Goal: Transaction & Acquisition: Book appointment/travel/reservation

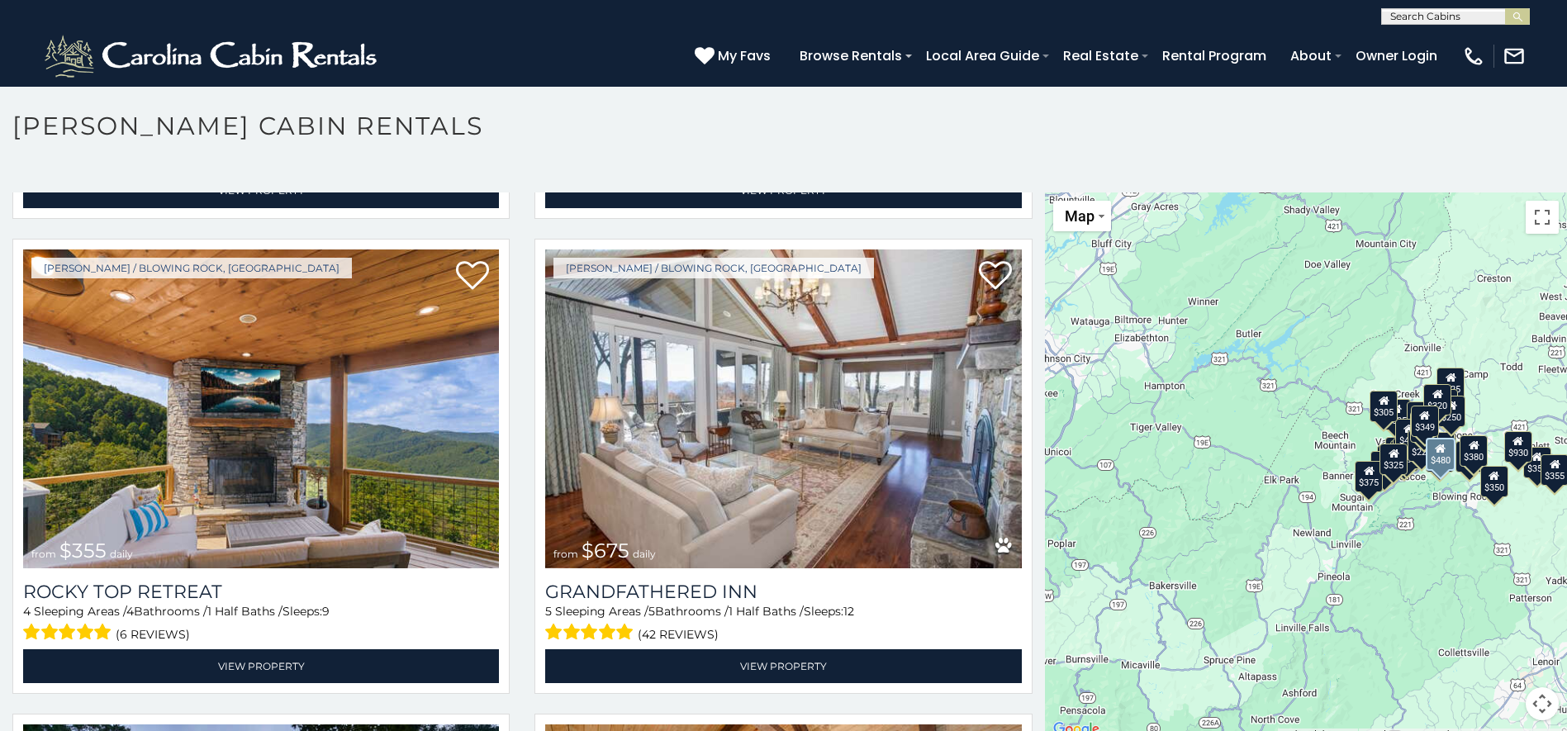
scroll to position [964, 0]
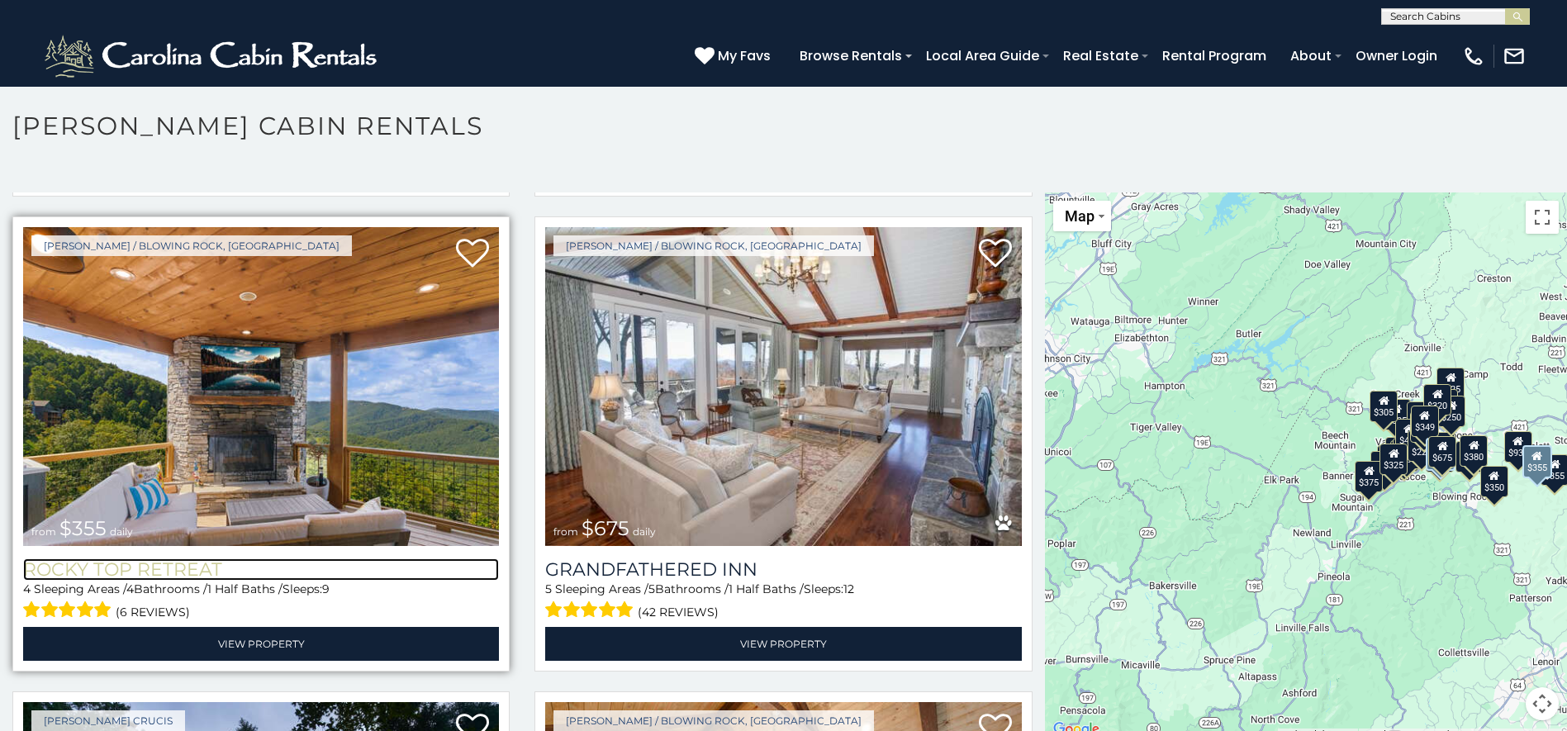
click at [114, 561] on h3 "Rocky Top Retreat" at bounding box center [261, 570] width 476 height 22
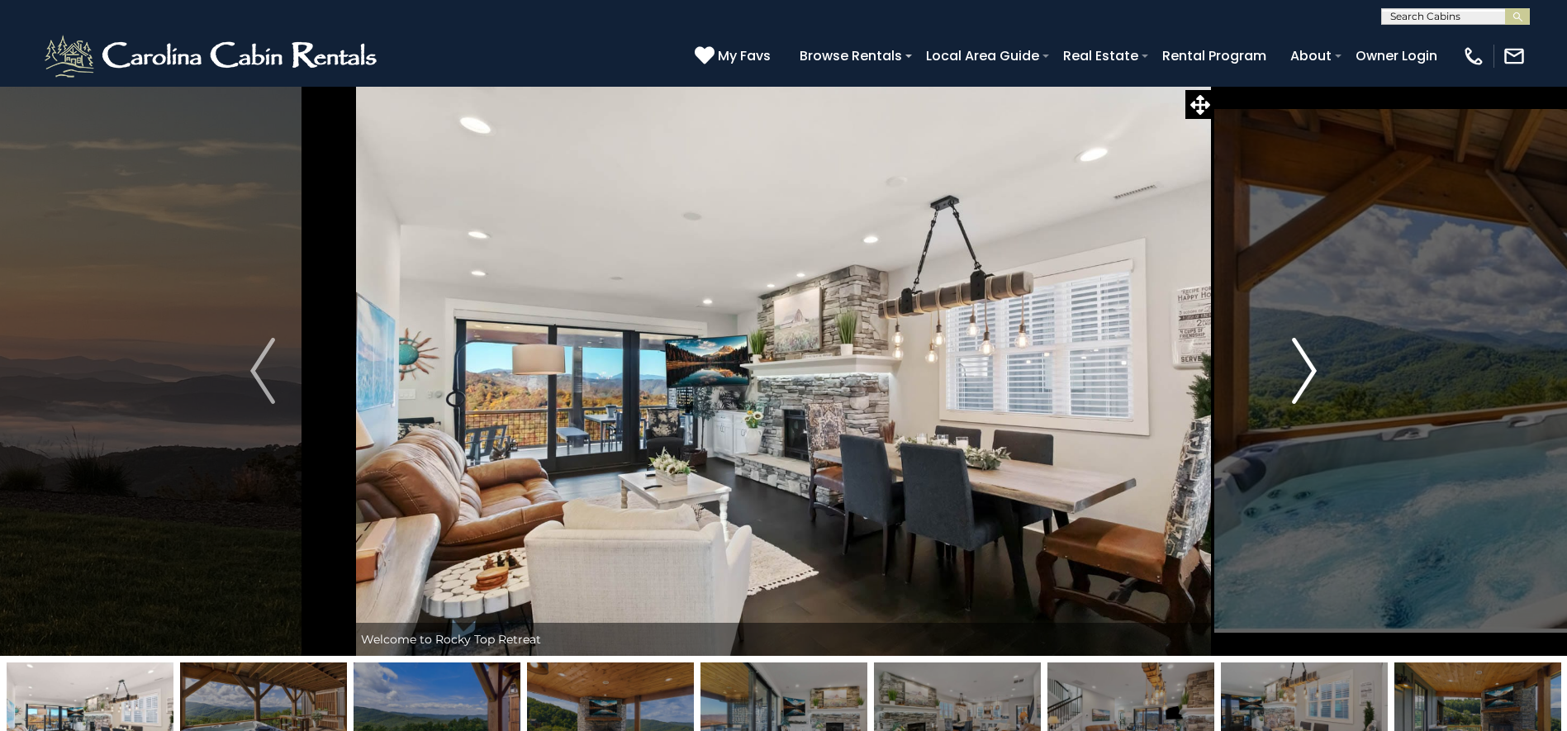
click at [1307, 365] on img "Next" at bounding box center [1304, 371] width 25 height 66
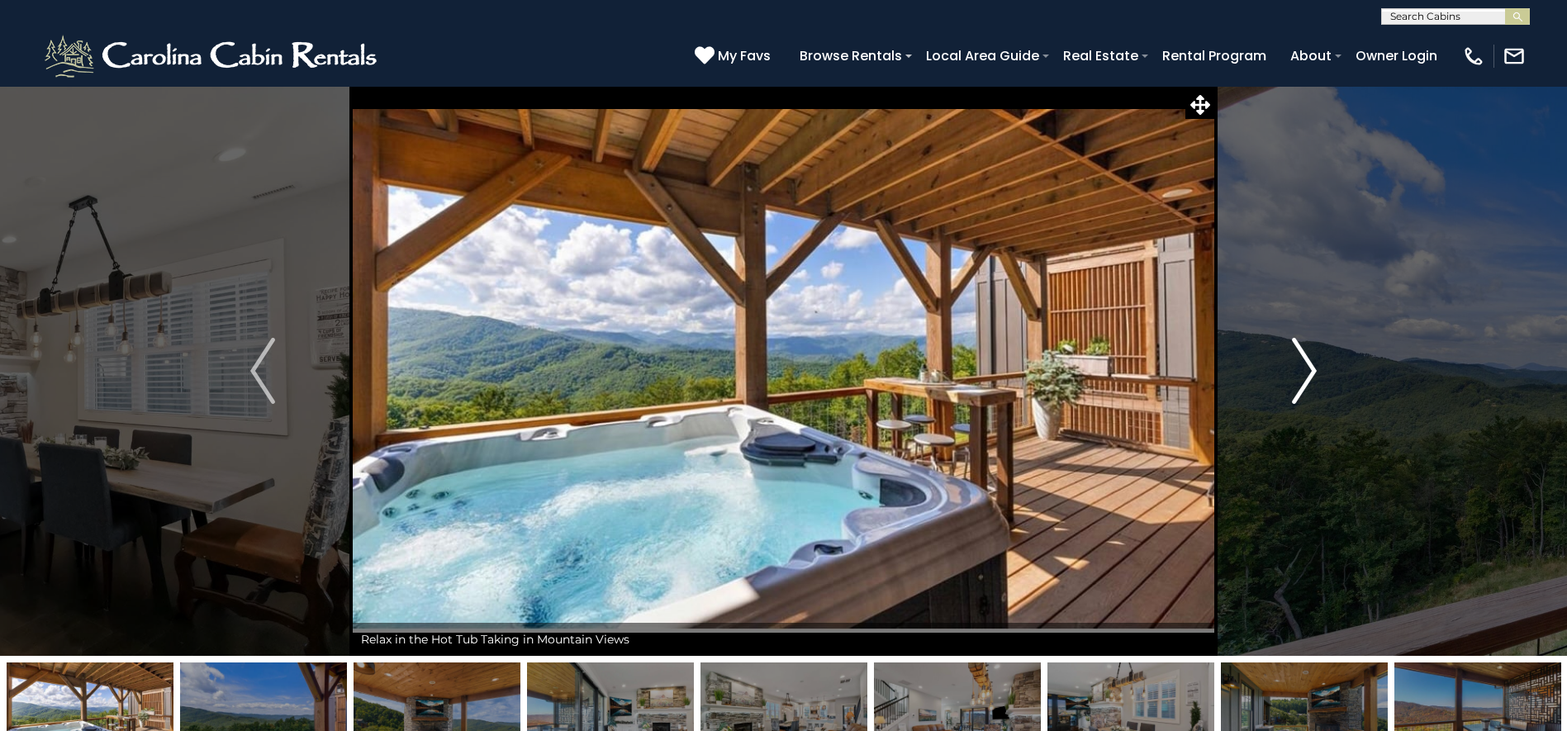
click at [1294, 367] on img "Next" at bounding box center [1304, 371] width 25 height 66
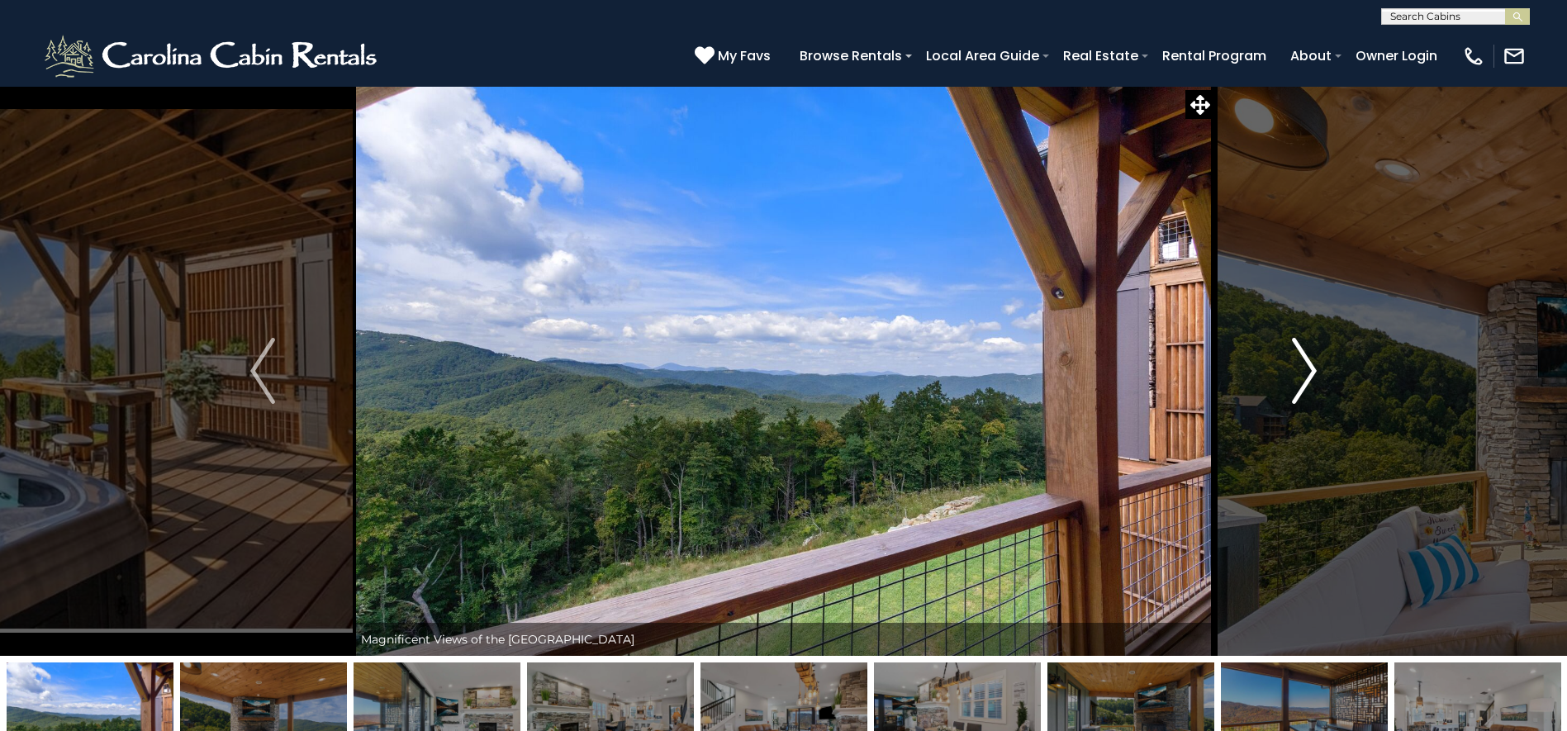
click at [1294, 367] on img "Next" at bounding box center [1304, 371] width 25 height 66
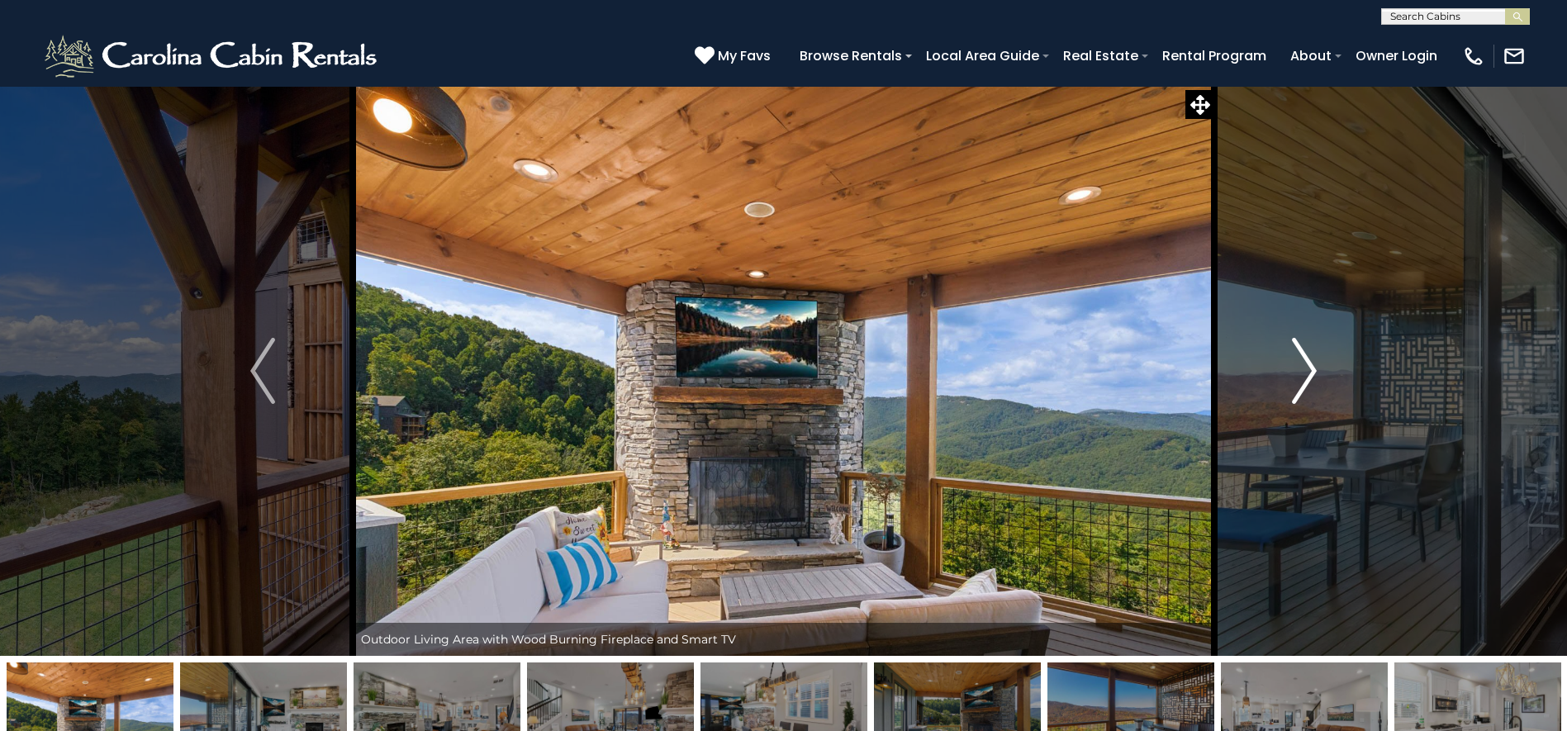
click at [1294, 367] on img "Next" at bounding box center [1304, 371] width 25 height 66
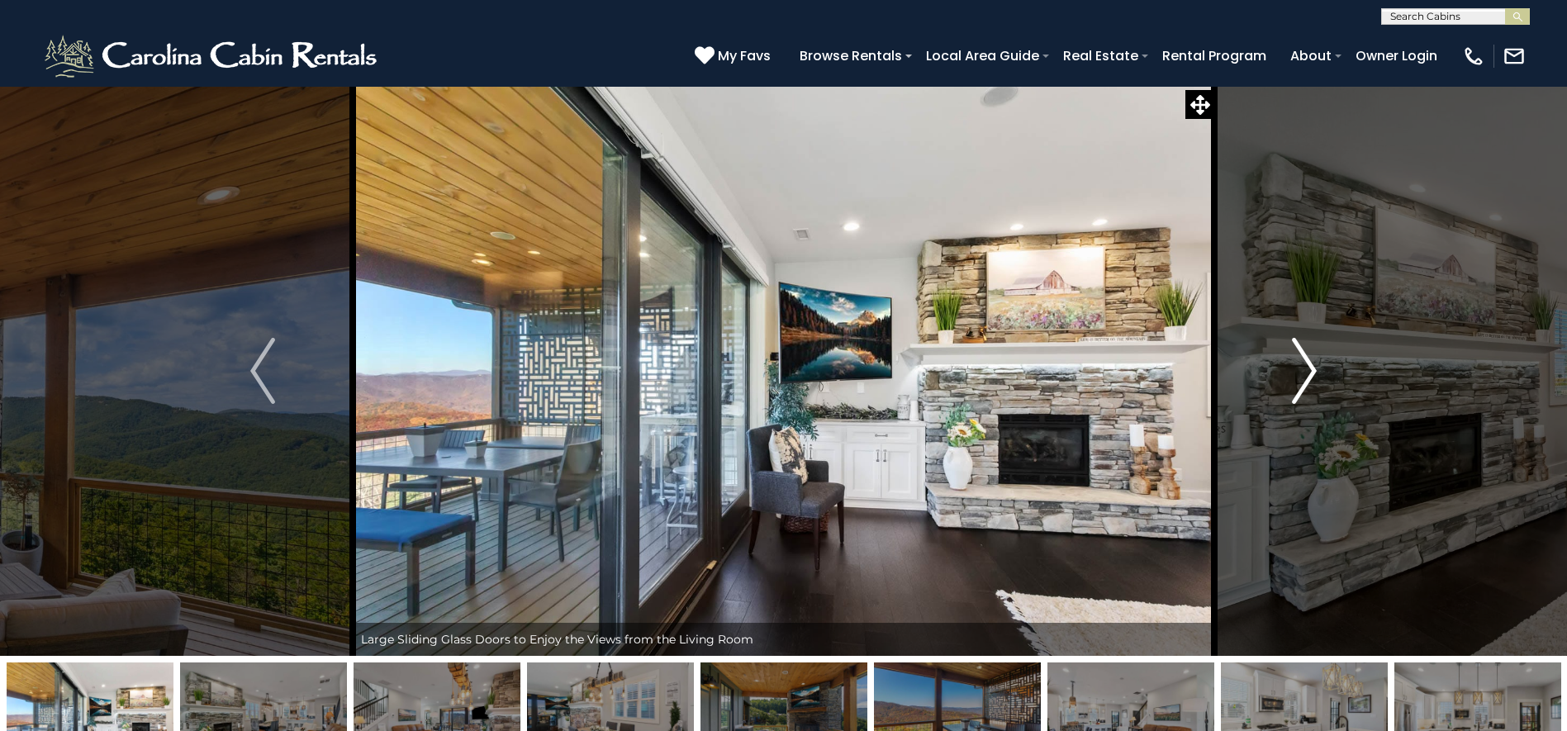
click at [1294, 367] on img "Next" at bounding box center [1304, 371] width 25 height 66
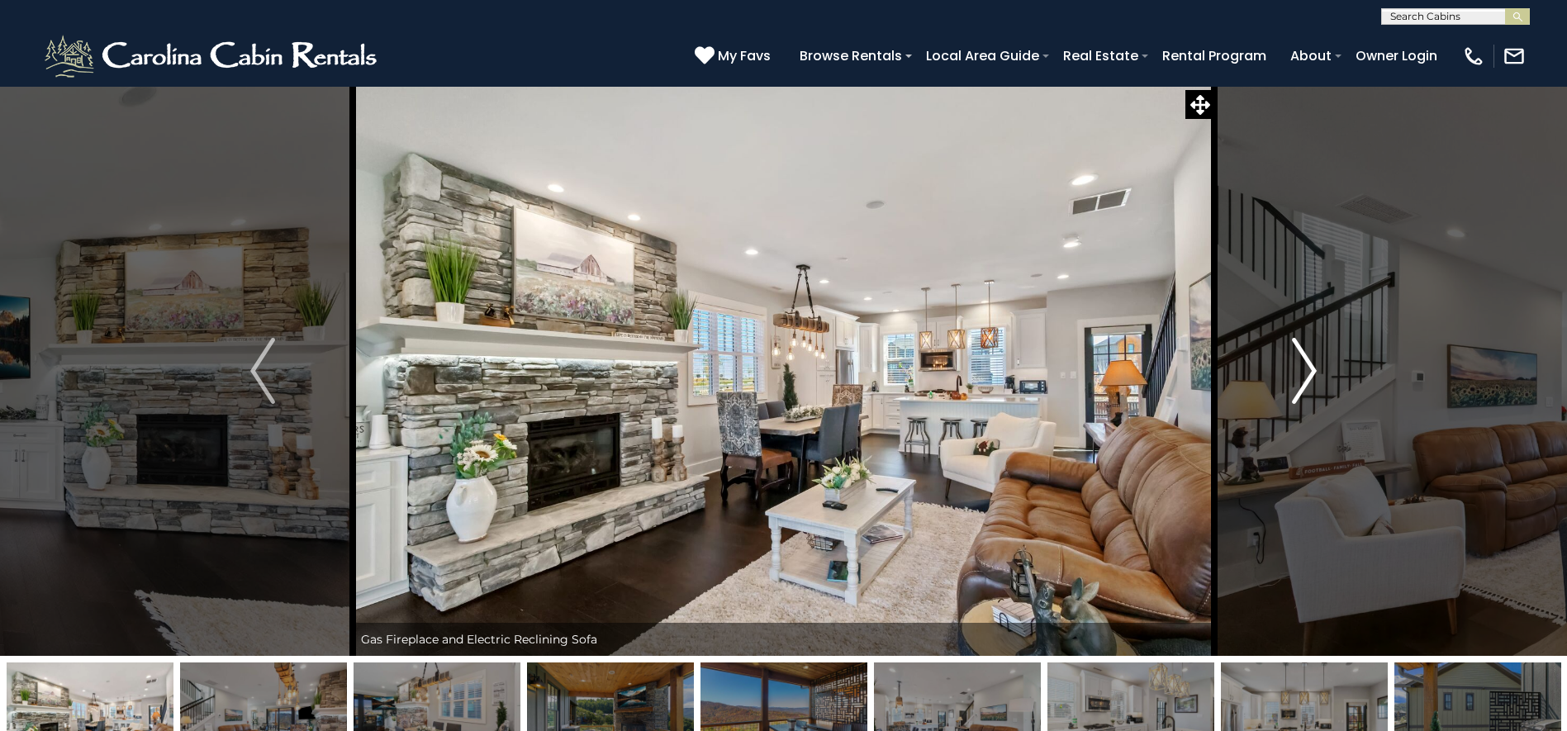
click at [1294, 367] on img "Next" at bounding box center [1304, 371] width 25 height 66
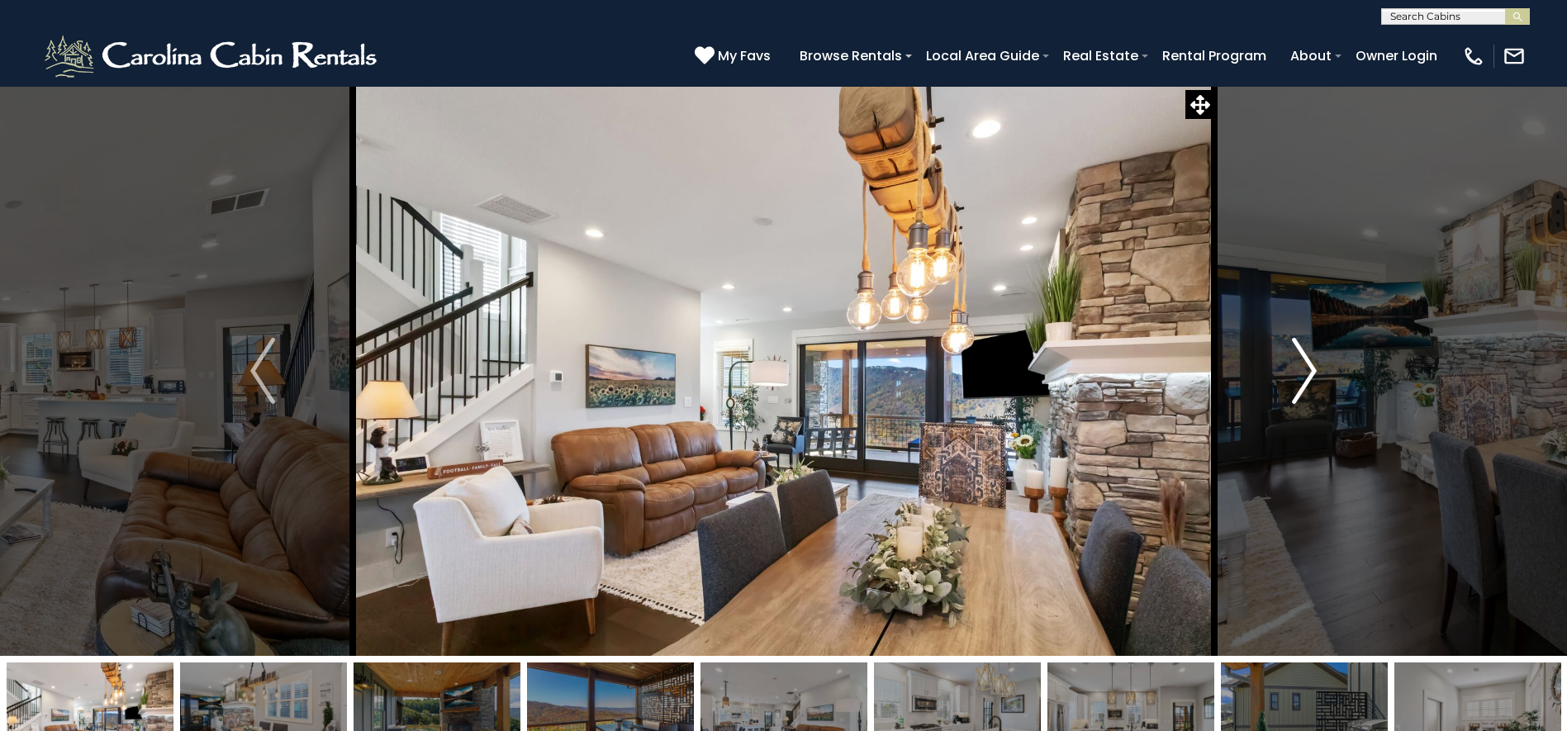
click at [1294, 367] on img "Next" at bounding box center [1304, 371] width 25 height 66
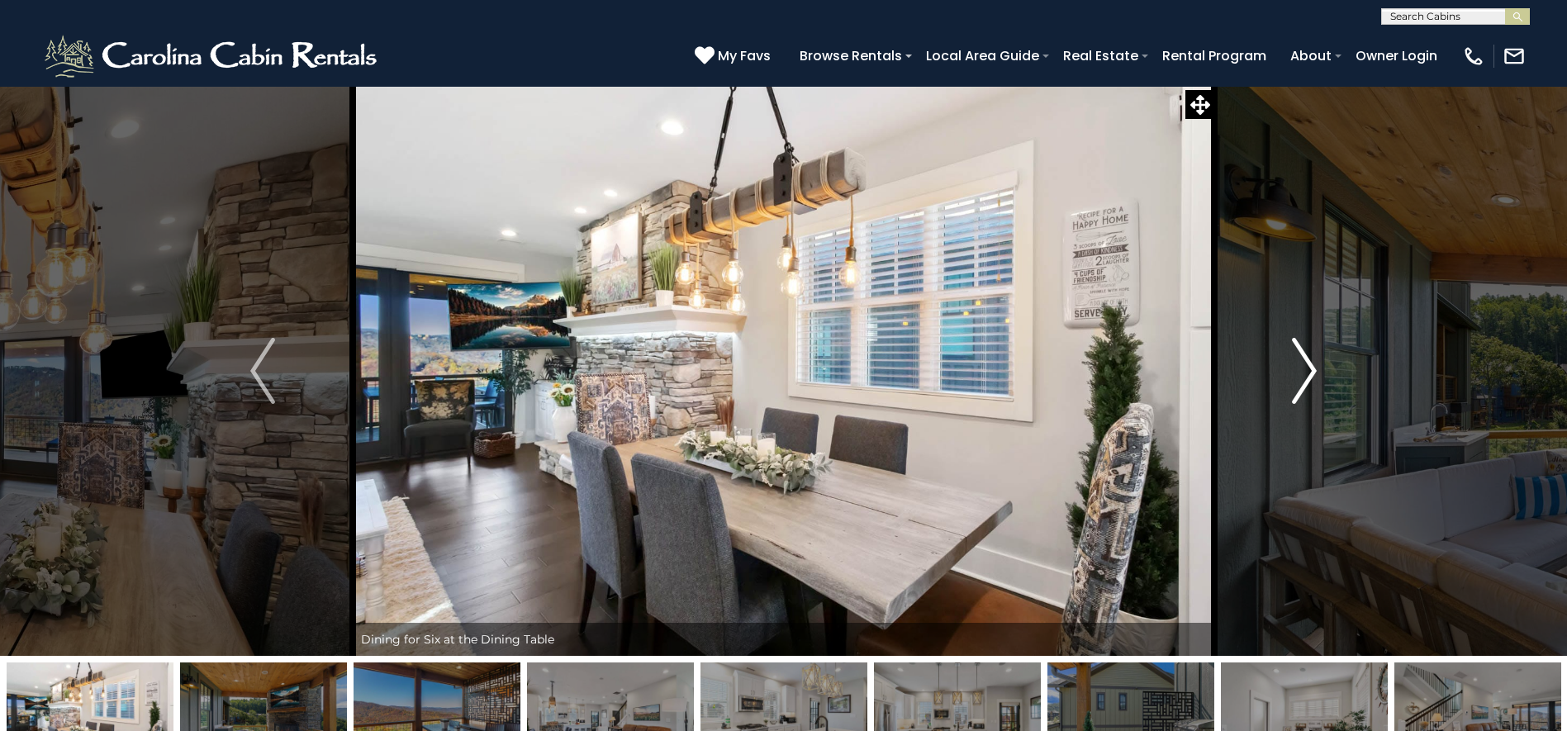
click at [1294, 367] on img "Next" at bounding box center [1304, 371] width 25 height 66
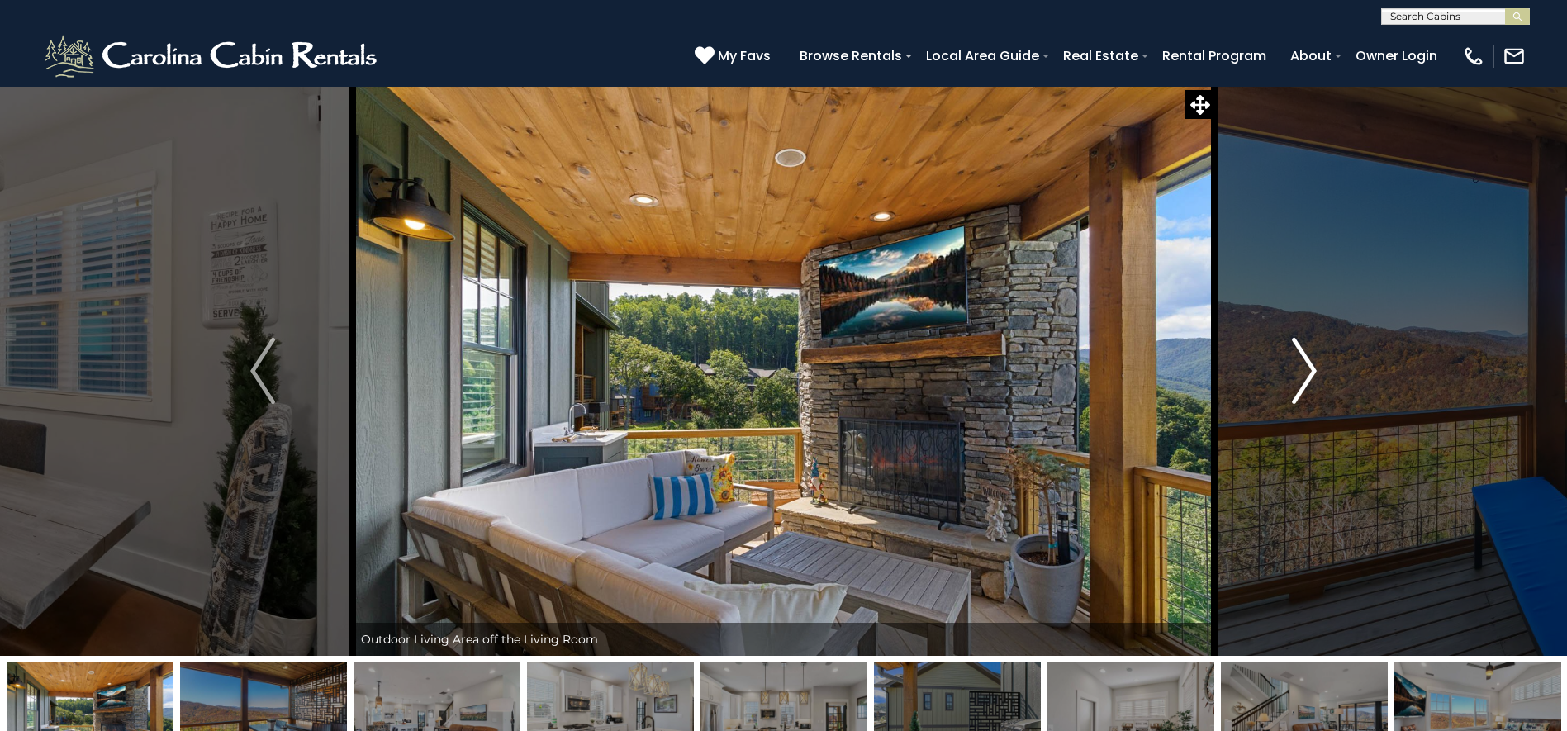
click at [1294, 367] on img "Next" at bounding box center [1304, 371] width 25 height 66
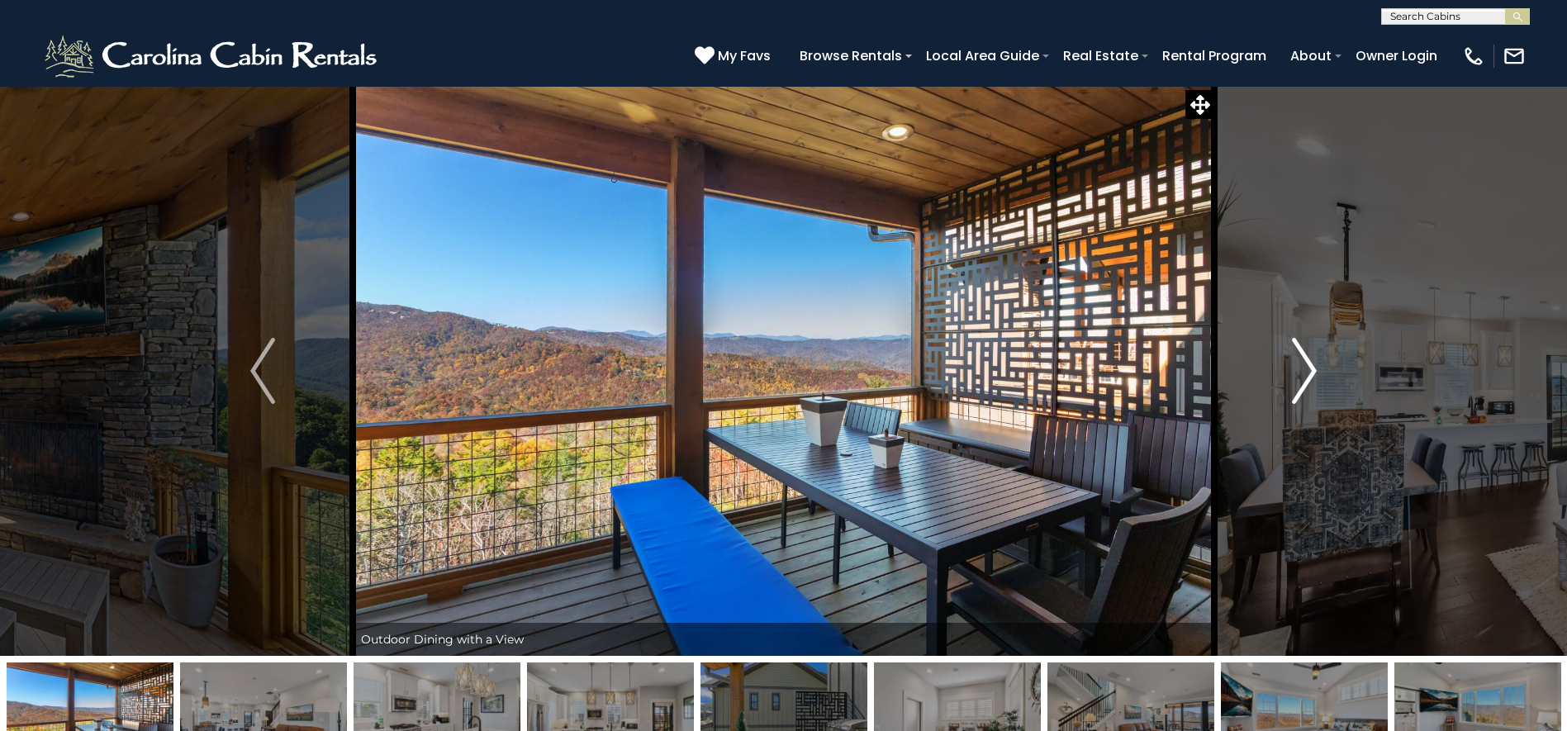
click at [1294, 367] on img "Next" at bounding box center [1304, 371] width 25 height 66
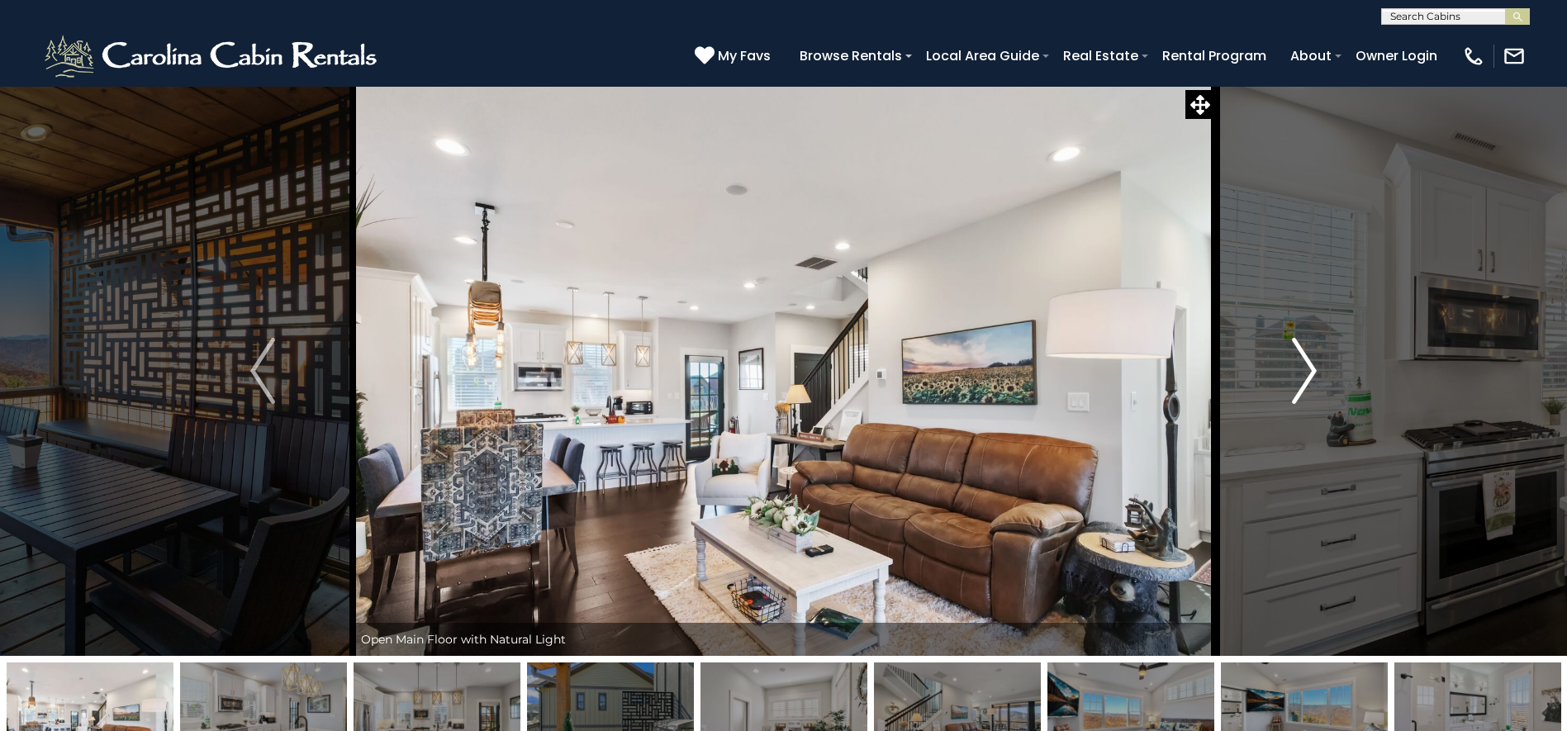
click at [1294, 367] on img "Next" at bounding box center [1304, 371] width 25 height 66
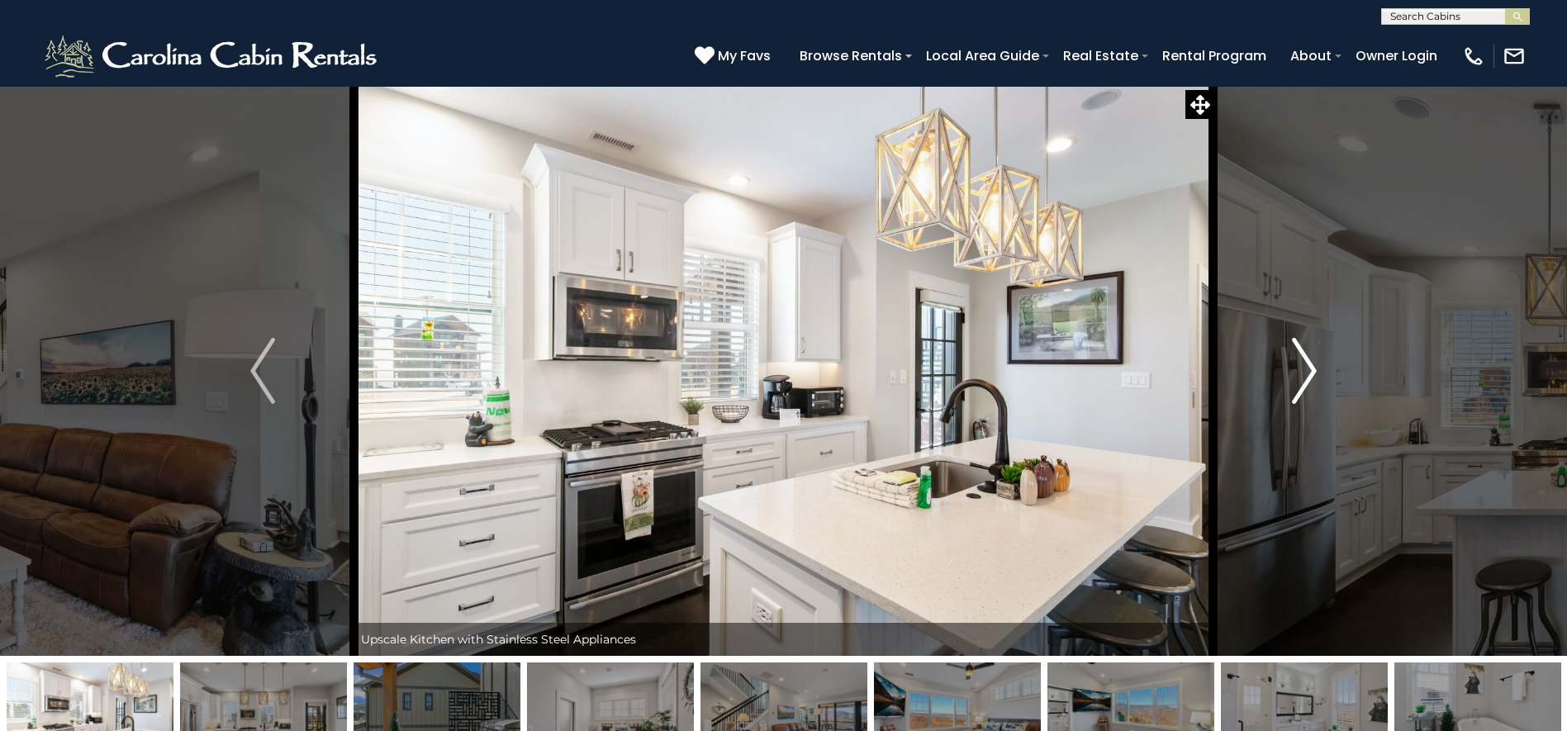
click at [1294, 367] on img "Next" at bounding box center [1304, 371] width 25 height 66
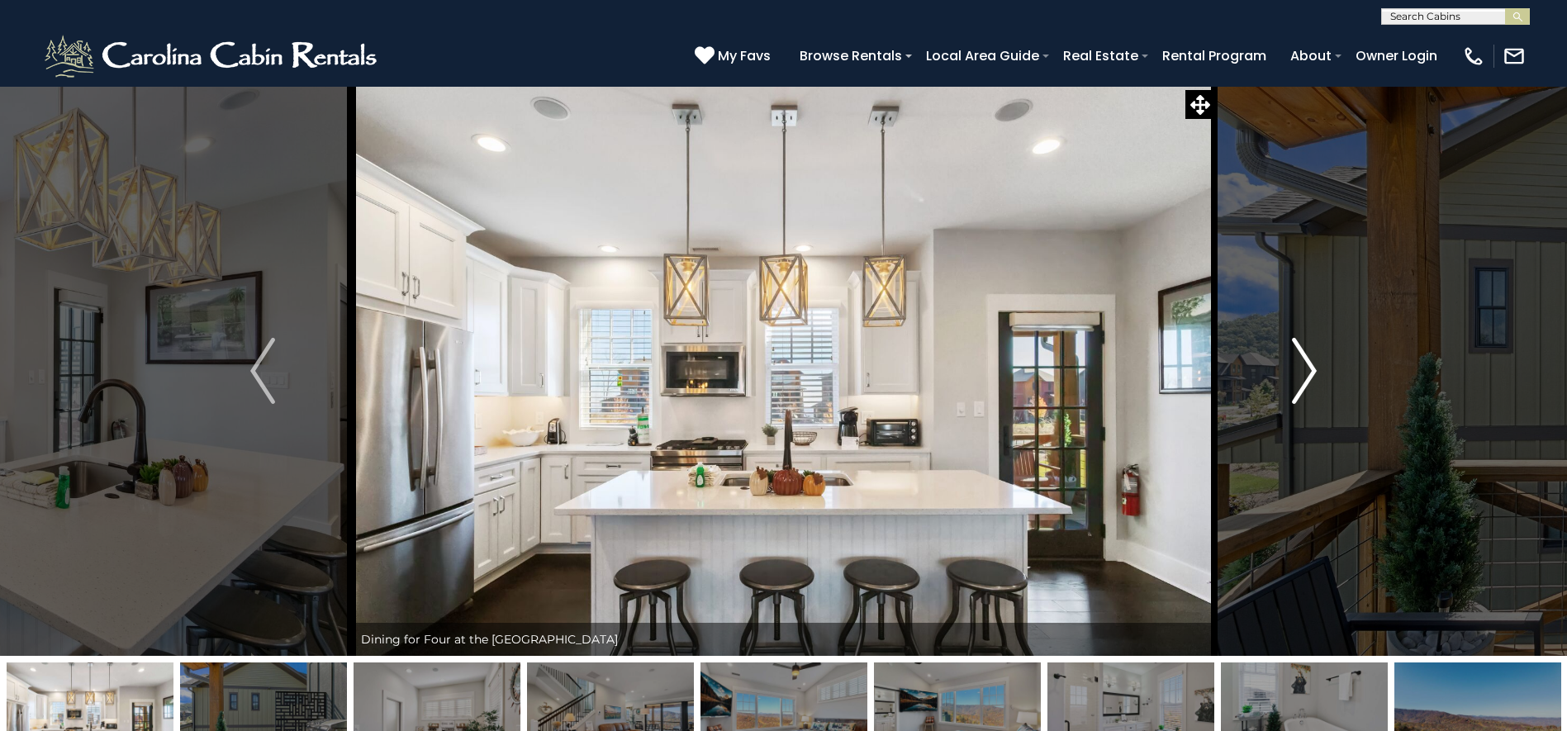
click at [1294, 367] on img "Next" at bounding box center [1304, 371] width 25 height 66
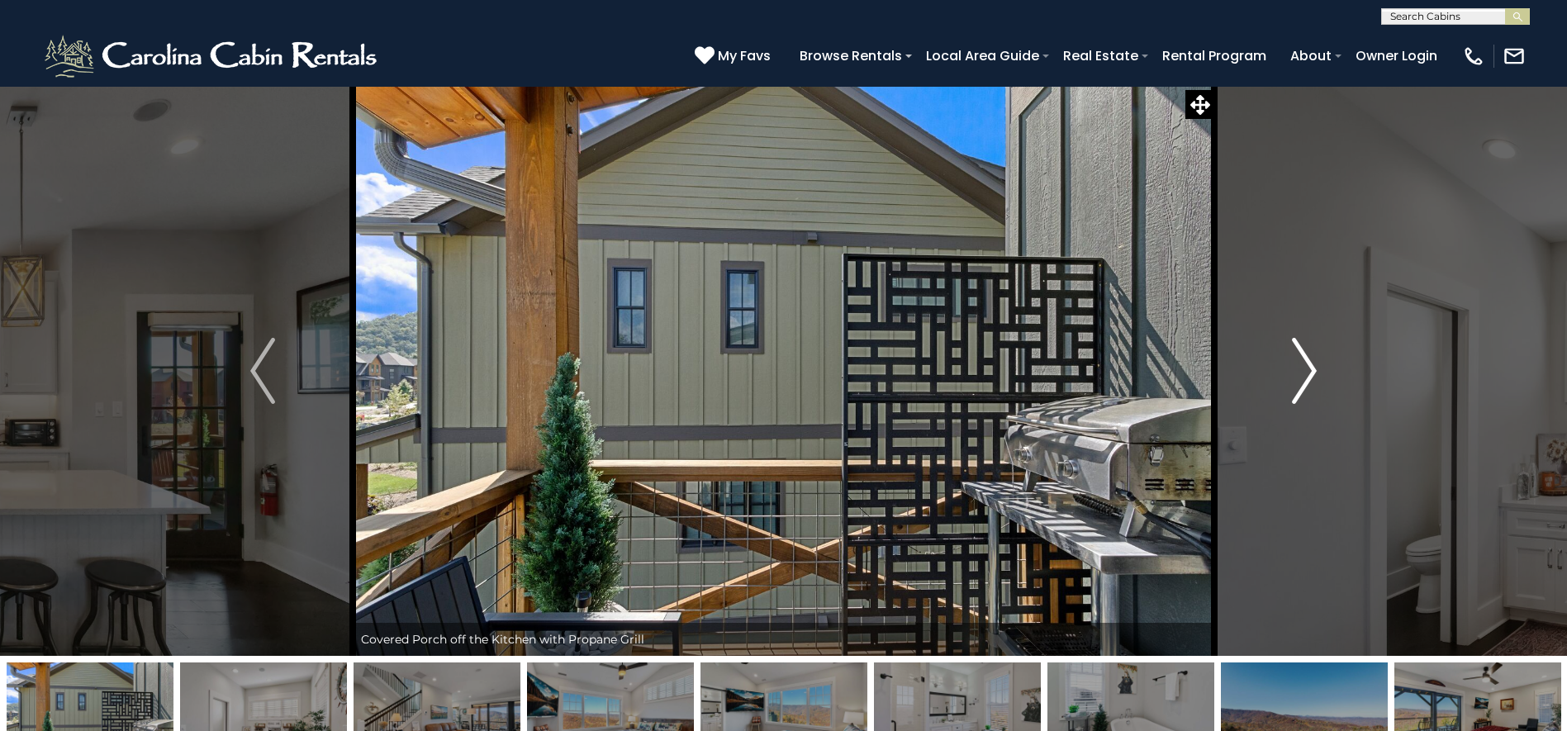
click at [1294, 367] on img "Next" at bounding box center [1304, 371] width 25 height 66
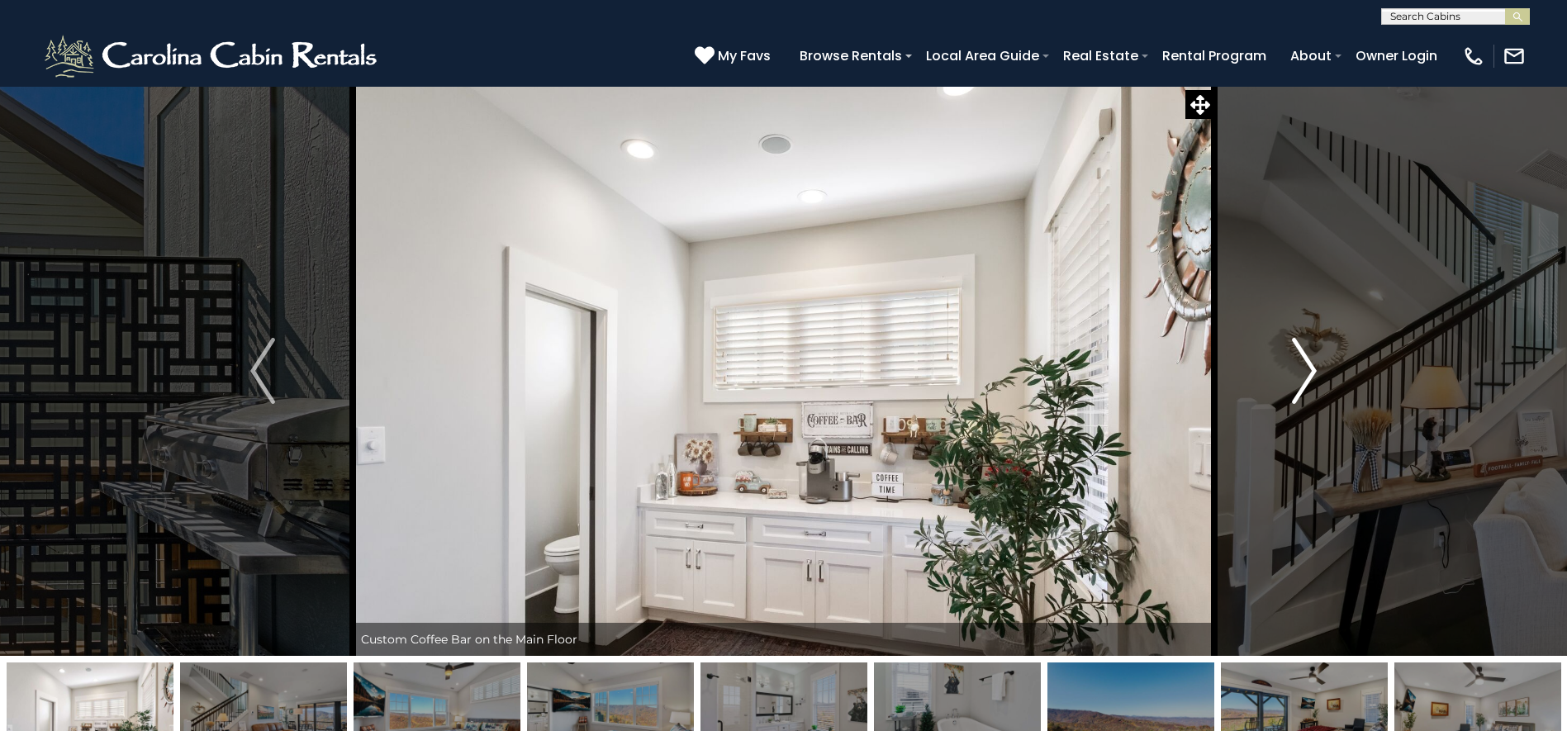
click at [1294, 367] on img "Next" at bounding box center [1304, 371] width 25 height 66
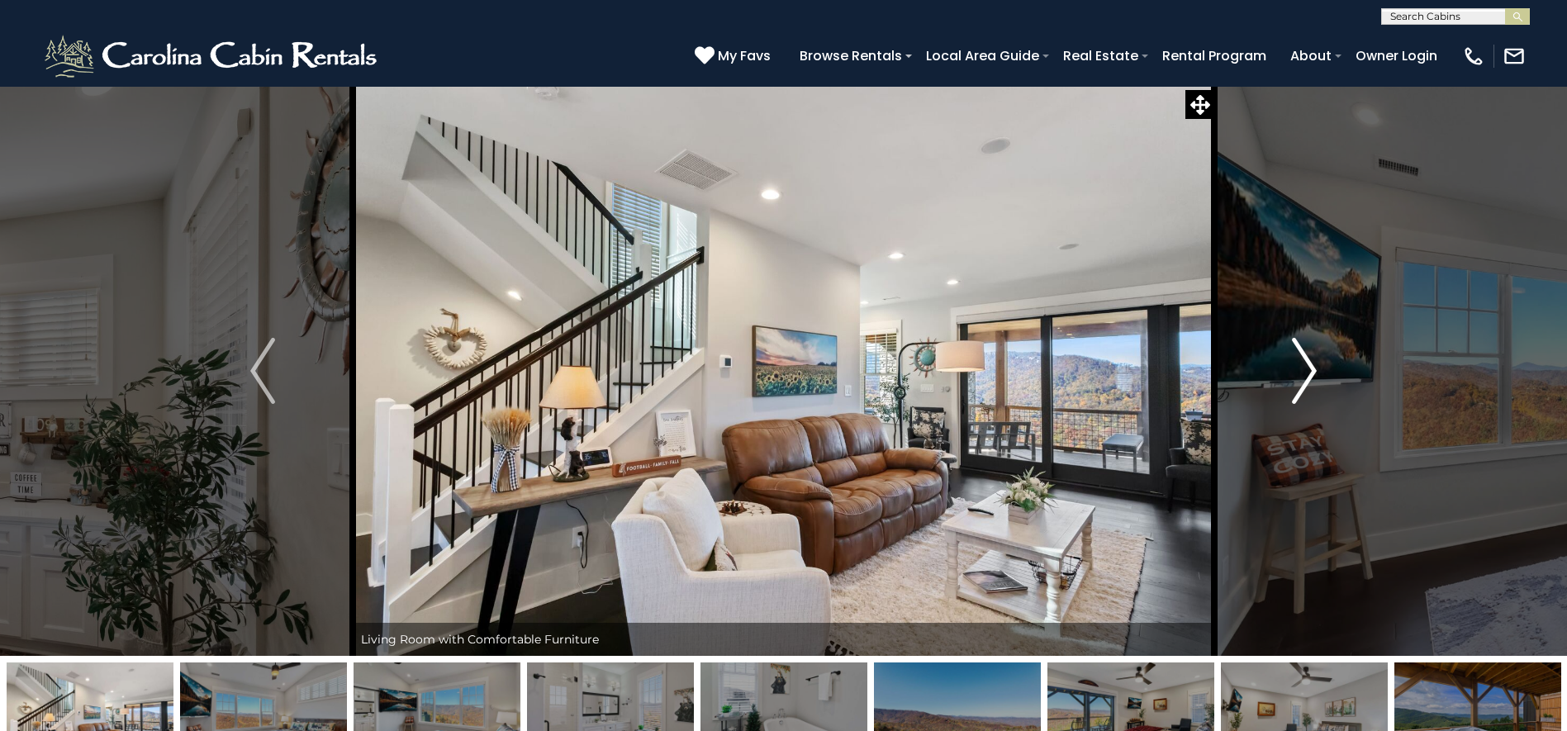
click at [1294, 367] on img "Next" at bounding box center [1304, 371] width 25 height 66
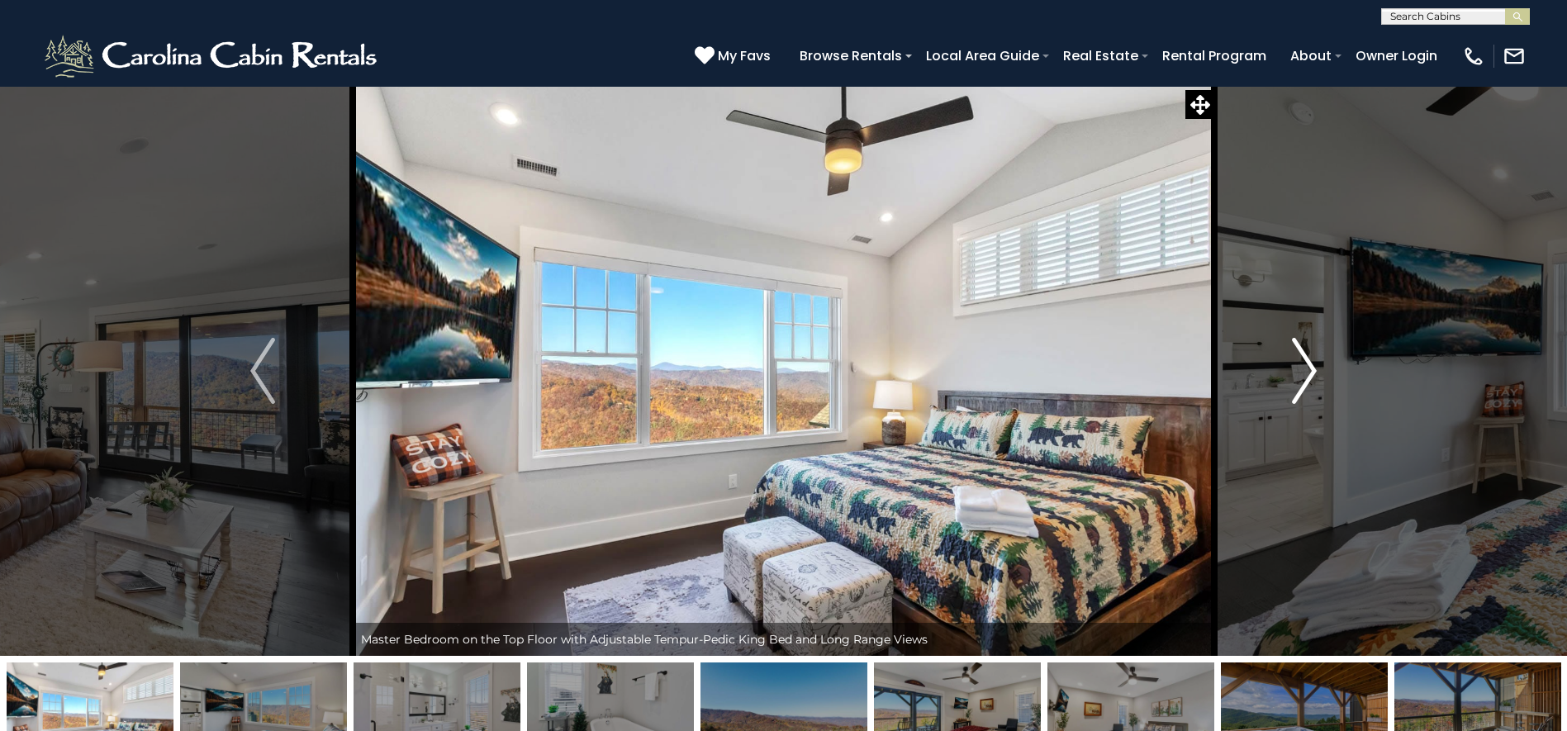
click at [1294, 367] on img "Next" at bounding box center [1304, 371] width 25 height 66
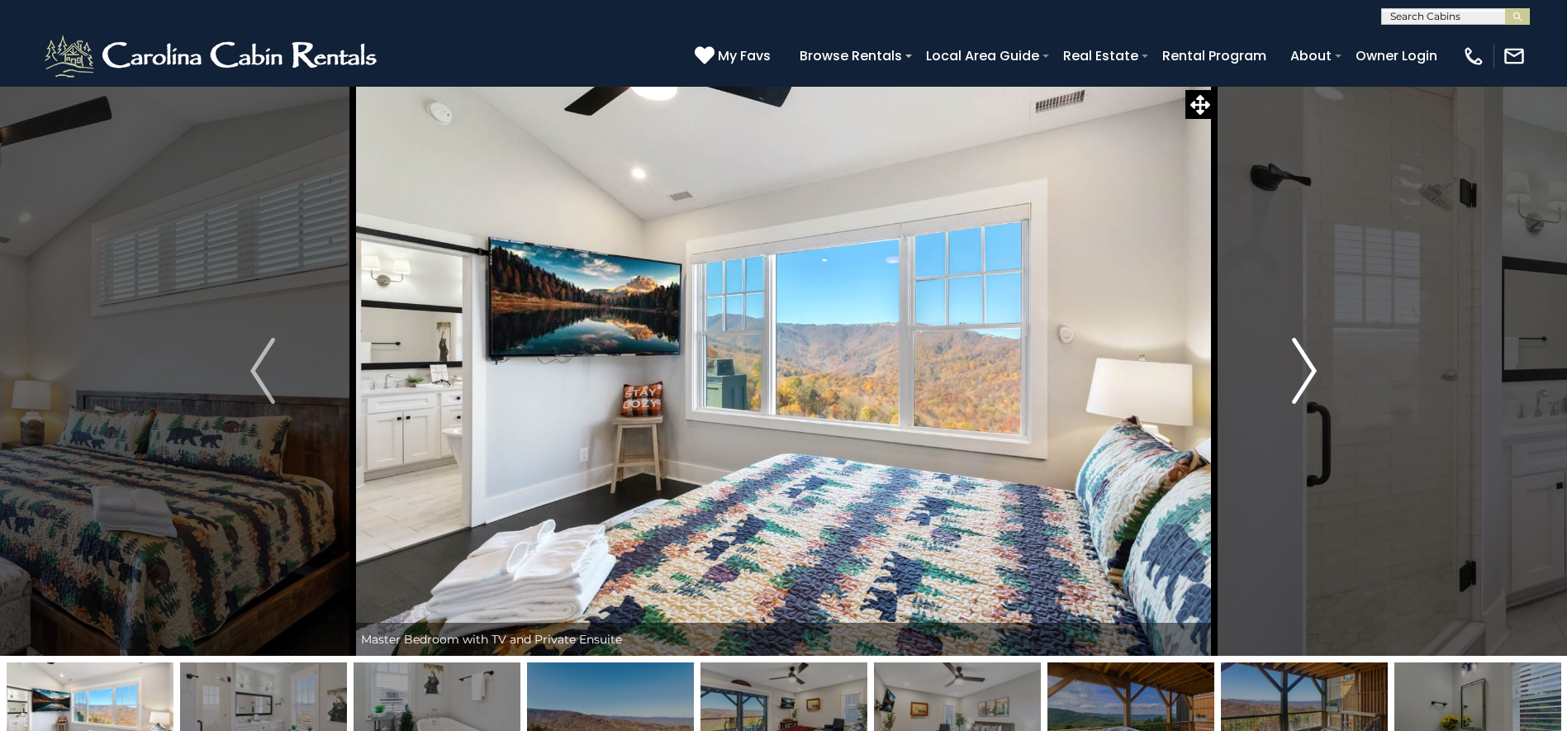
click at [1294, 367] on img "Next" at bounding box center [1304, 371] width 25 height 66
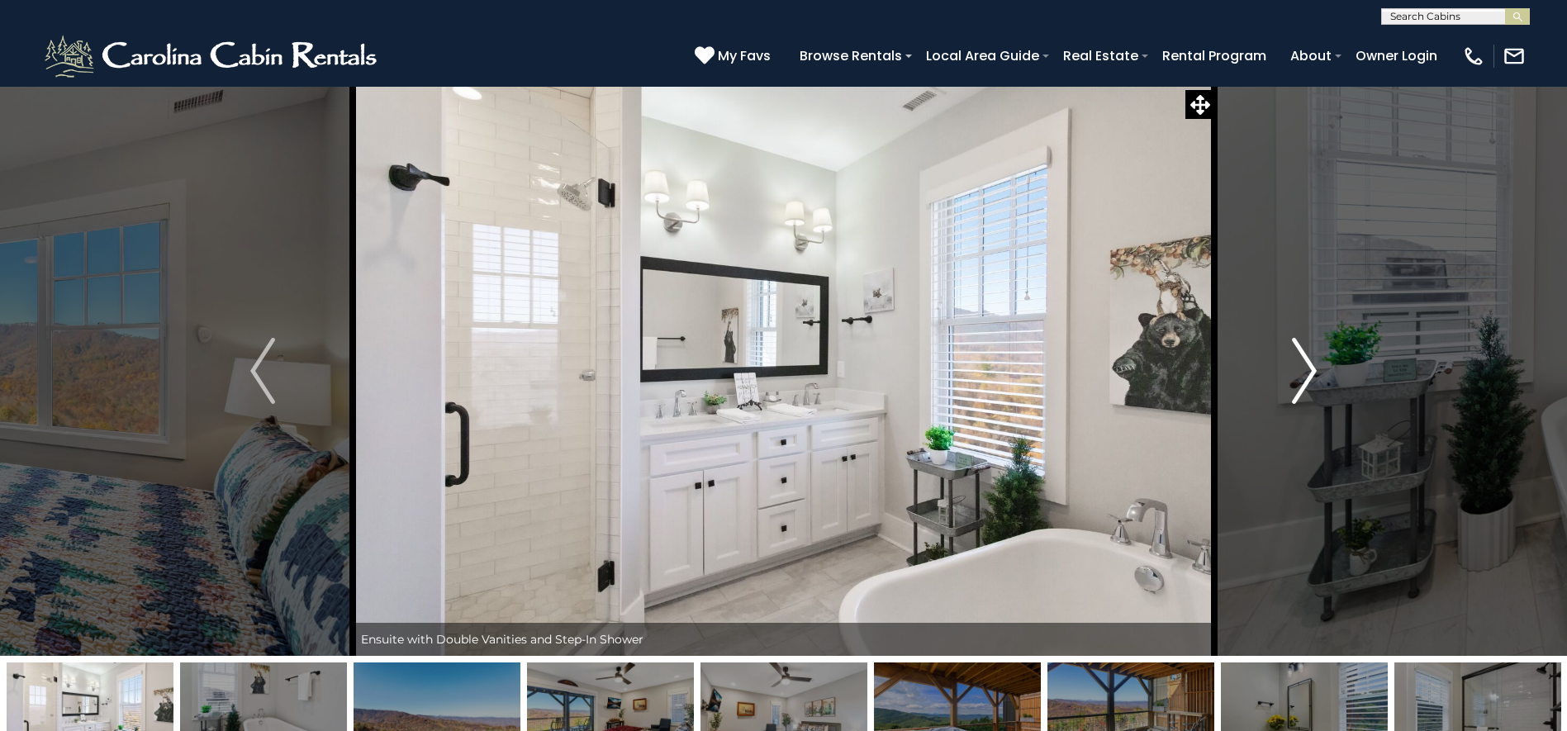
click at [1294, 367] on img "Next" at bounding box center [1304, 371] width 25 height 66
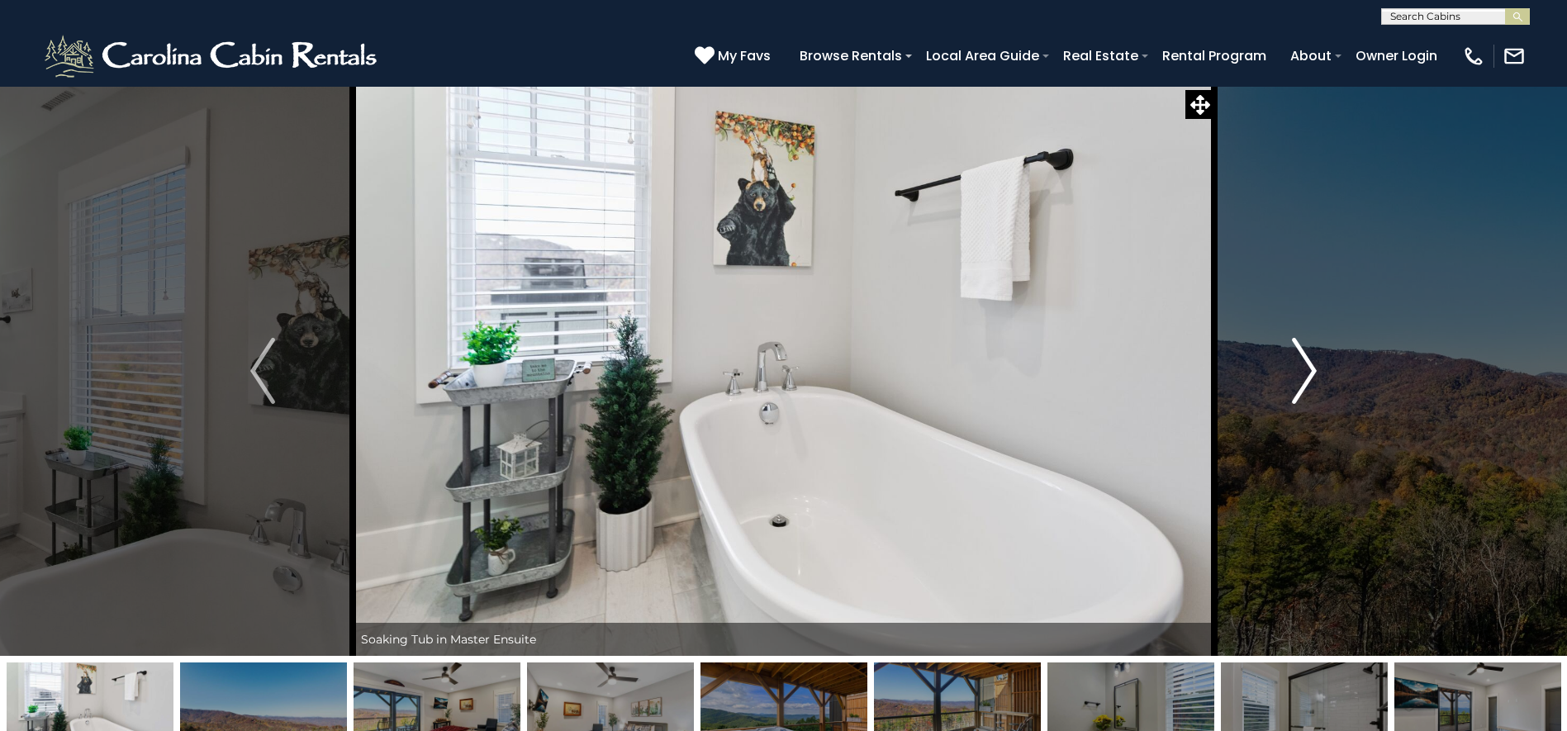
click at [1294, 367] on img "Next" at bounding box center [1304, 371] width 25 height 66
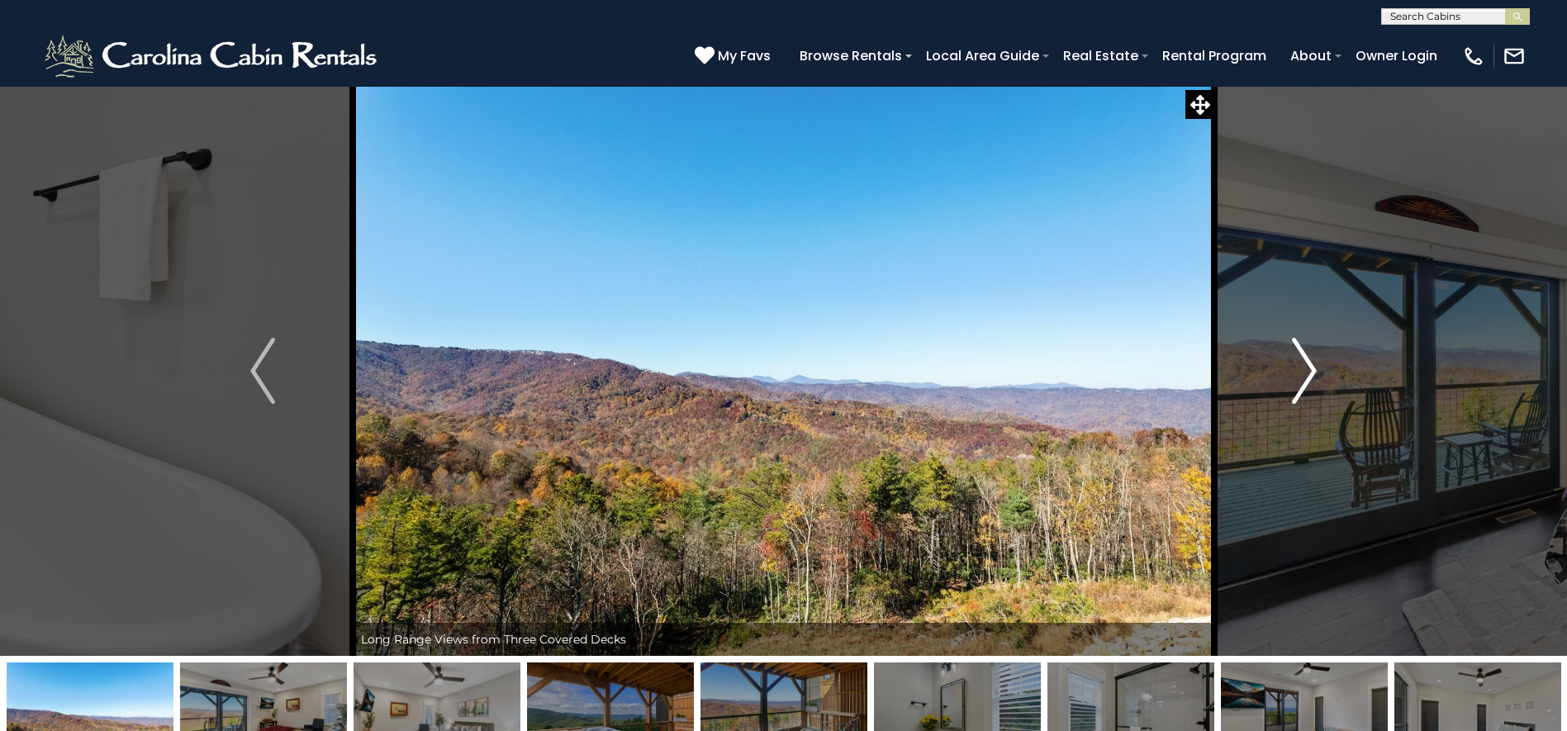
click at [1294, 367] on img "Next" at bounding box center [1304, 371] width 25 height 66
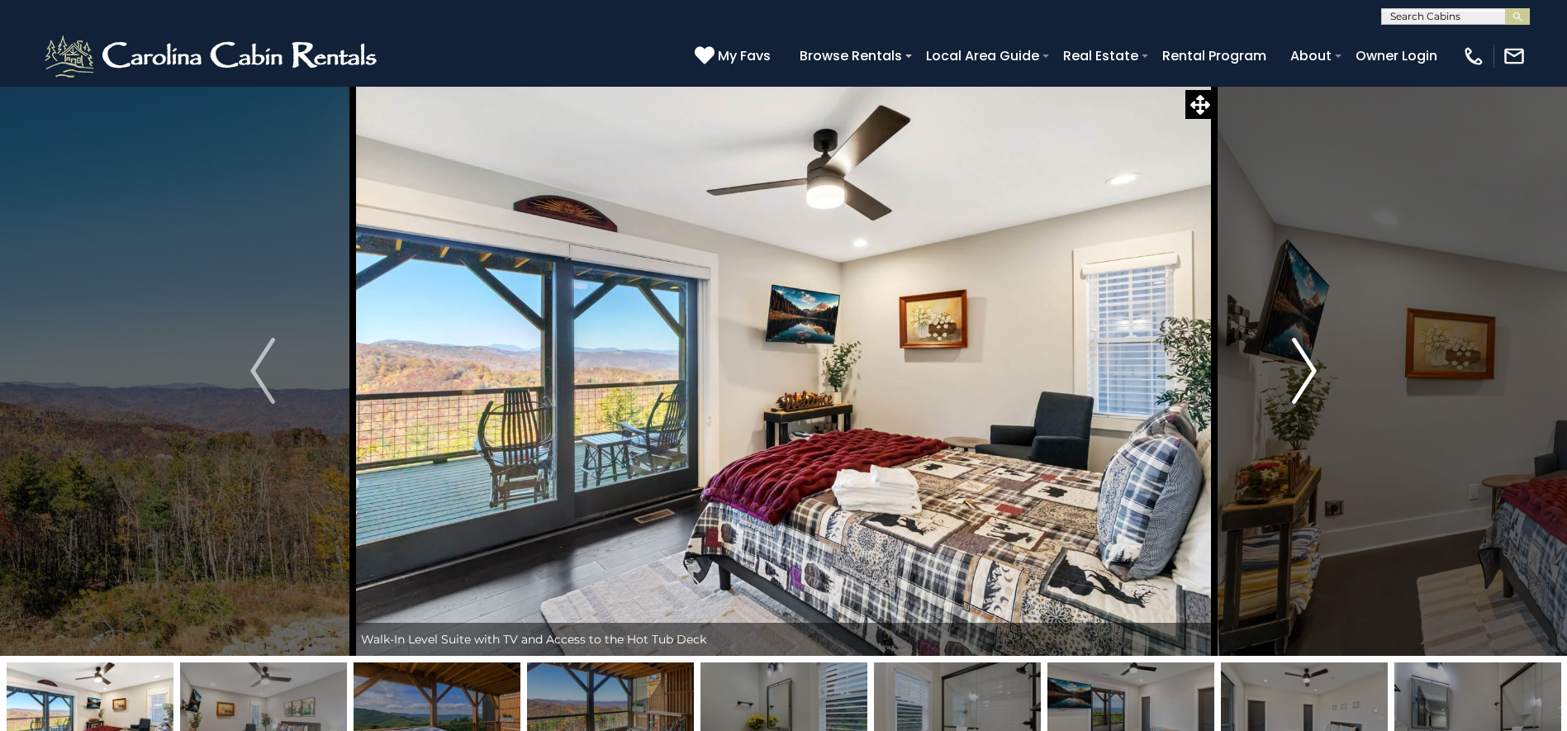
click at [1294, 367] on img "Next" at bounding box center [1304, 371] width 25 height 66
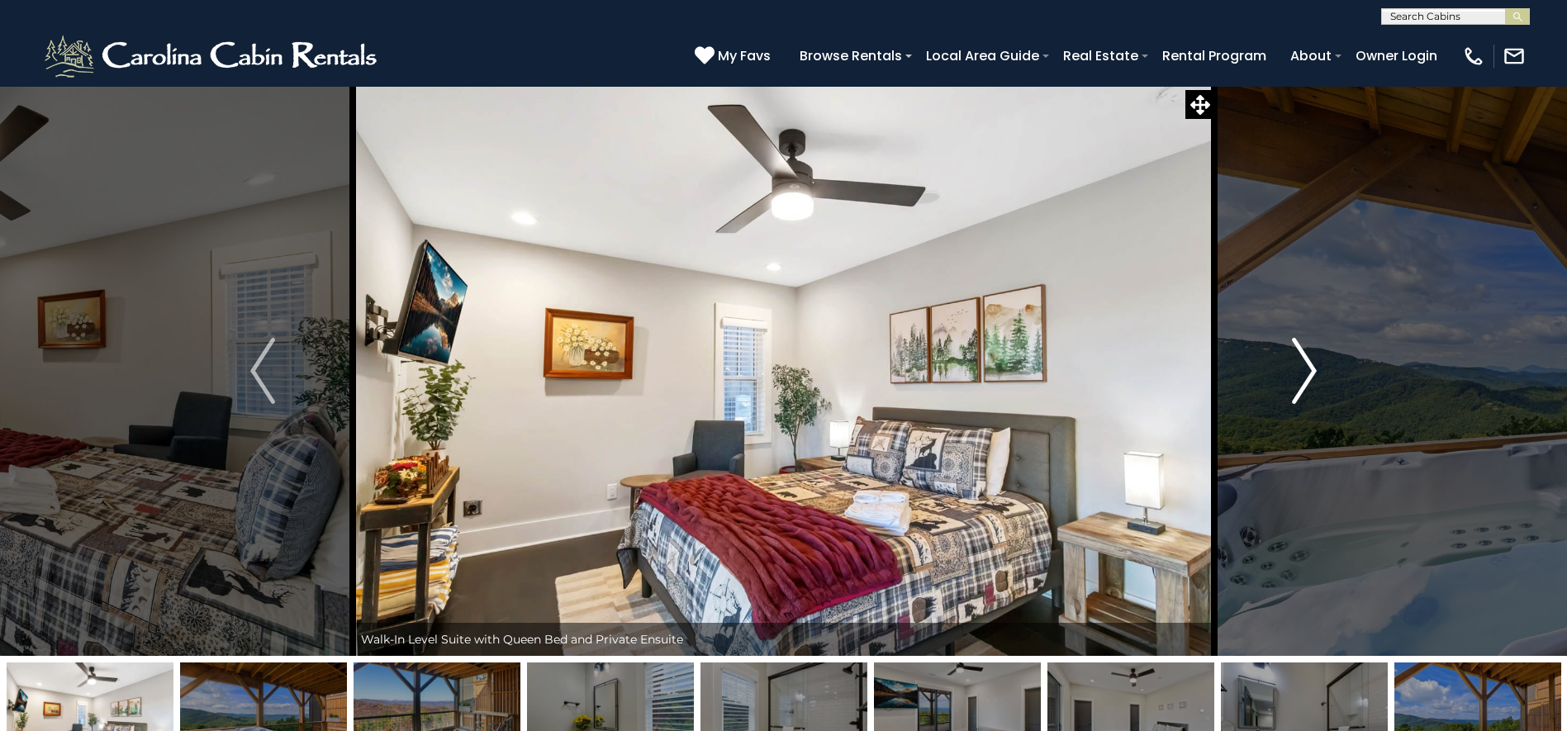
click at [1294, 367] on img "Next" at bounding box center [1304, 371] width 25 height 66
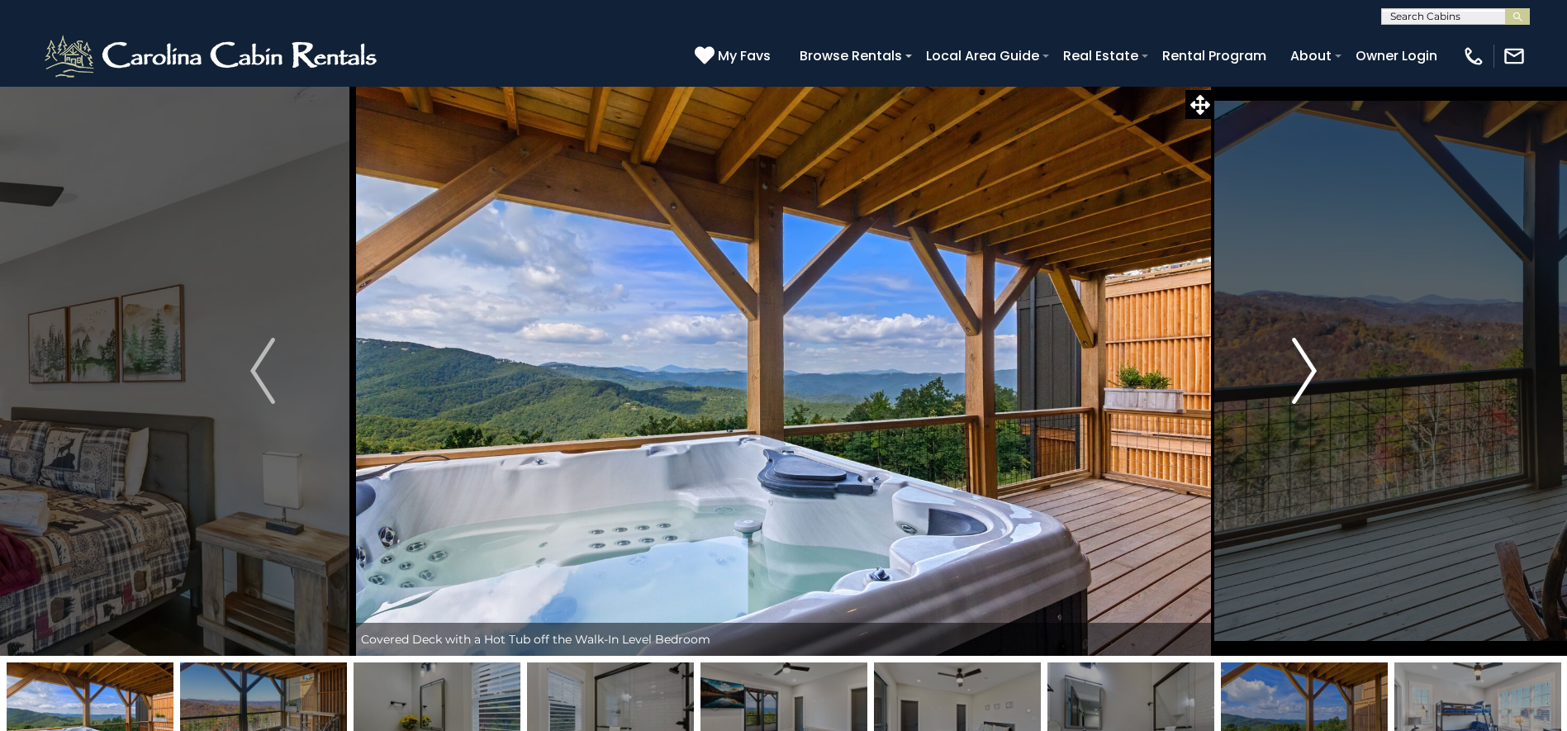
click at [1294, 367] on img "Next" at bounding box center [1304, 371] width 25 height 66
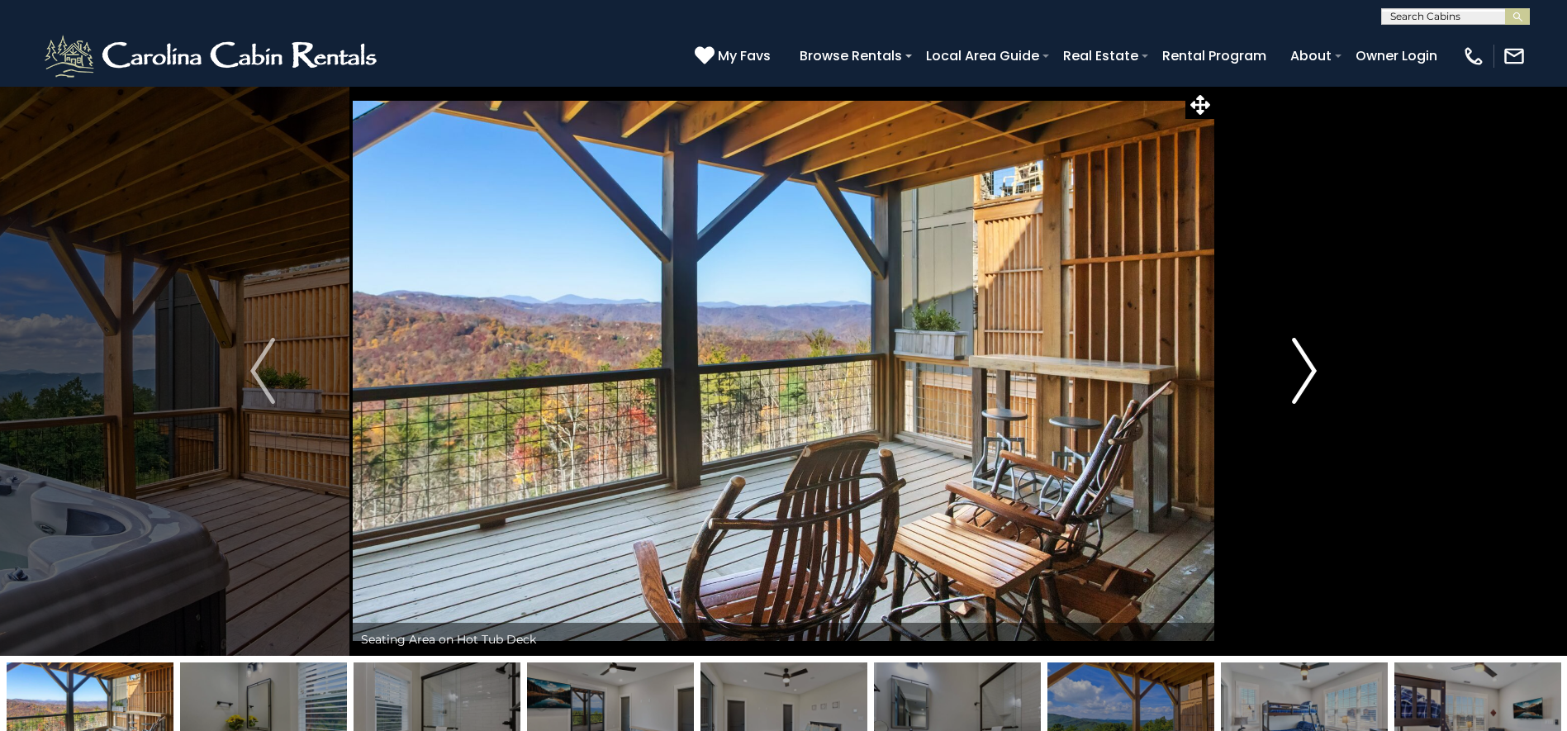
click at [1294, 367] on img "Next" at bounding box center [1304, 371] width 25 height 66
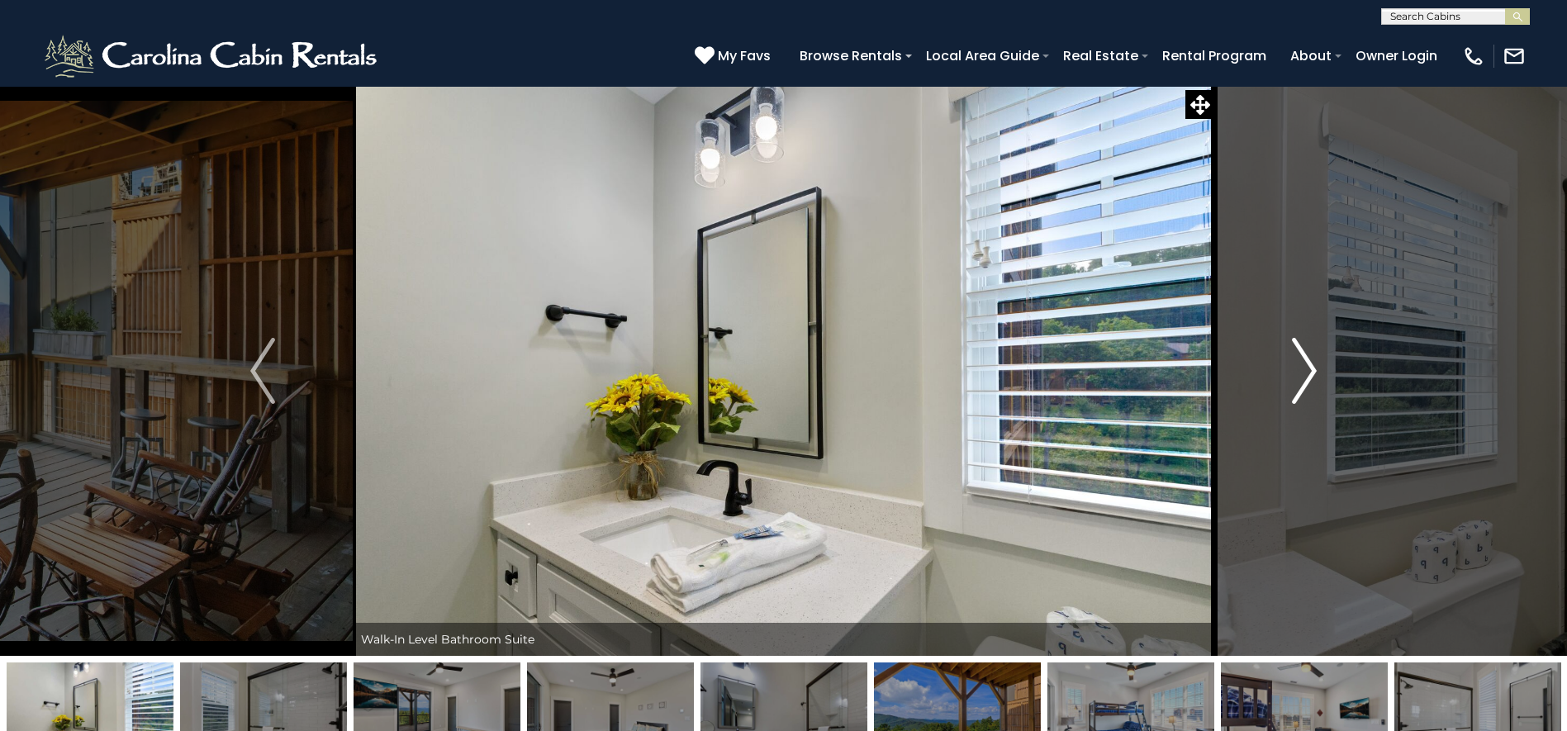
click at [1294, 367] on img "Next" at bounding box center [1304, 371] width 25 height 66
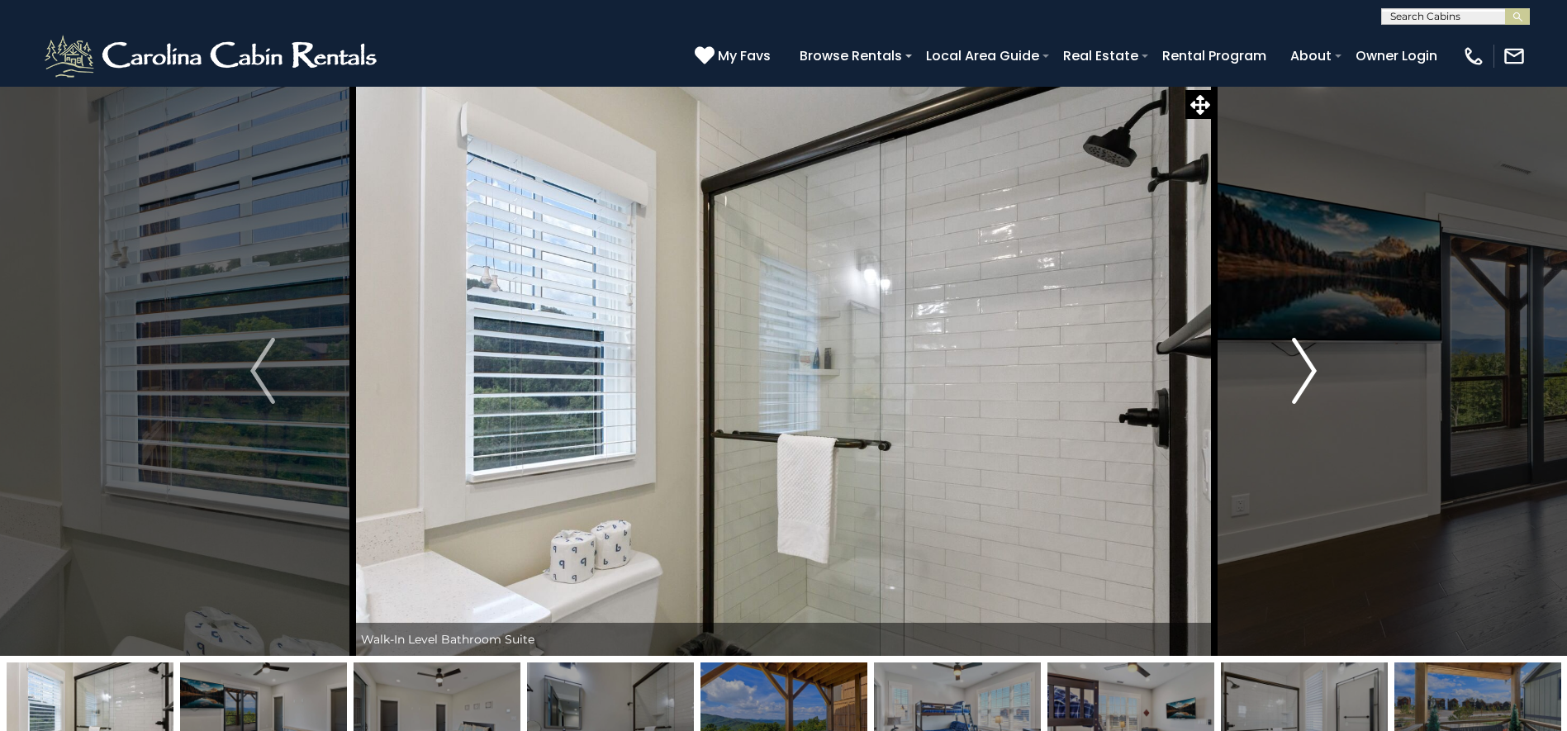
click at [1294, 367] on img "Next" at bounding box center [1304, 371] width 25 height 66
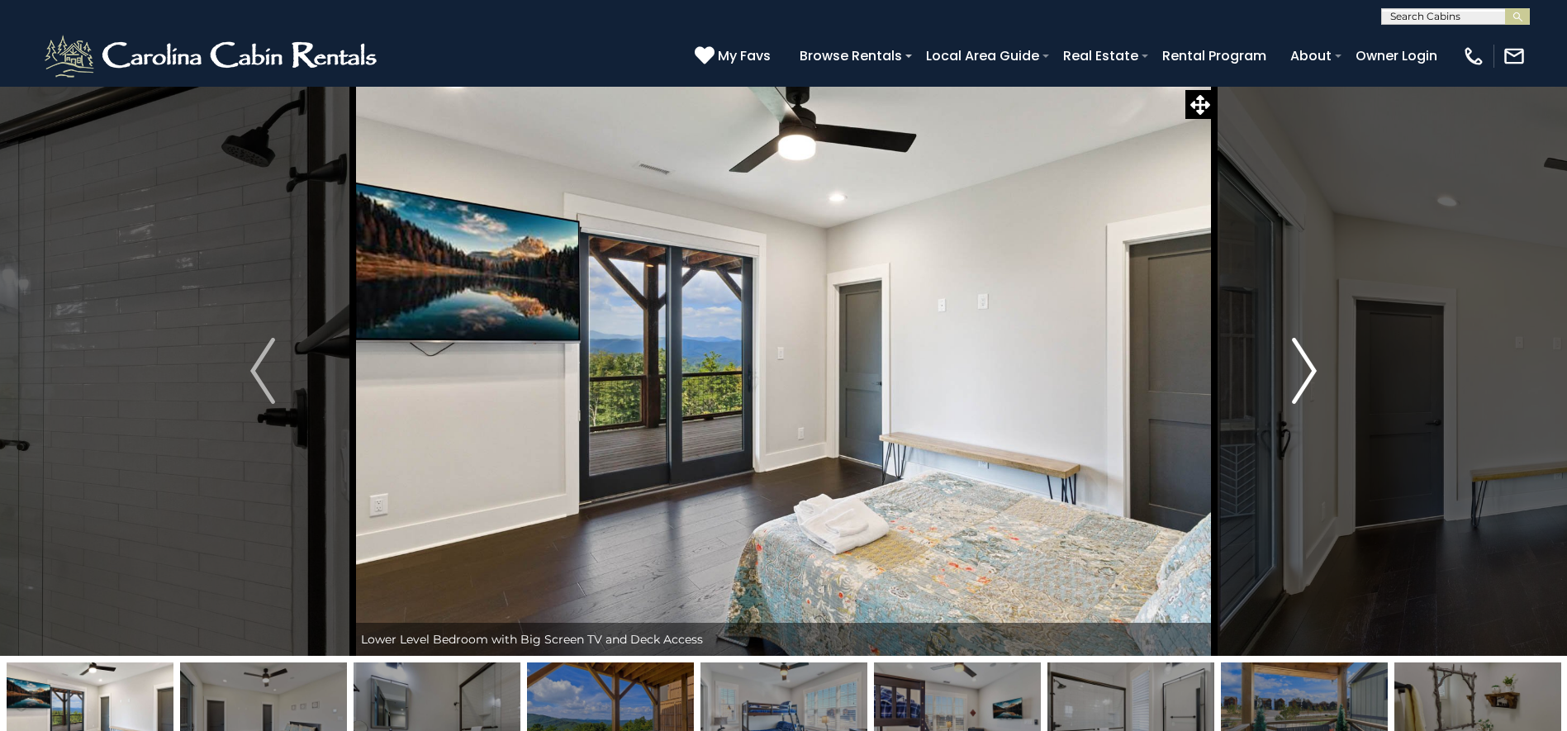
click at [1294, 367] on img "Next" at bounding box center [1304, 371] width 25 height 66
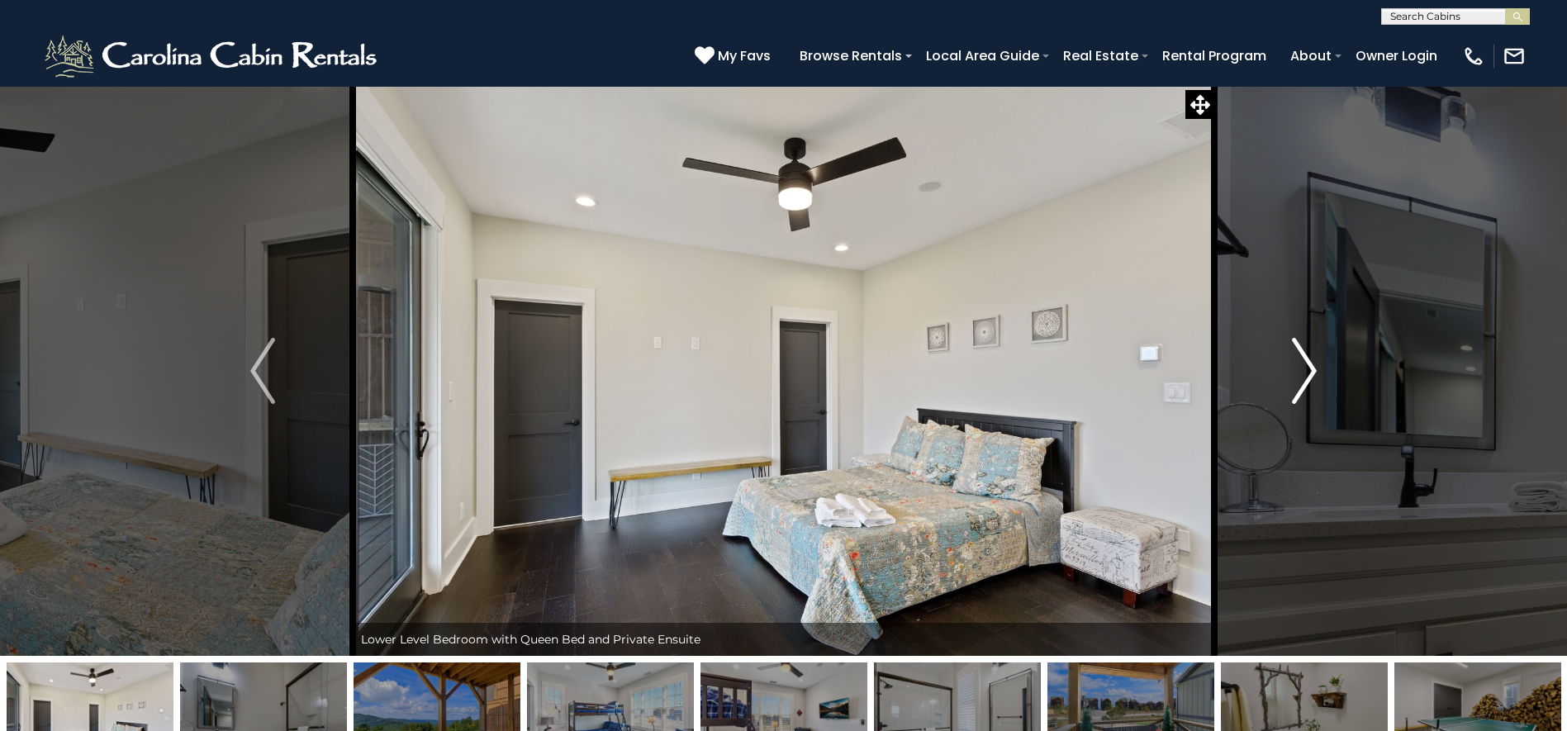
click at [1294, 367] on img "Next" at bounding box center [1304, 371] width 25 height 66
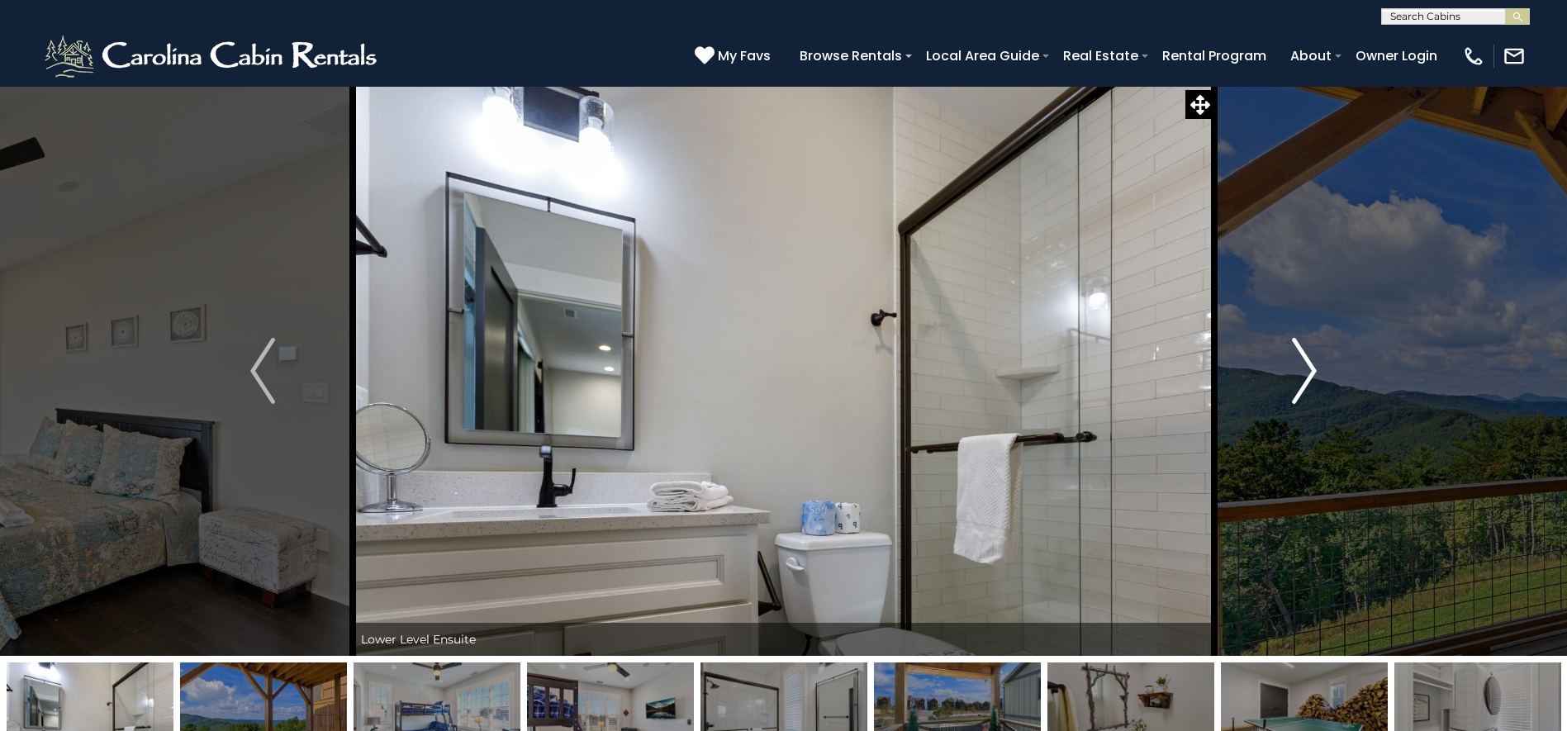
click at [1294, 367] on img "Next" at bounding box center [1304, 371] width 25 height 66
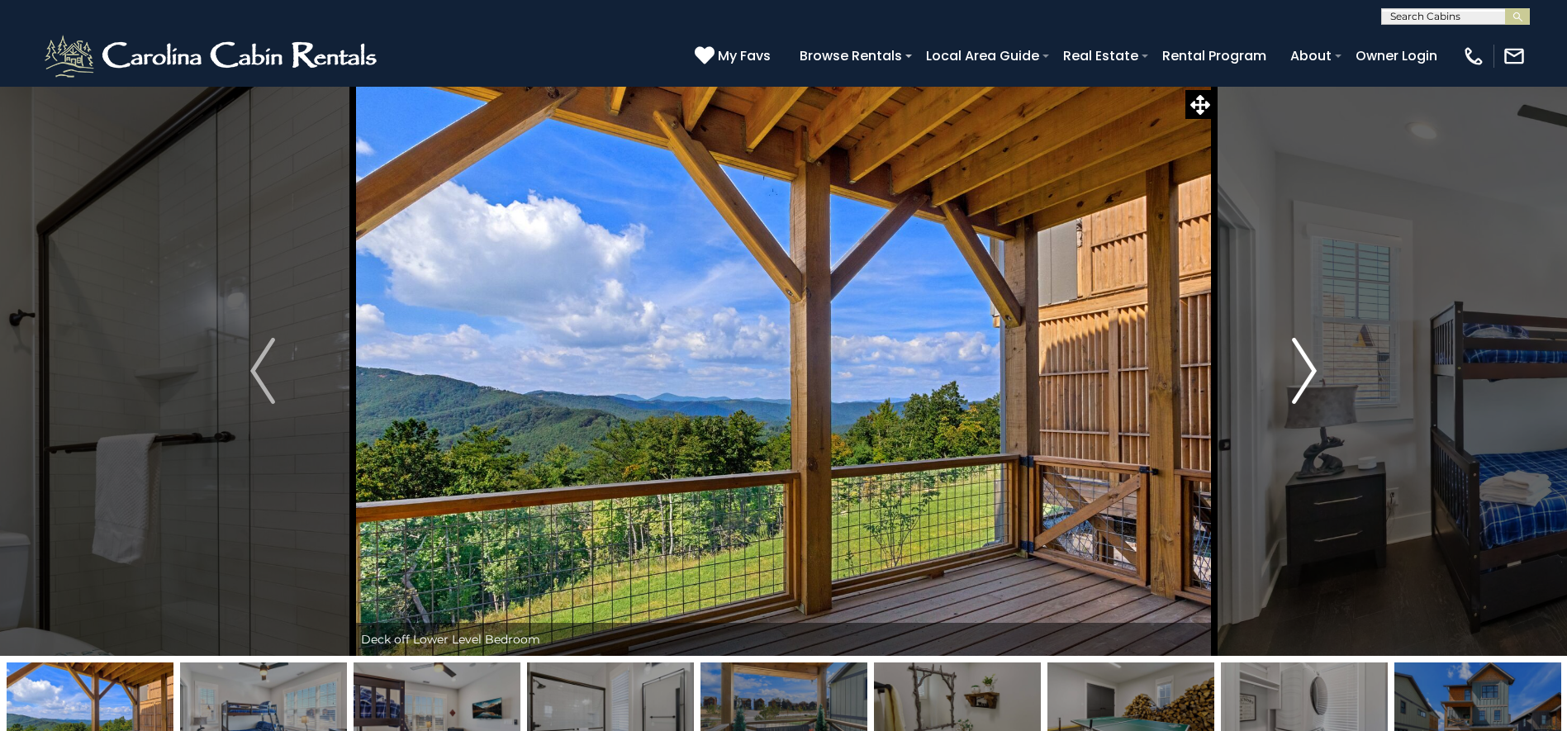
click at [1294, 367] on img "Next" at bounding box center [1304, 371] width 25 height 66
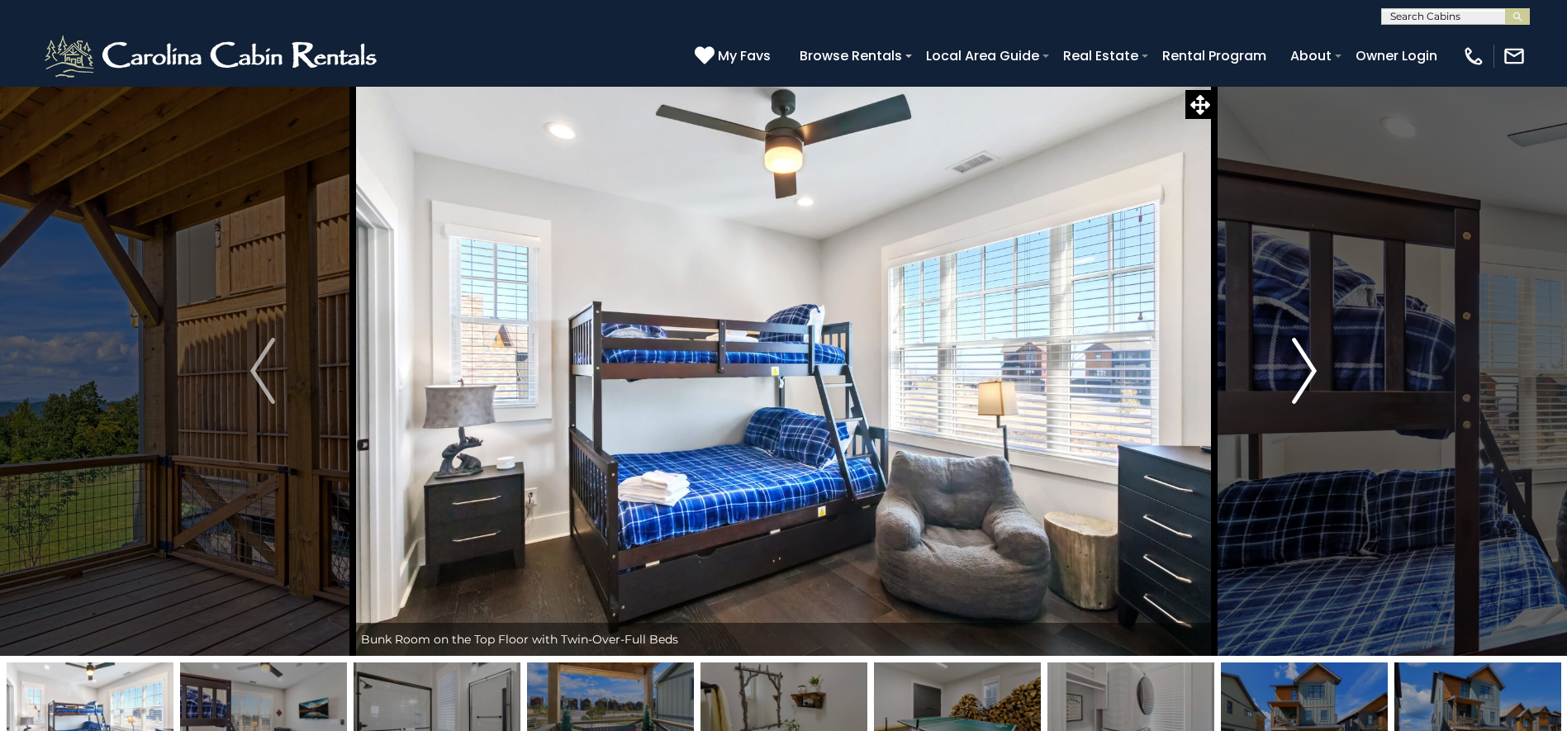
click at [1294, 367] on img "Next" at bounding box center [1304, 371] width 25 height 66
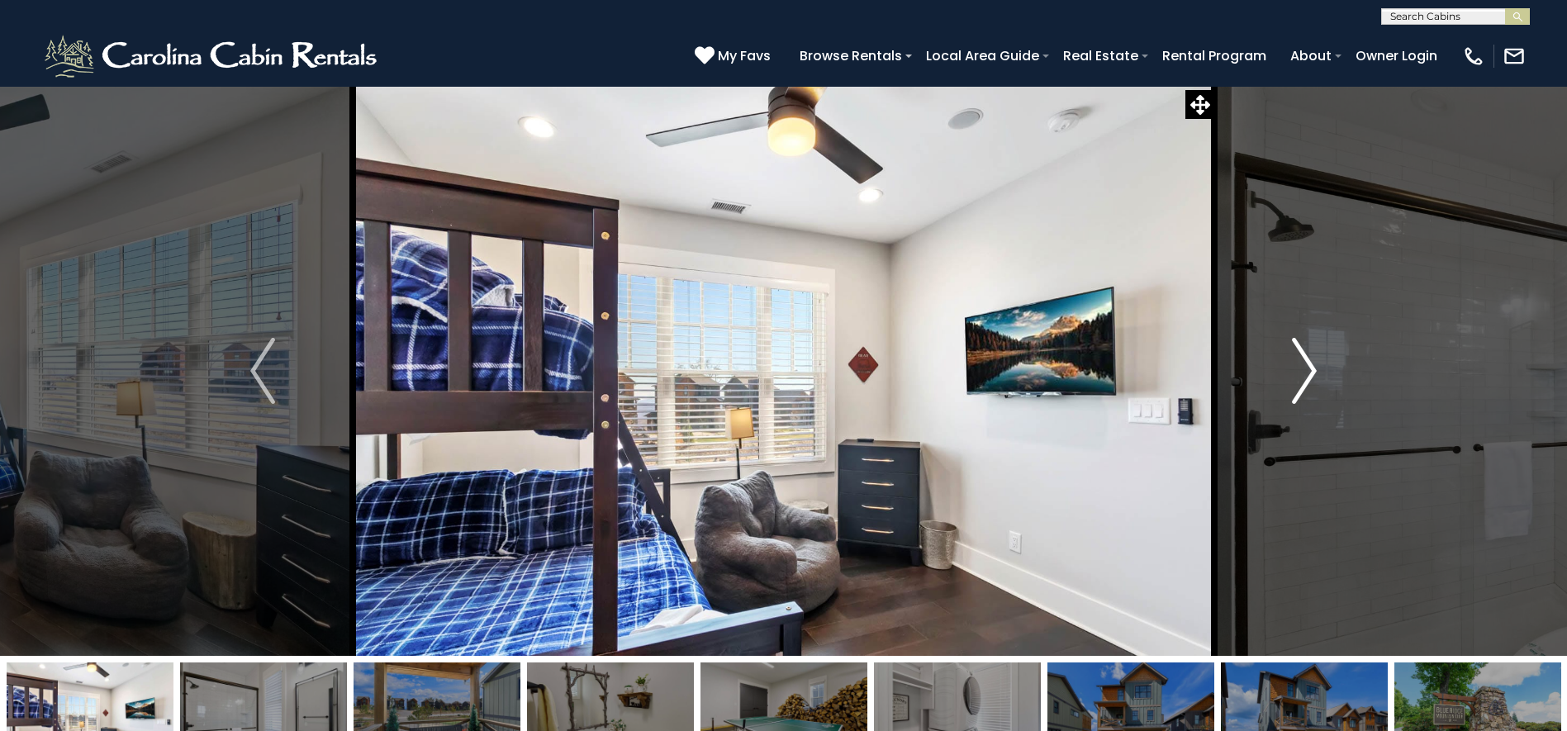
click at [1294, 367] on img "Next" at bounding box center [1304, 371] width 25 height 66
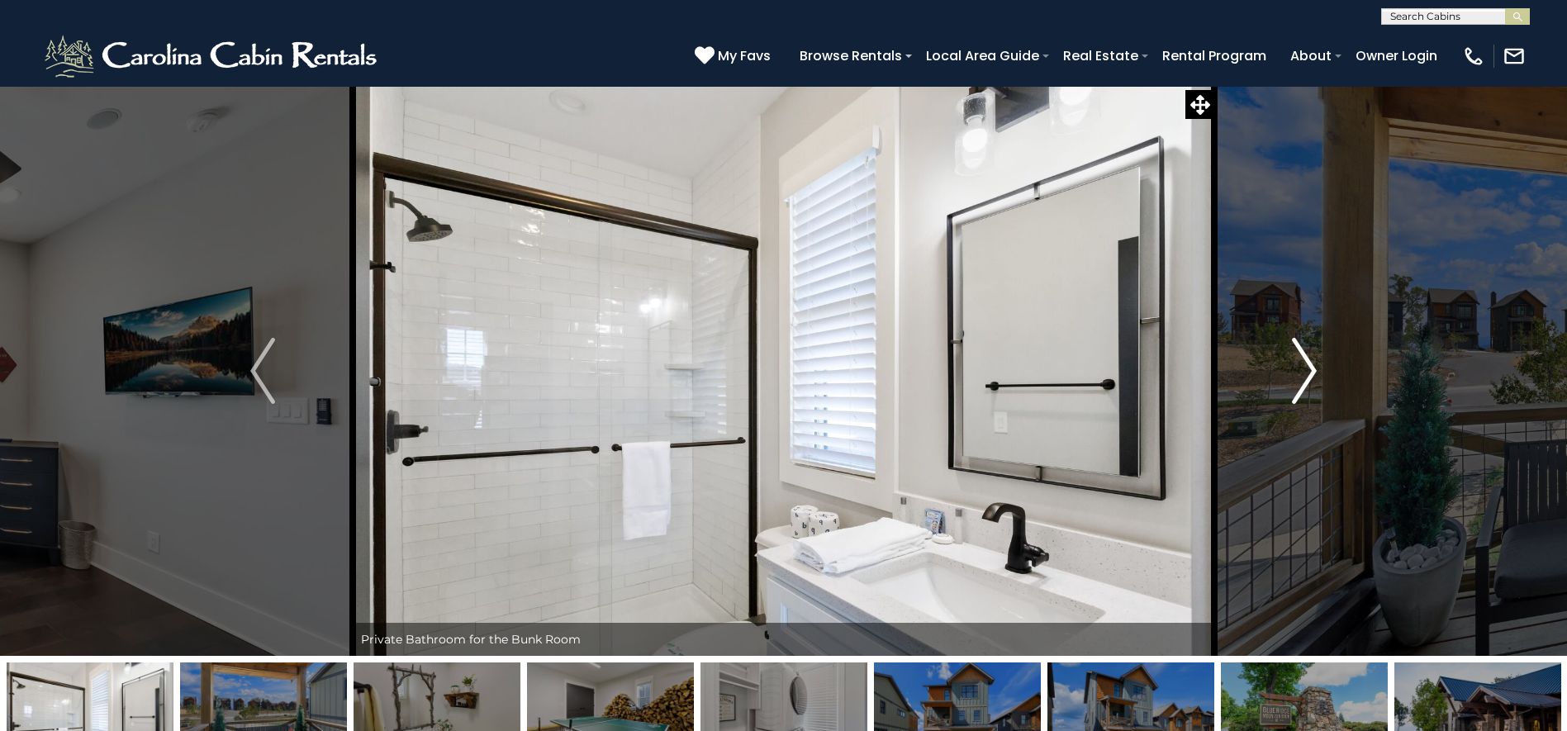
click at [1294, 367] on img "Next" at bounding box center [1304, 371] width 25 height 66
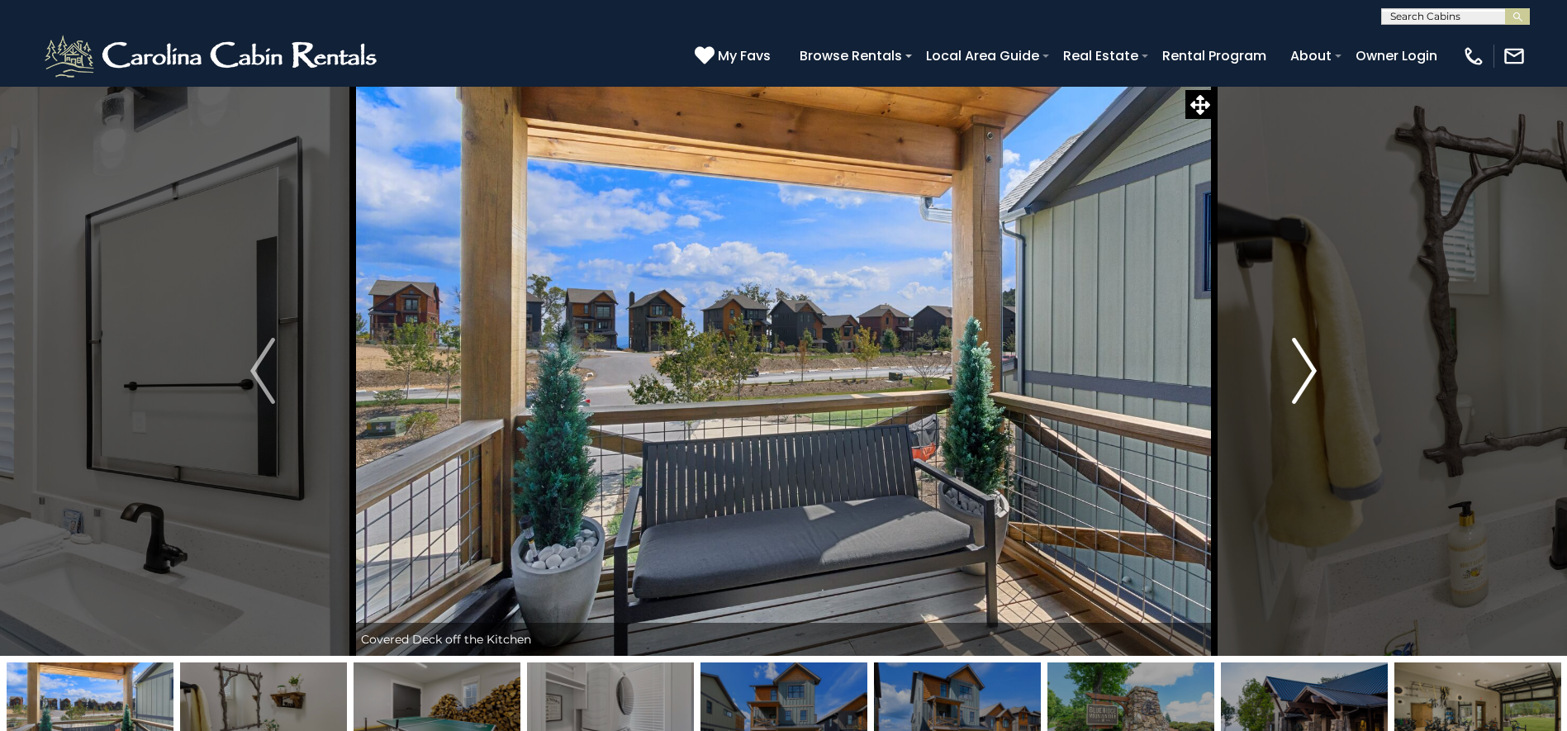
click at [1294, 367] on img "Next" at bounding box center [1304, 371] width 25 height 66
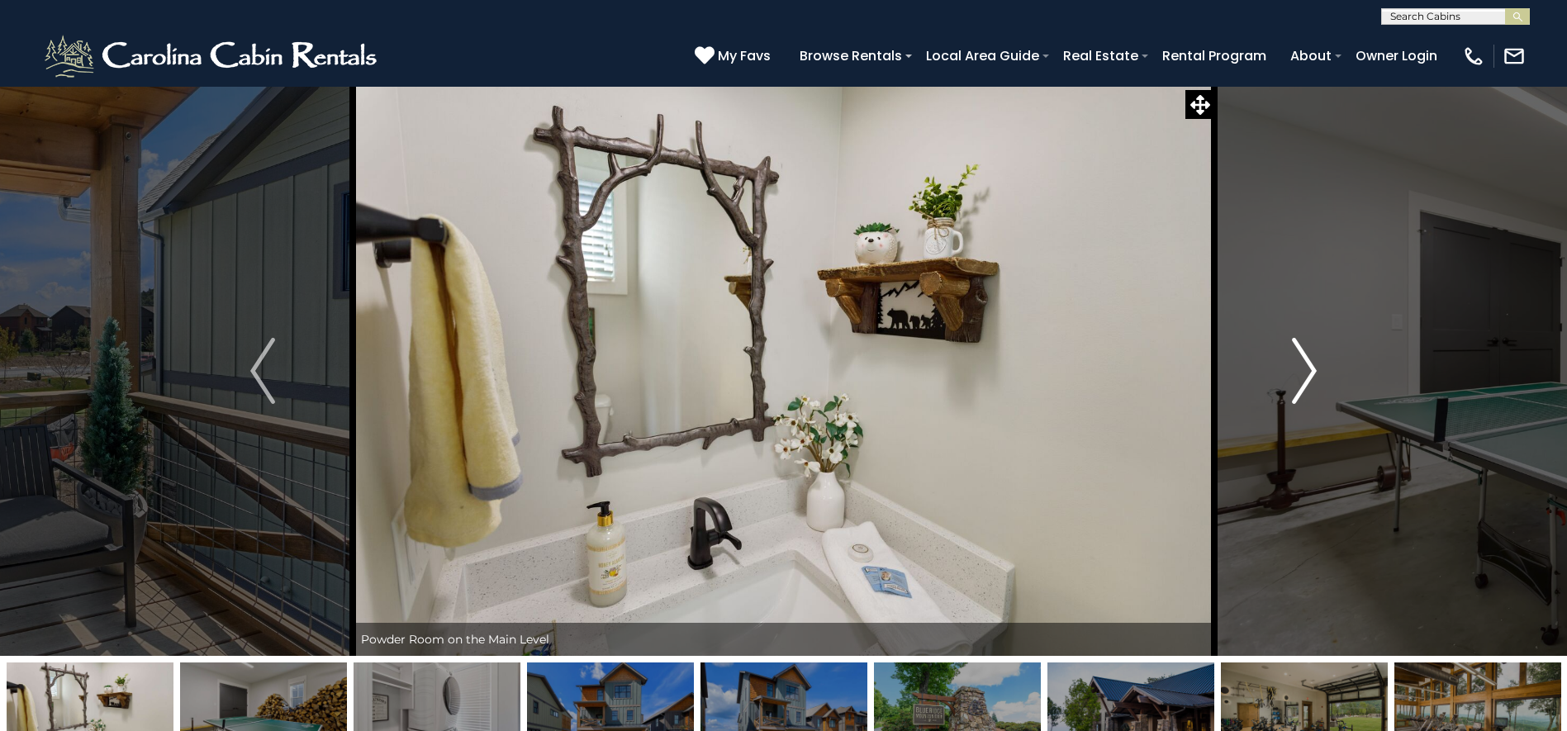
click at [1294, 367] on img "Next" at bounding box center [1304, 371] width 25 height 66
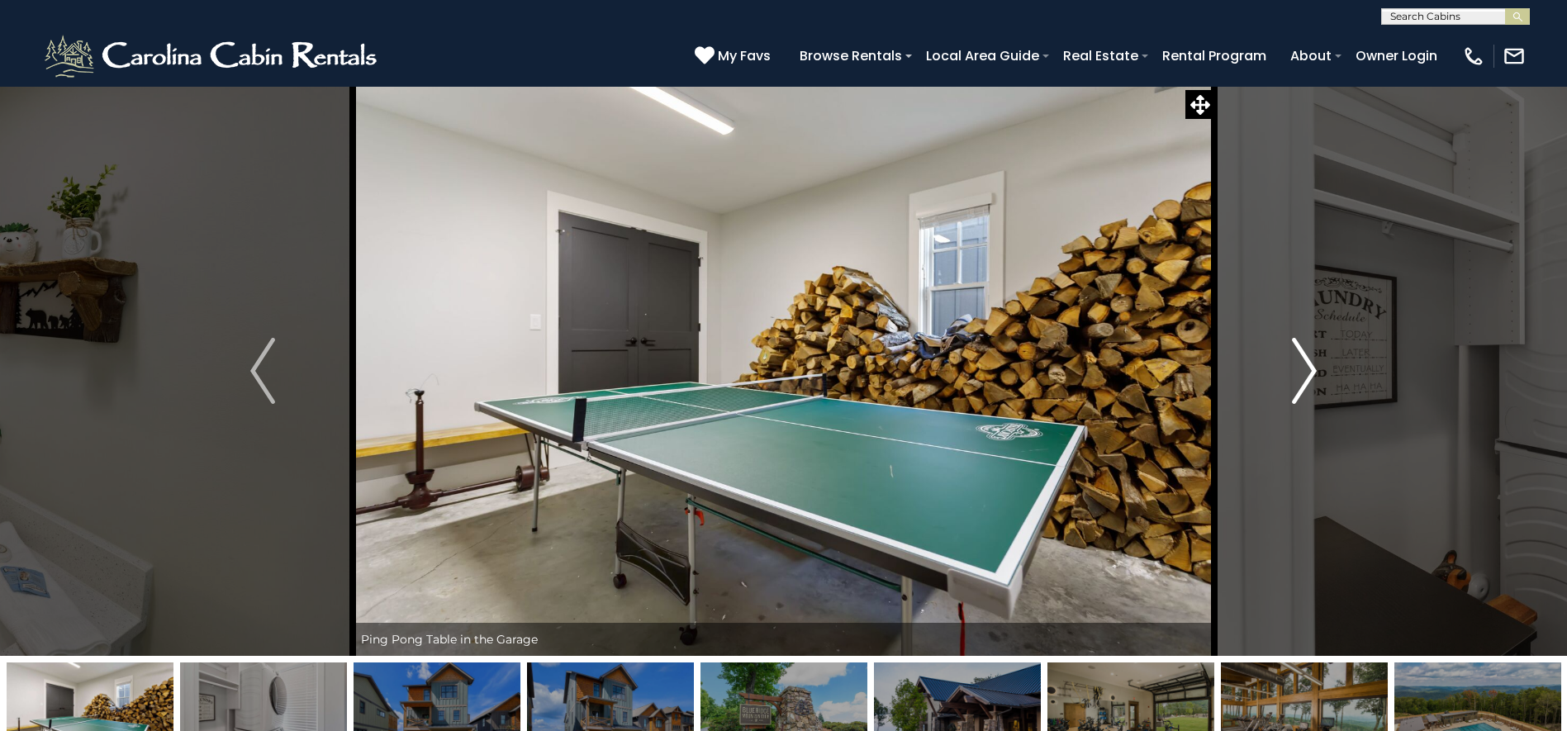
click at [1294, 367] on img "Next" at bounding box center [1304, 371] width 25 height 66
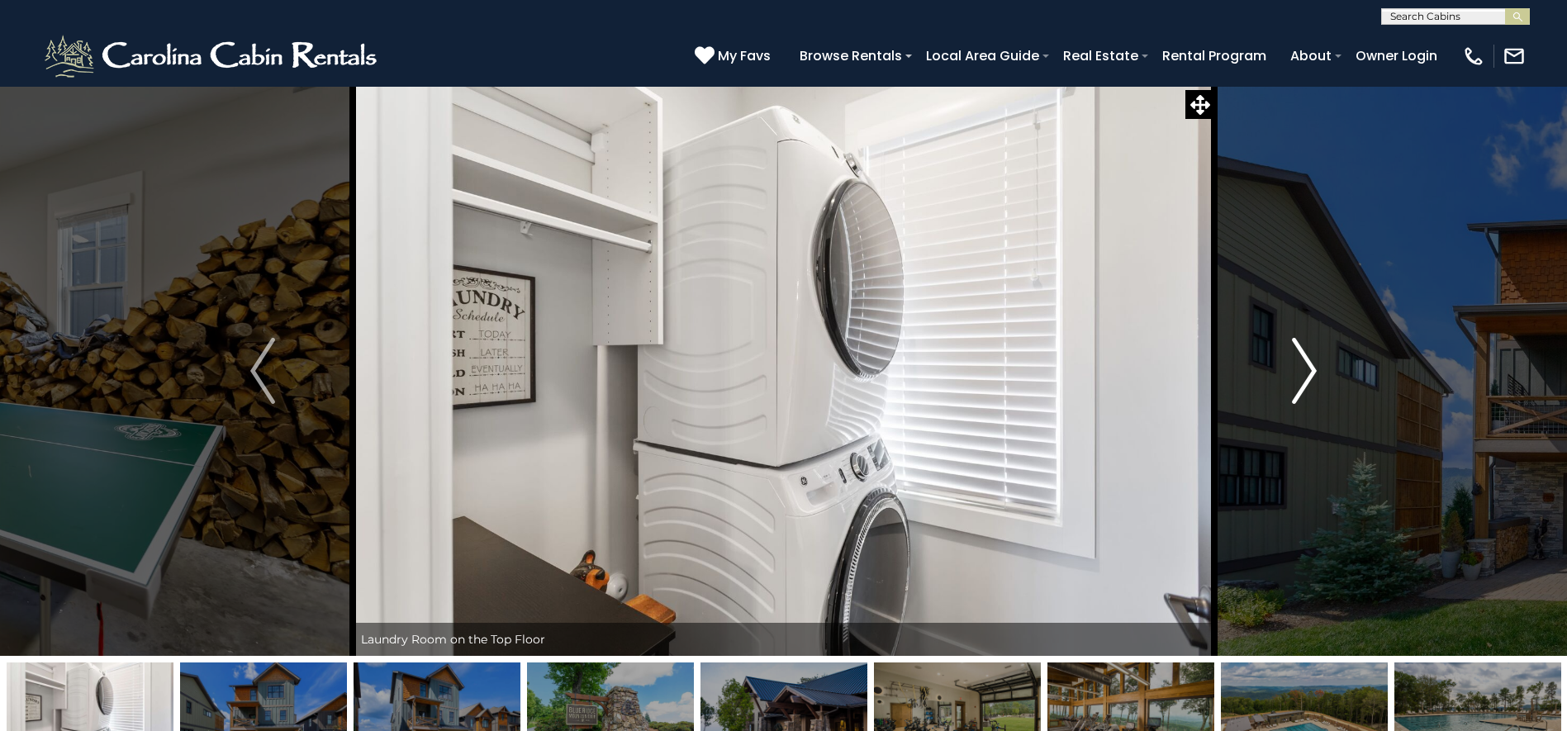
click at [1314, 371] on img "Next" at bounding box center [1304, 371] width 25 height 66
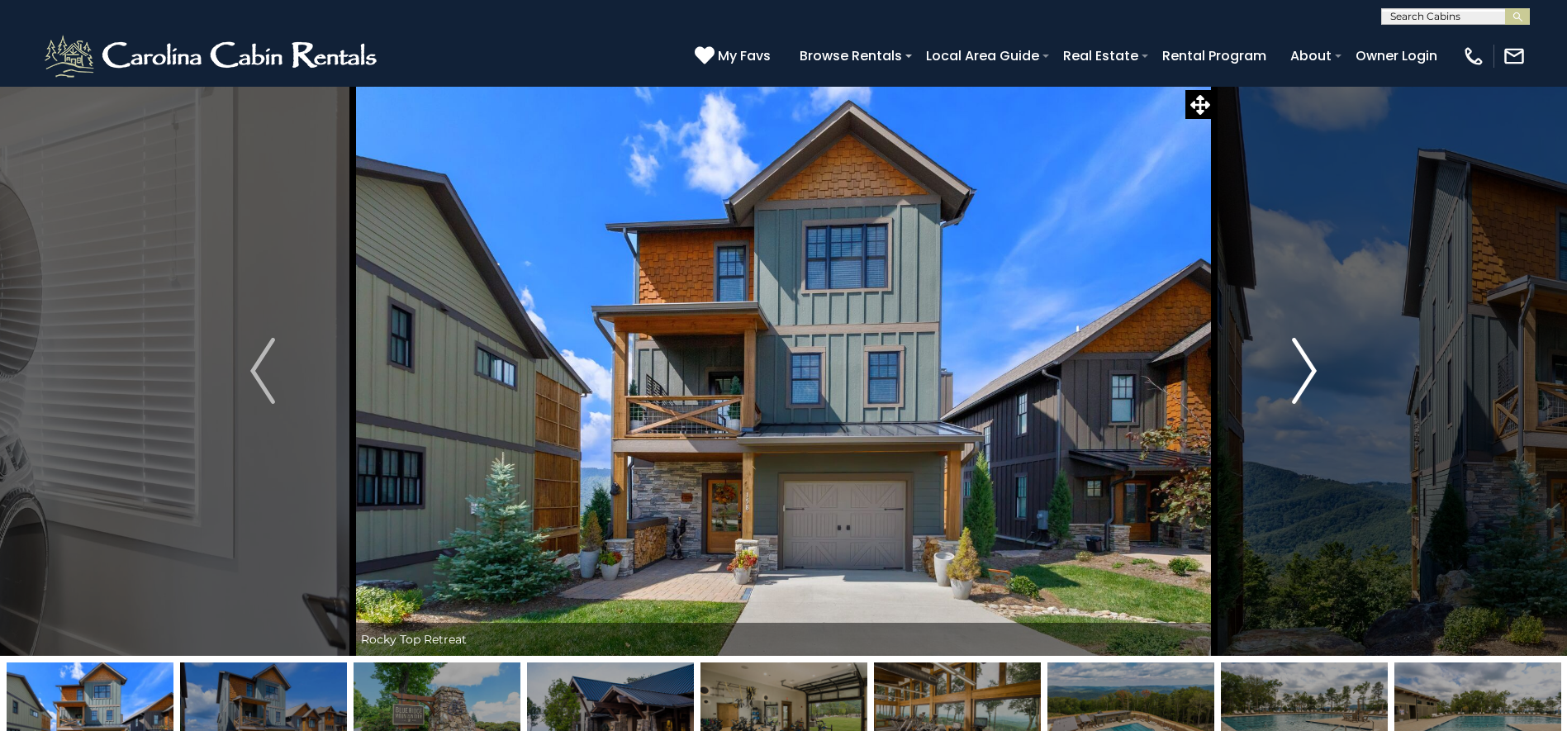
click at [1304, 368] on img "Next" at bounding box center [1304, 371] width 25 height 66
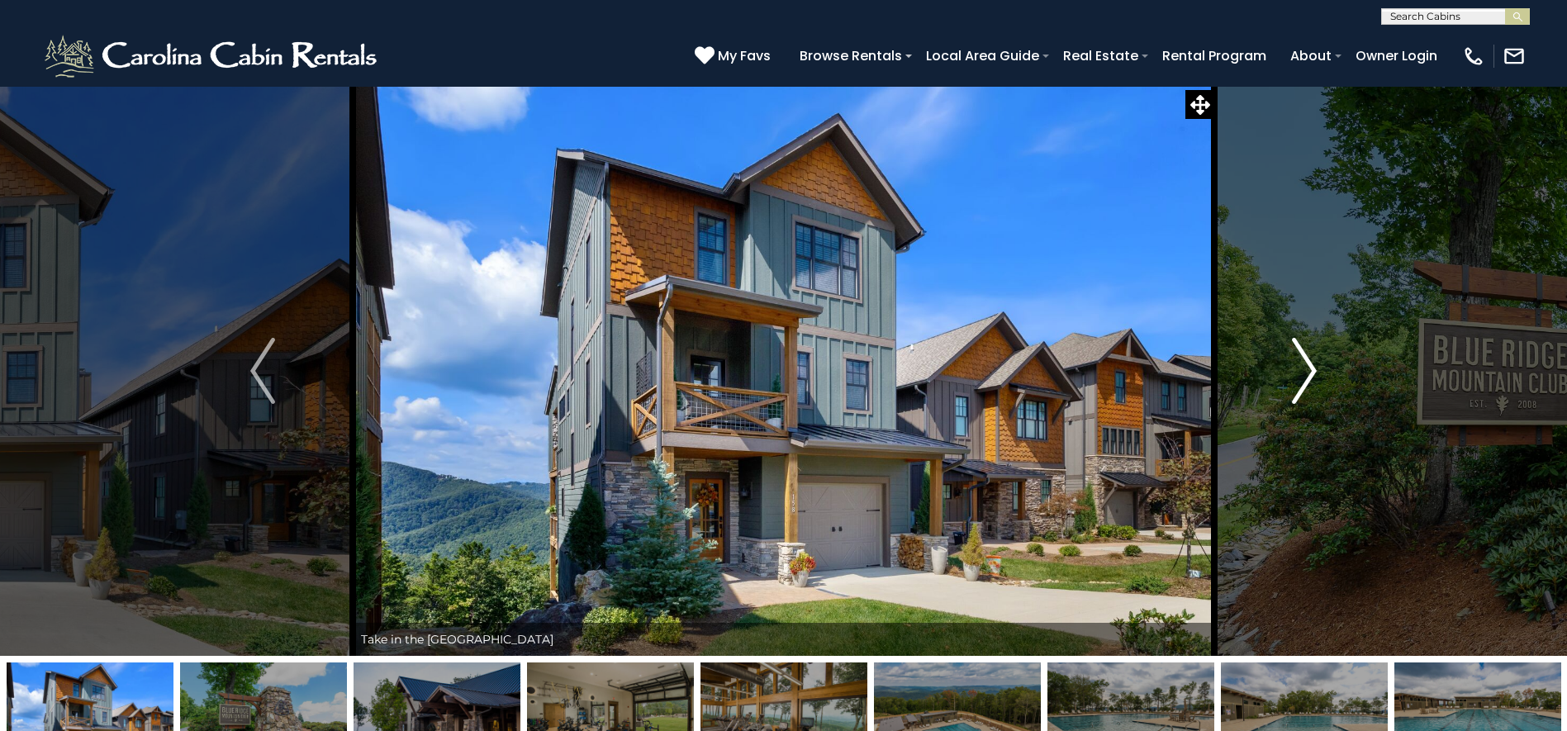
click at [1304, 368] on img "Next" at bounding box center [1304, 371] width 25 height 66
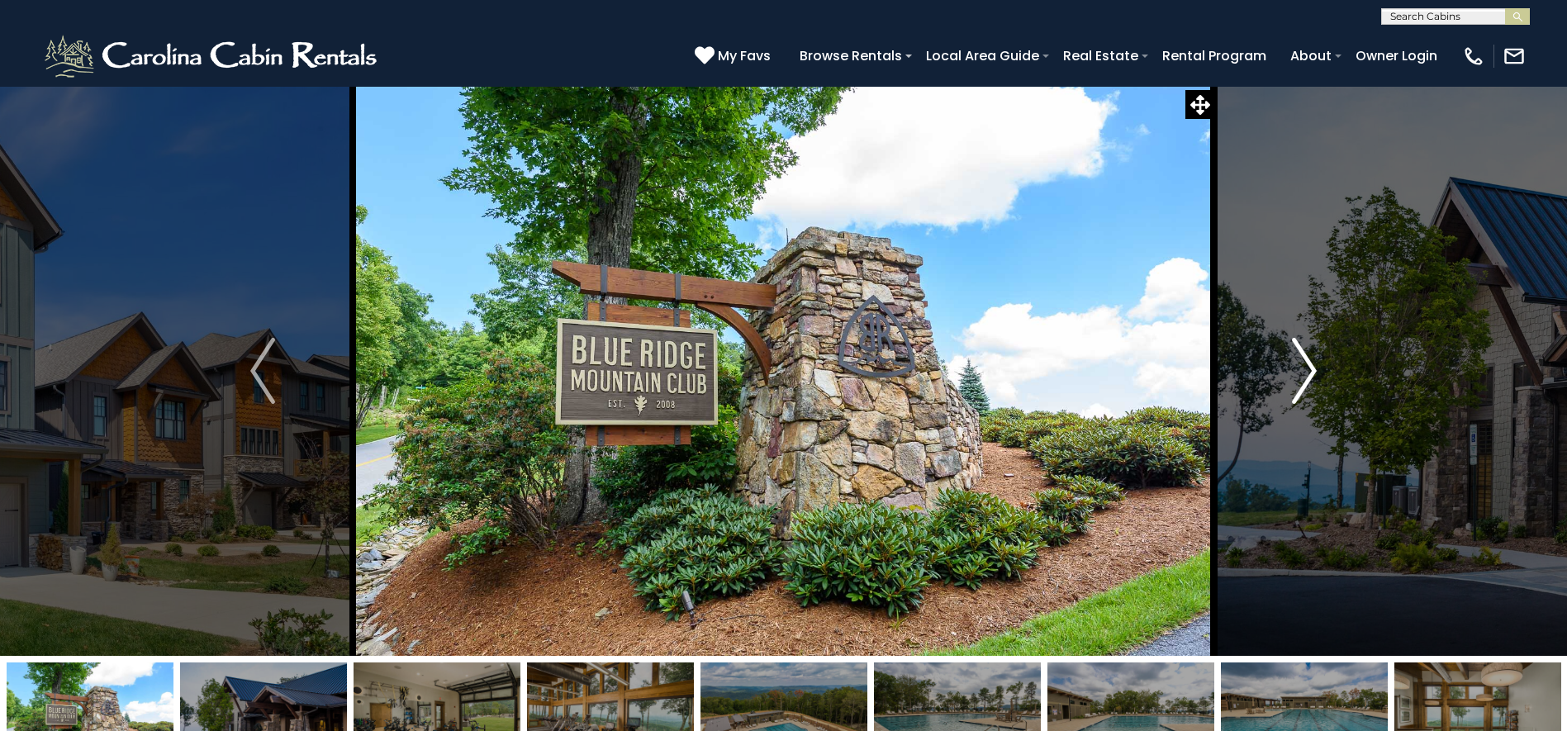
click at [1304, 368] on img "Next" at bounding box center [1304, 371] width 25 height 66
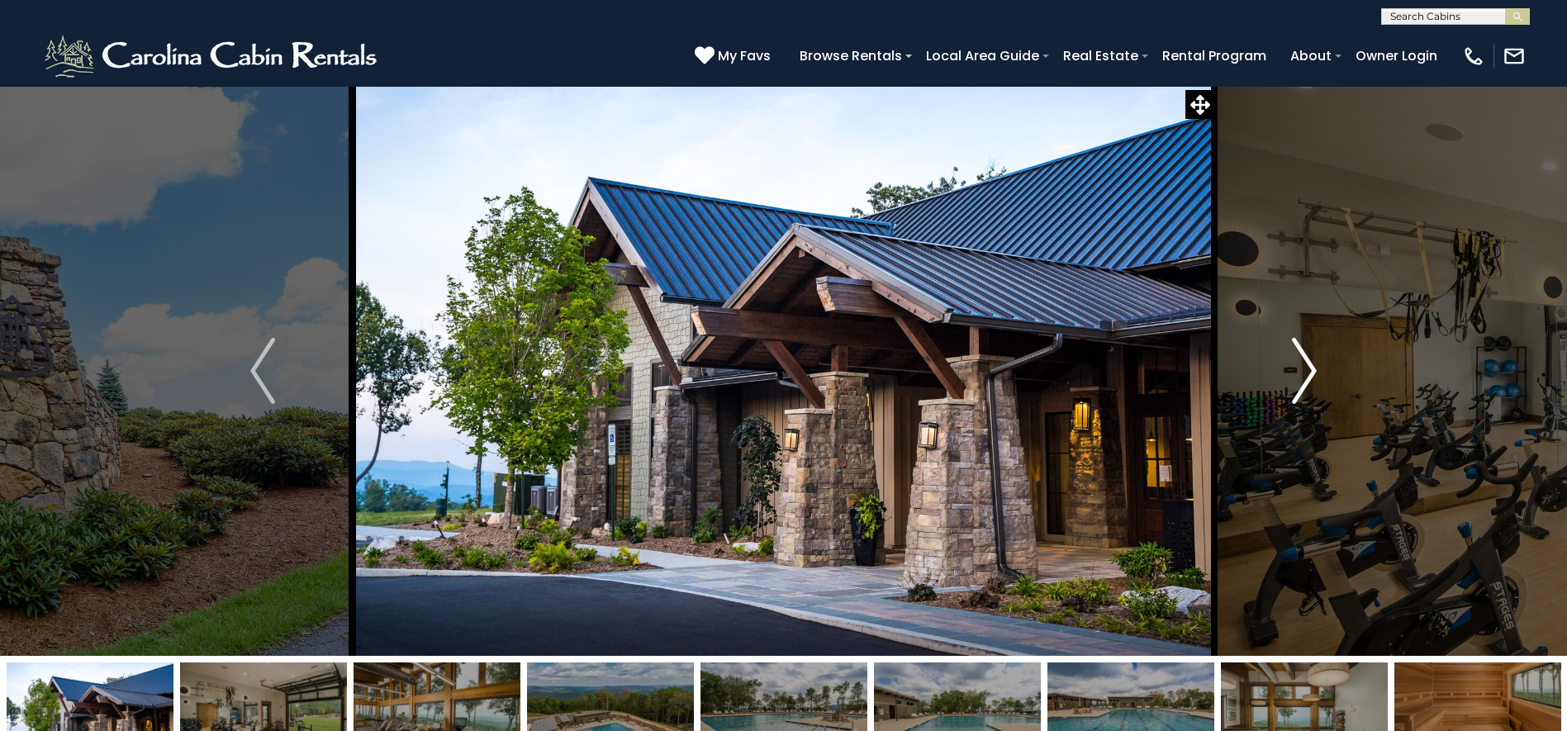
click at [1304, 368] on img "Next" at bounding box center [1304, 371] width 25 height 66
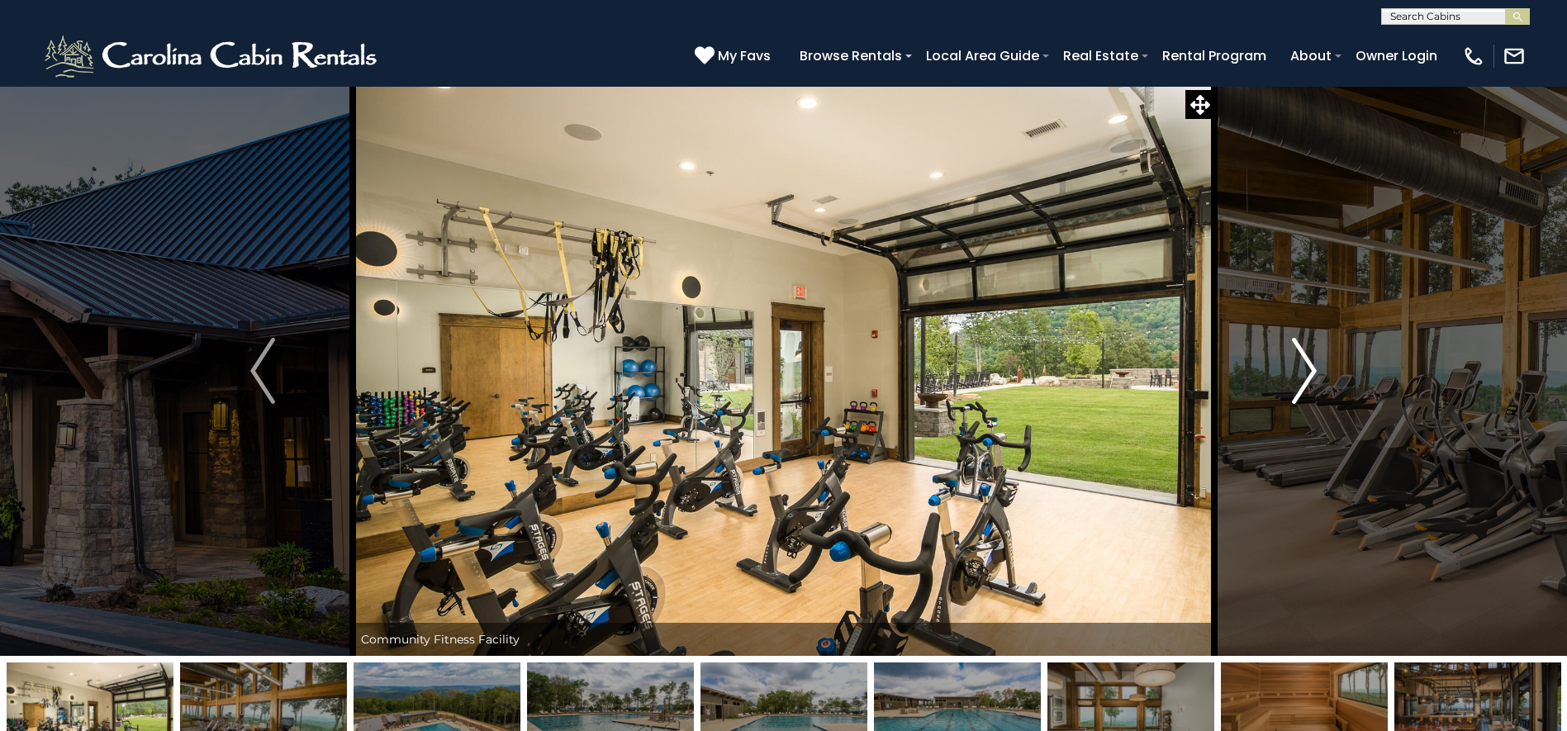
click at [1304, 368] on img "Next" at bounding box center [1304, 371] width 25 height 66
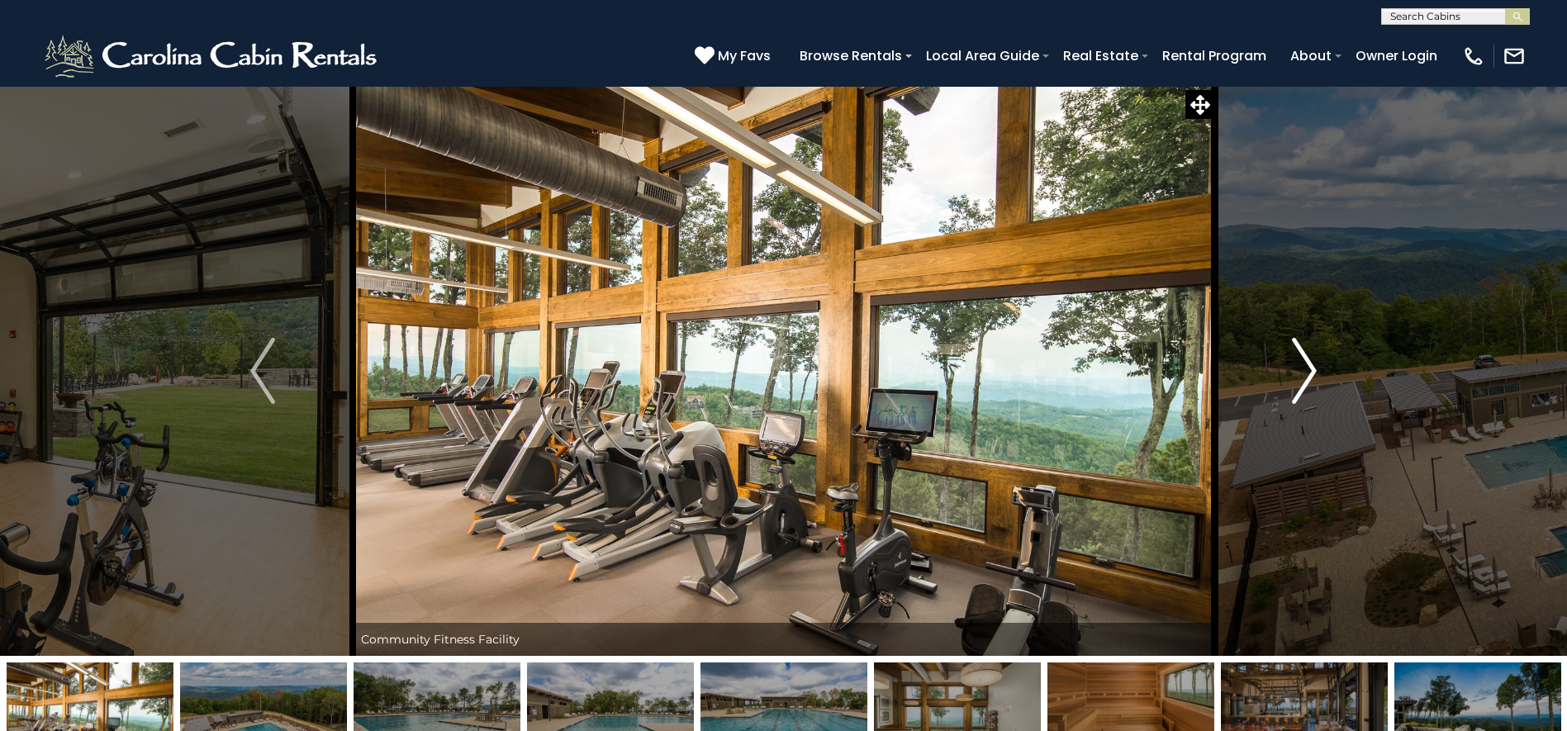
click at [1304, 371] on img "Next" at bounding box center [1304, 371] width 25 height 66
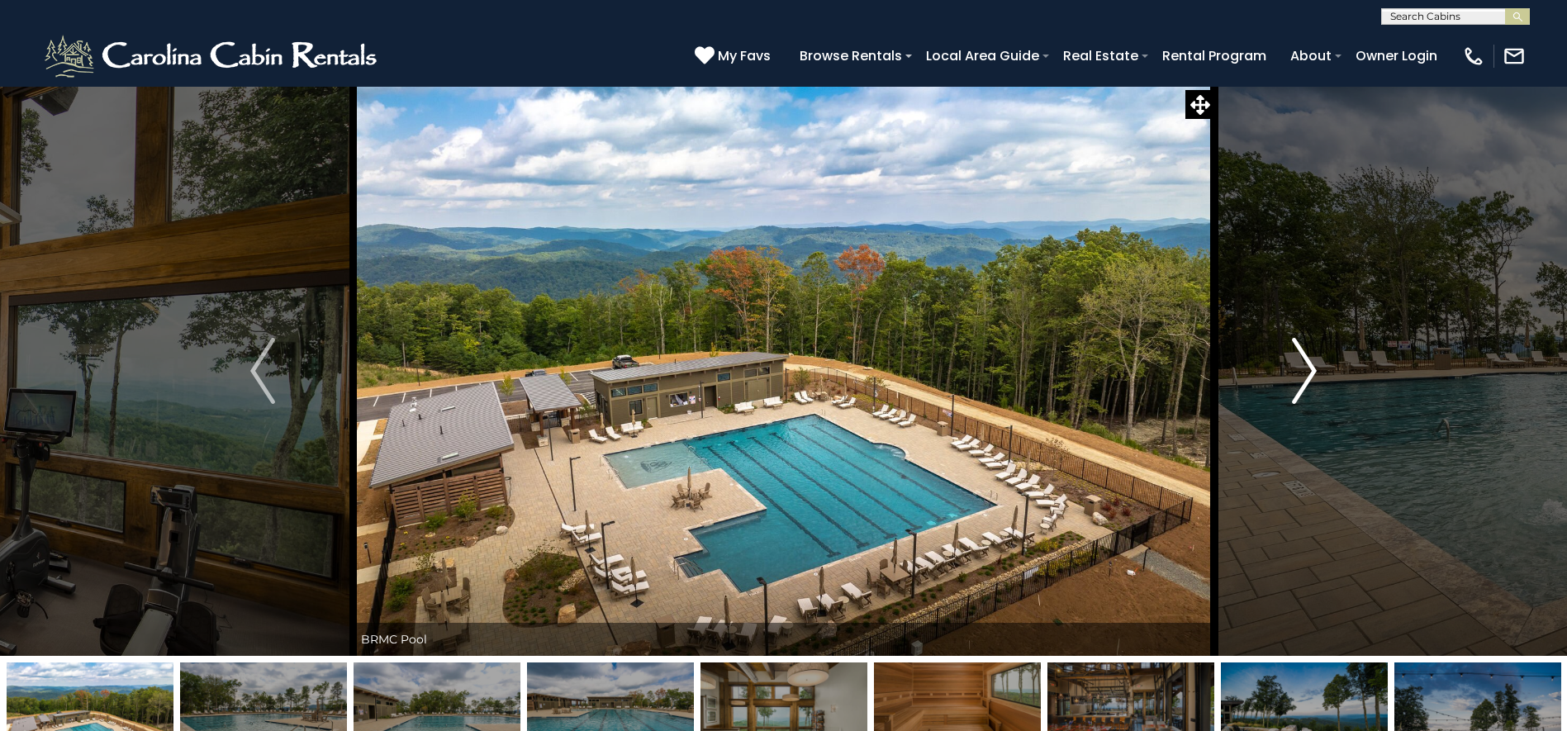
click at [1304, 371] on img "Next" at bounding box center [1304, 371] width 25 height 66
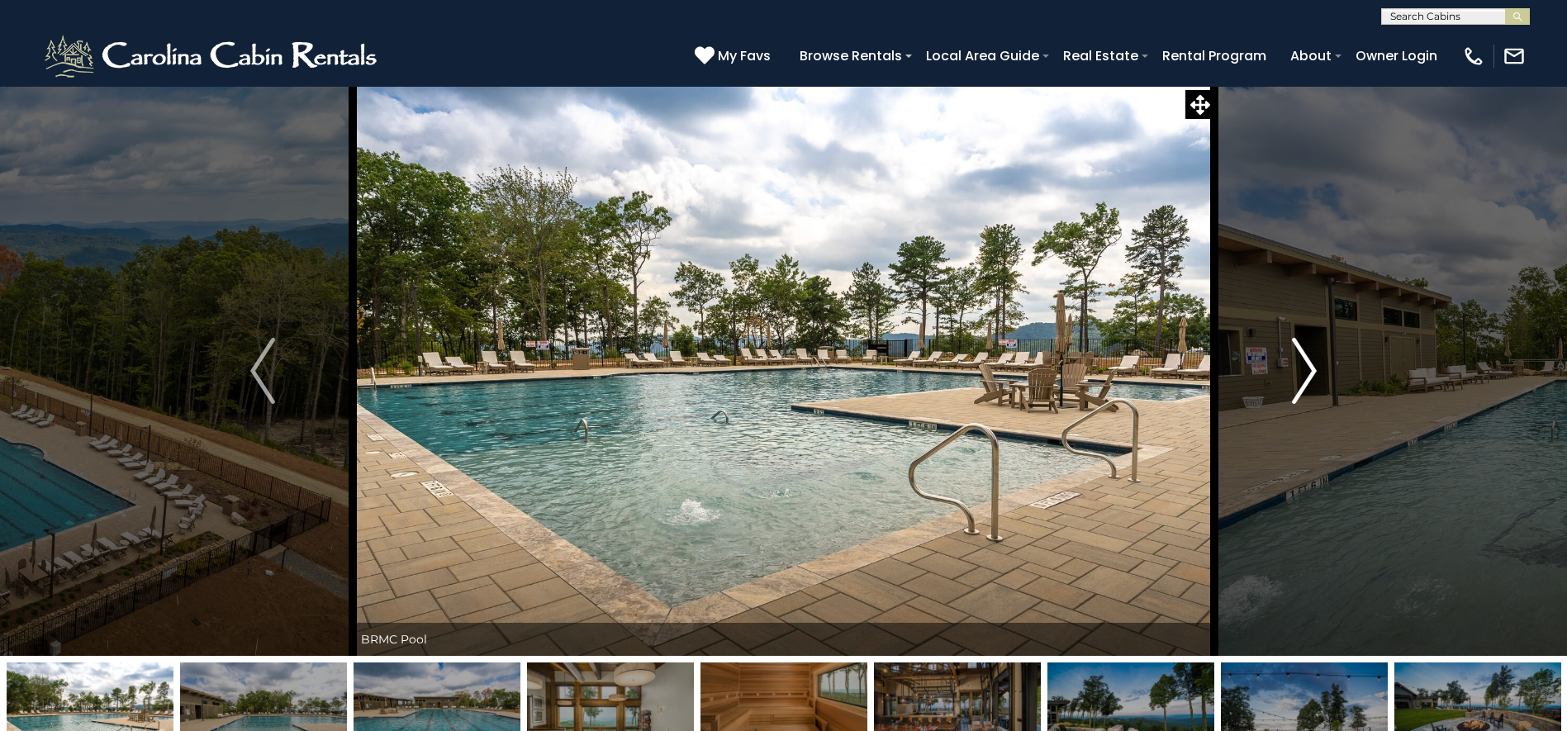
click at [1304, 371] on img "Next" at bounding box center [1304, 371] width 25 height 66
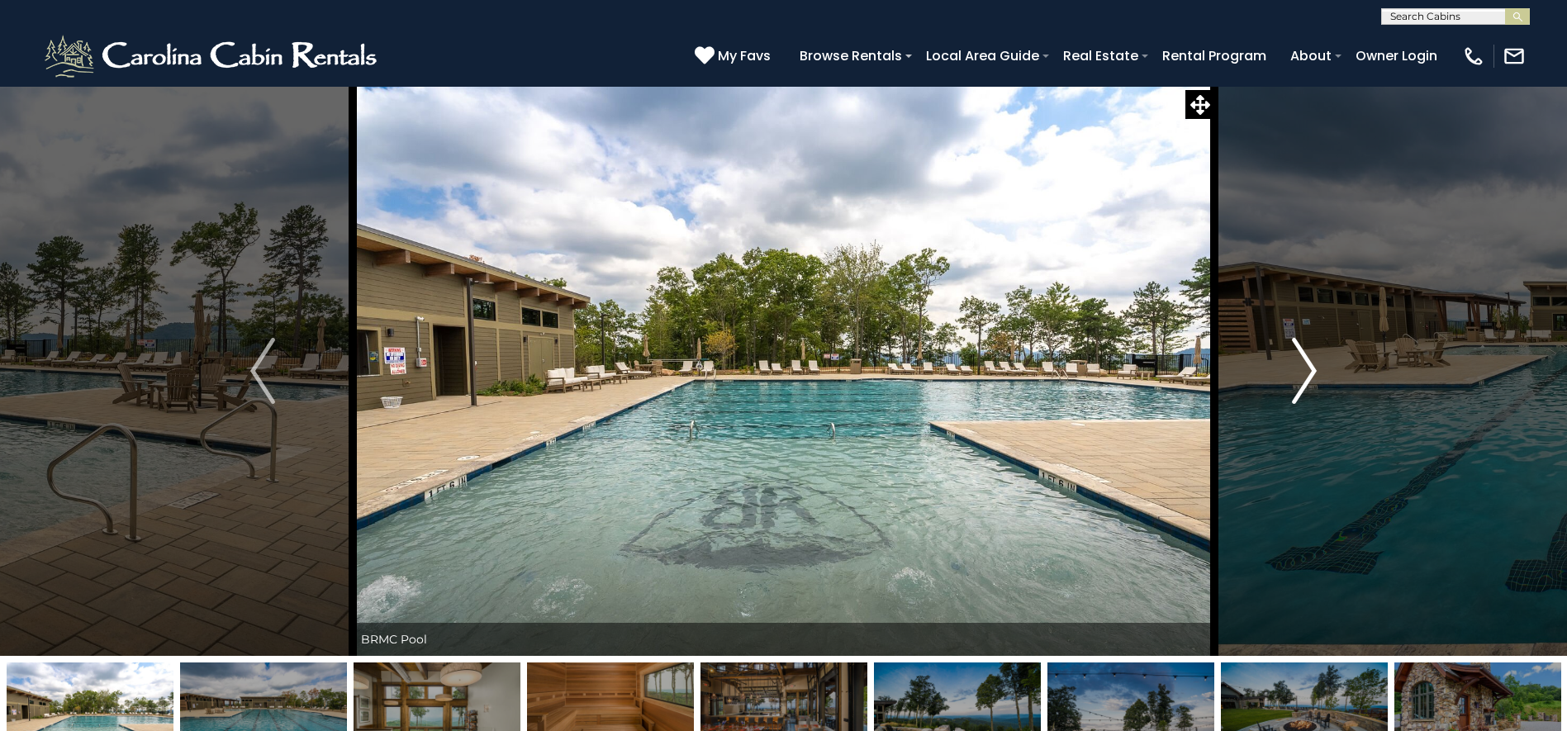
click at [1304, 371] on img "Next" at bounding box center [1304, 371] width 25 height 66
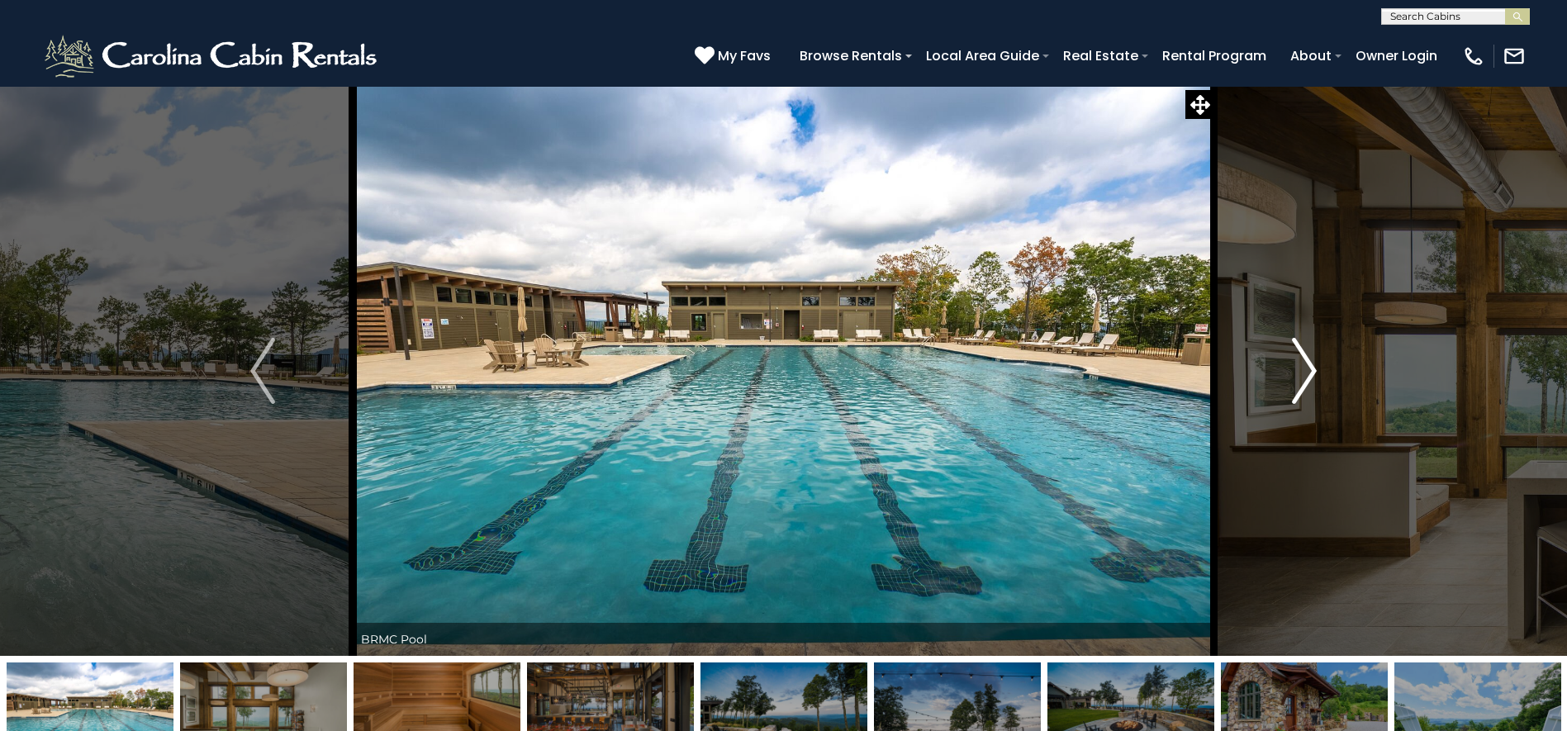
click at [1304, 371] on img "Next" at bounding box center [1304, 371] width 25 height 66
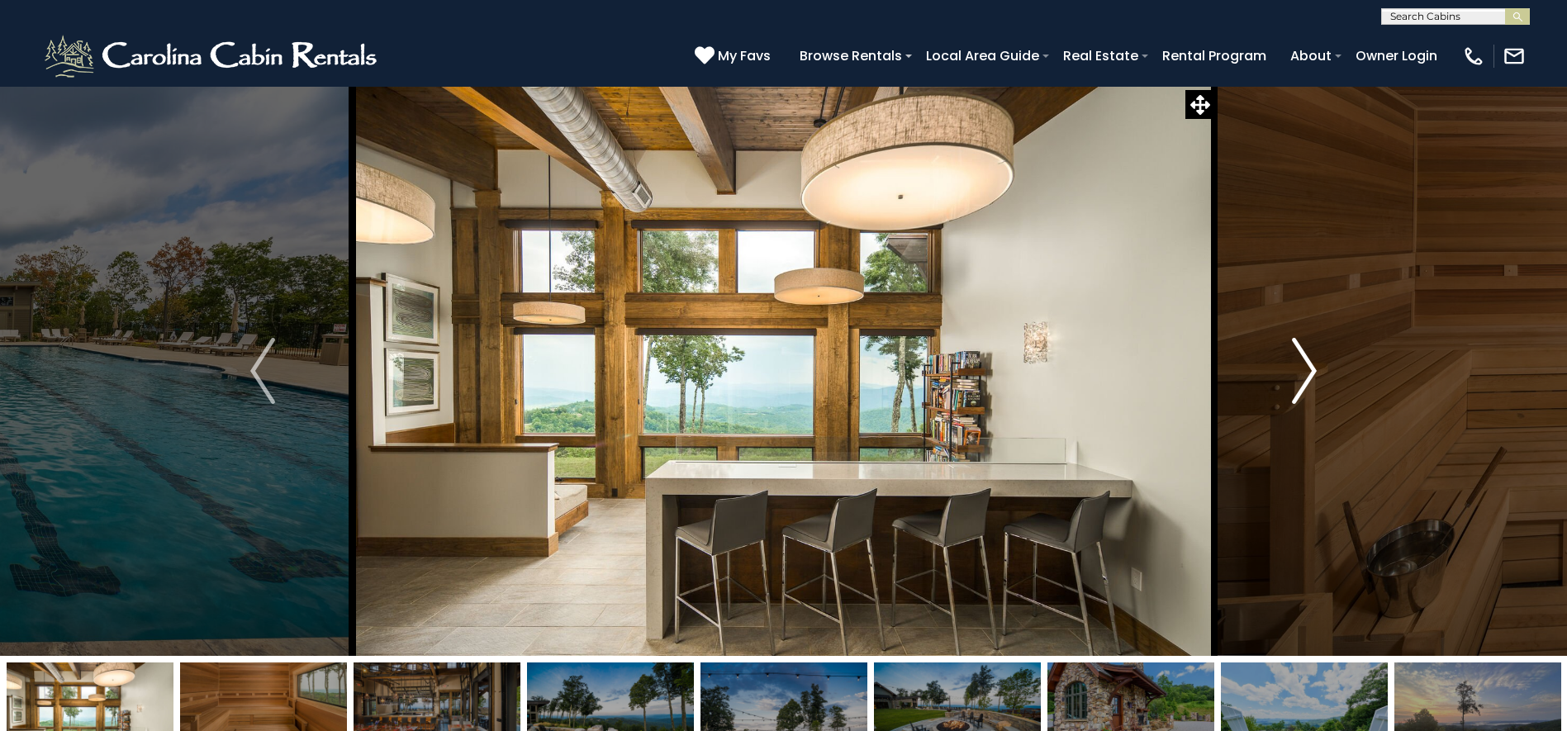
click at [1304, 371] on img "Next" at bounding box center [1304, 371] width 25 height 66
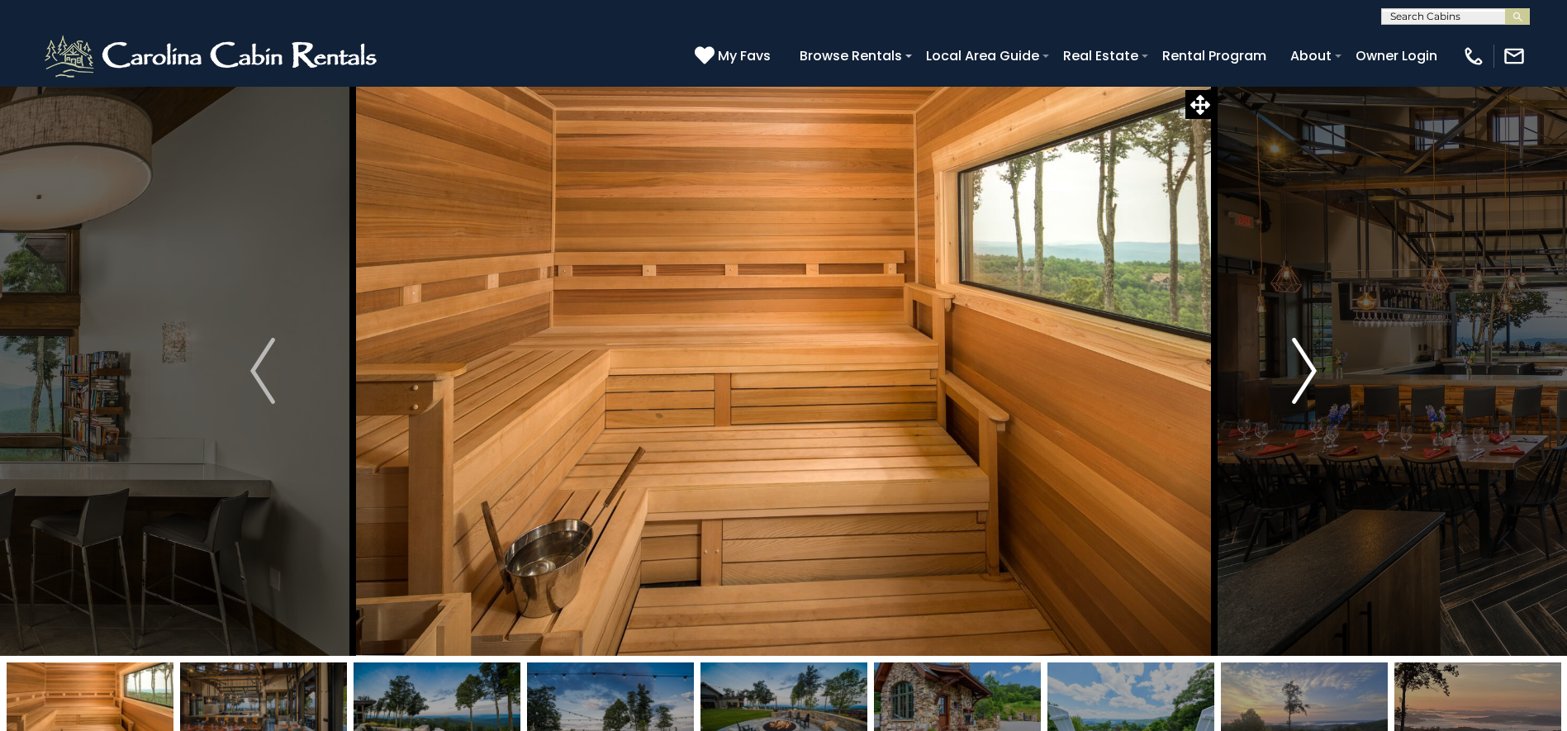
click at [1314, 369] on img "Next" at bounding box center [1304, 371] width 25 height 66
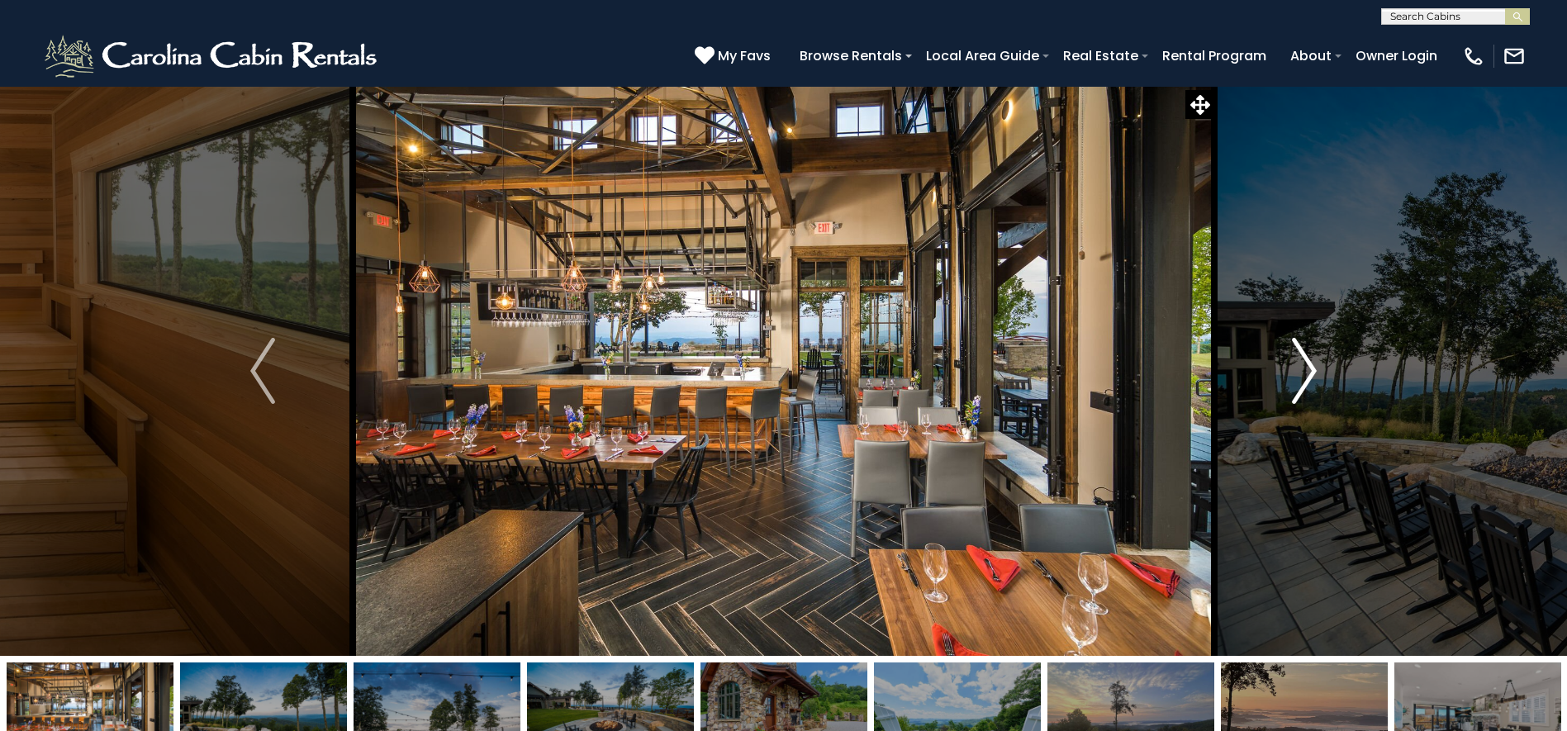
click at [1307, 366] on img "Next" at bounding box center [1304, 371] width 25 height 66
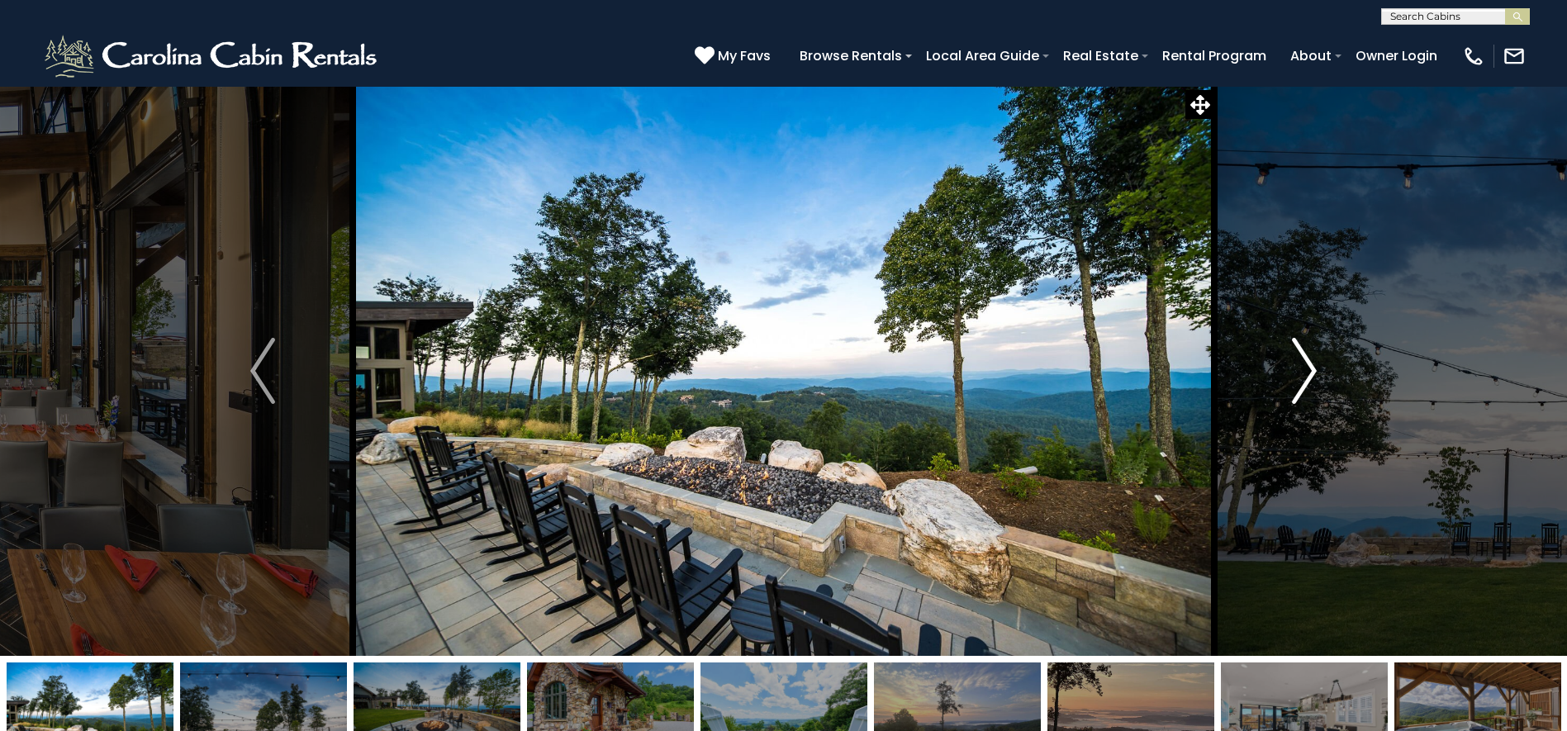
click at [1307, 366] on img "Next" at bounding box center [1304, 371] width 25 height 66
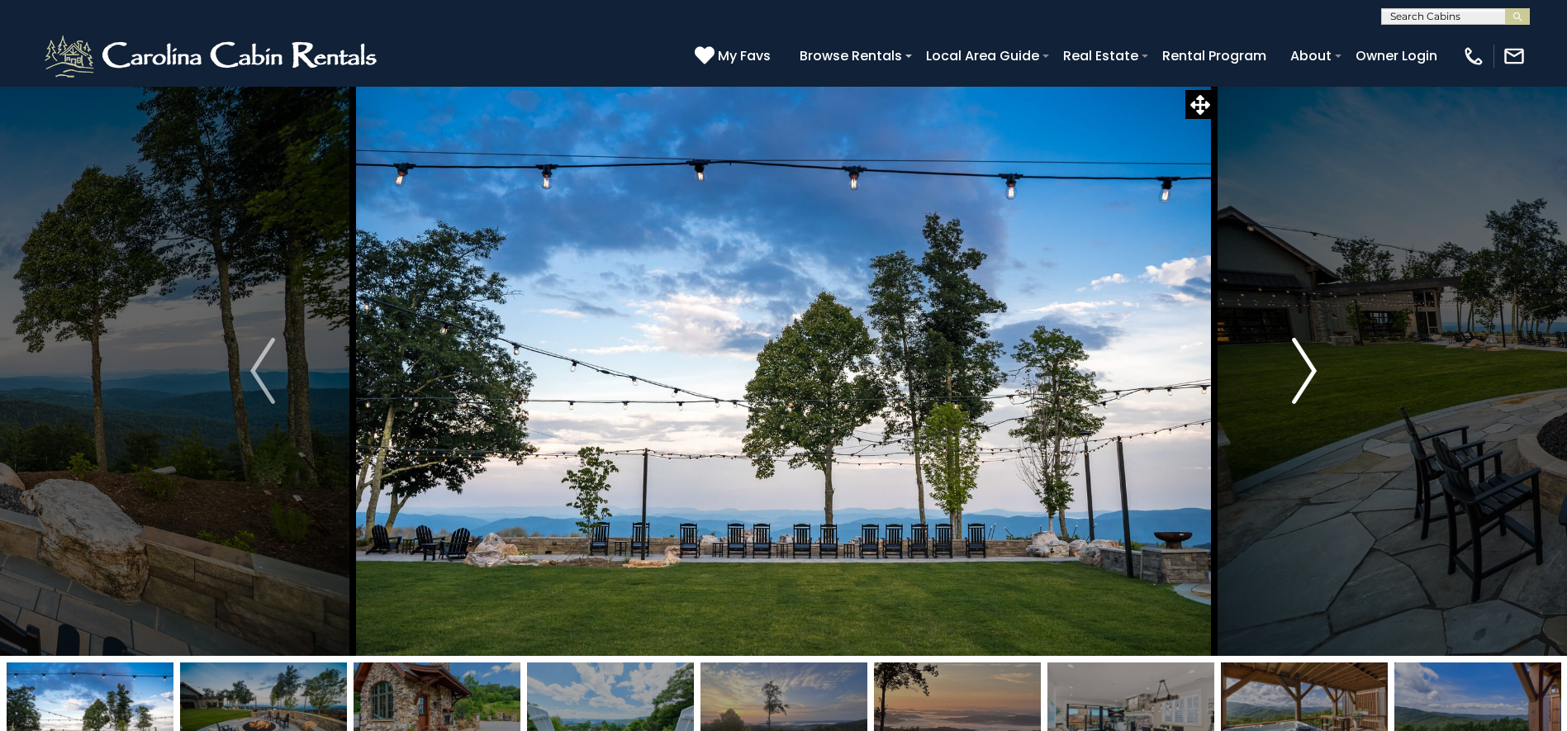
click at [1307, 366] on img "Next" at bounding box center [1304, 371] width 25 height 66
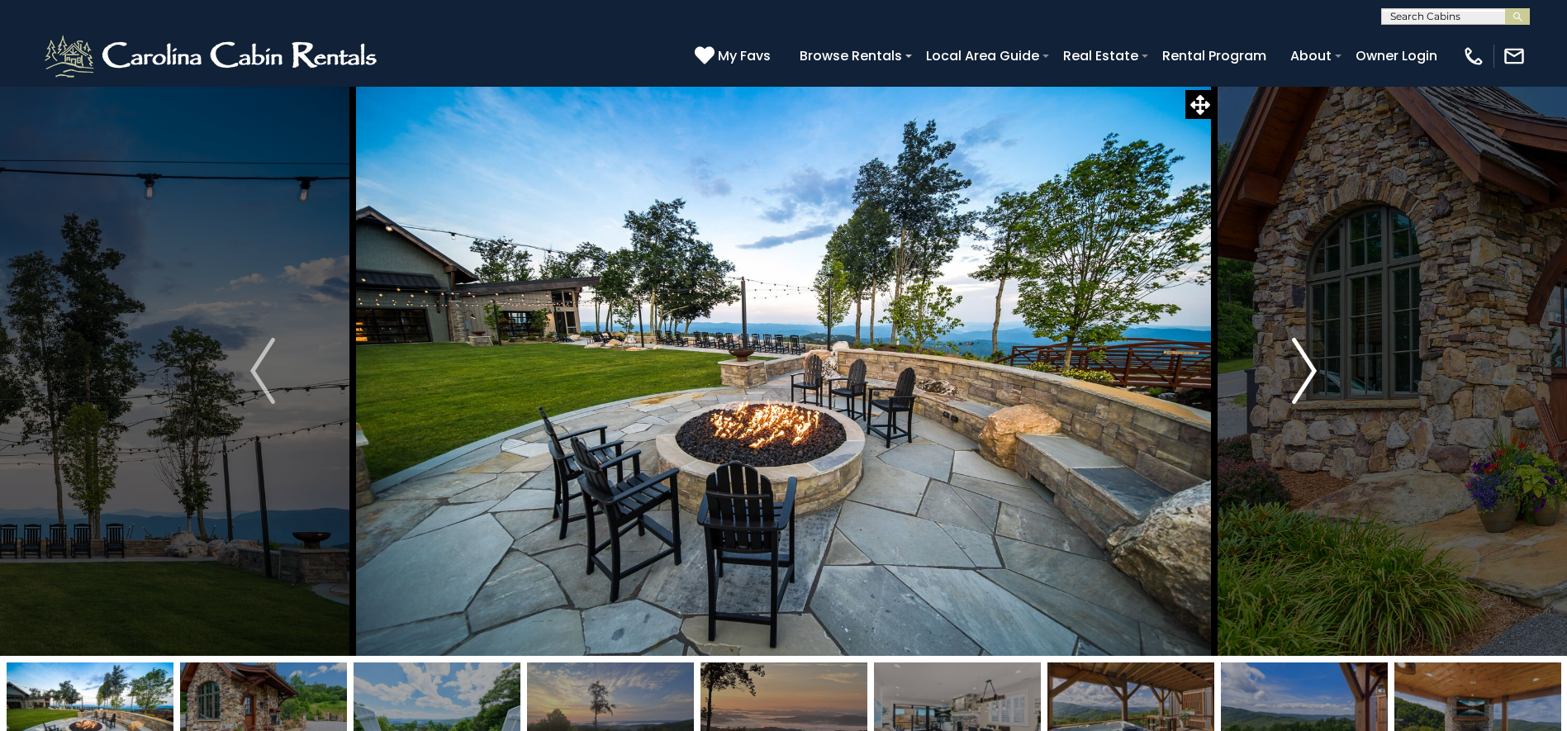
click at [1307, 366] on img "Next" at bounding box center [1304, 371] width 25 height 66
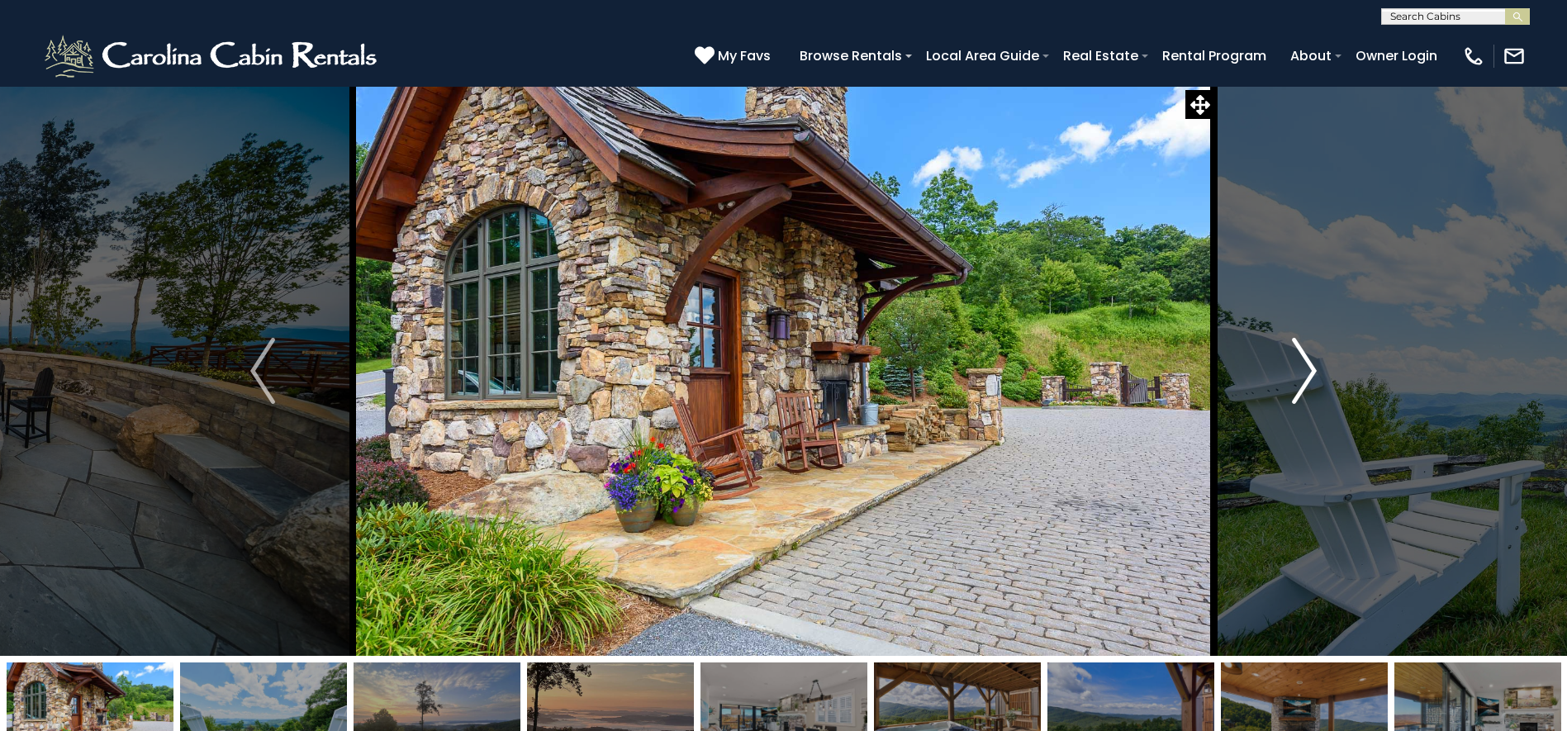
click at [1307, 366] on img "Next" at bounding box center [1304, 371] width 25 height 66
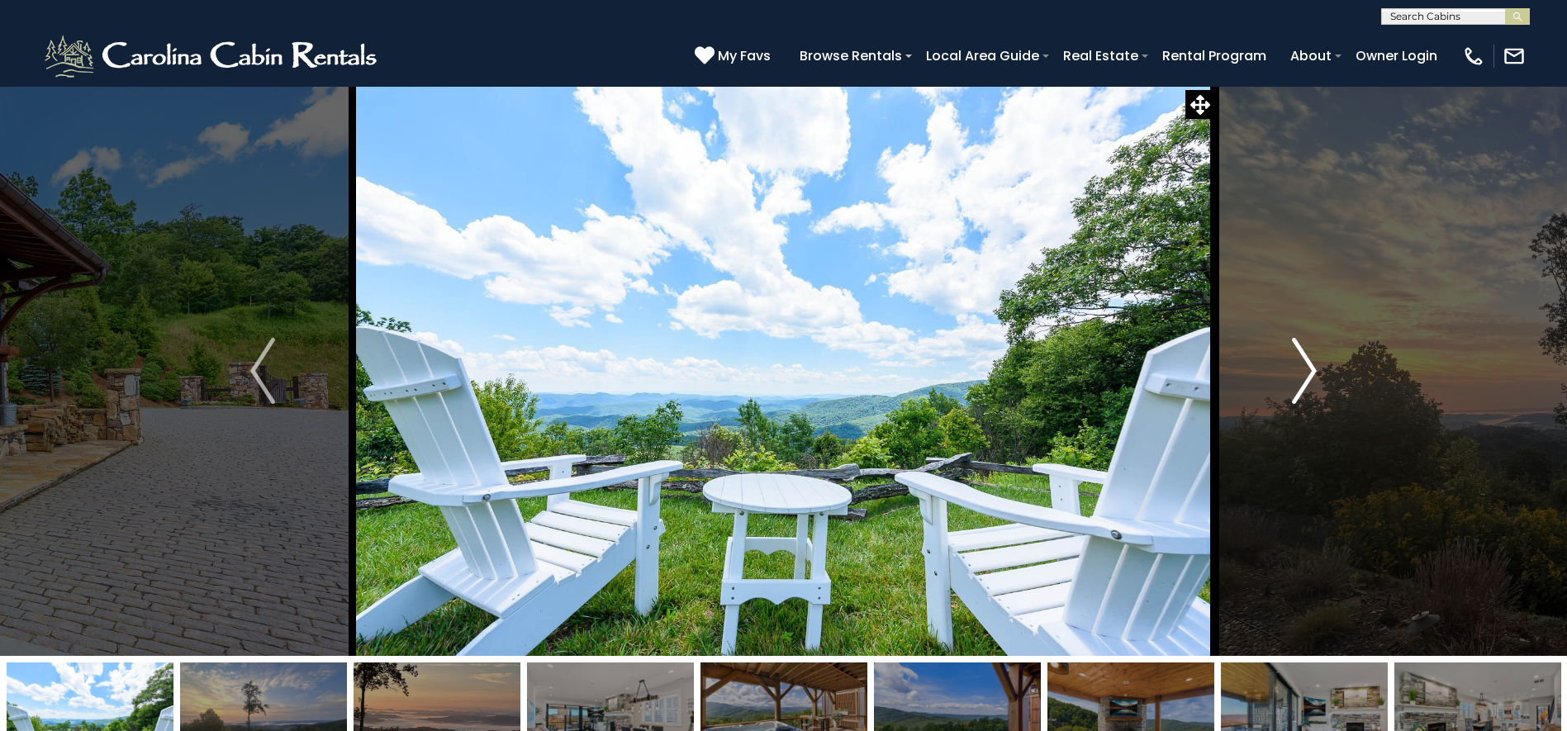
click at [1307, 366] on img "Next" at bounding box center [1304, 371] width 25 height 66
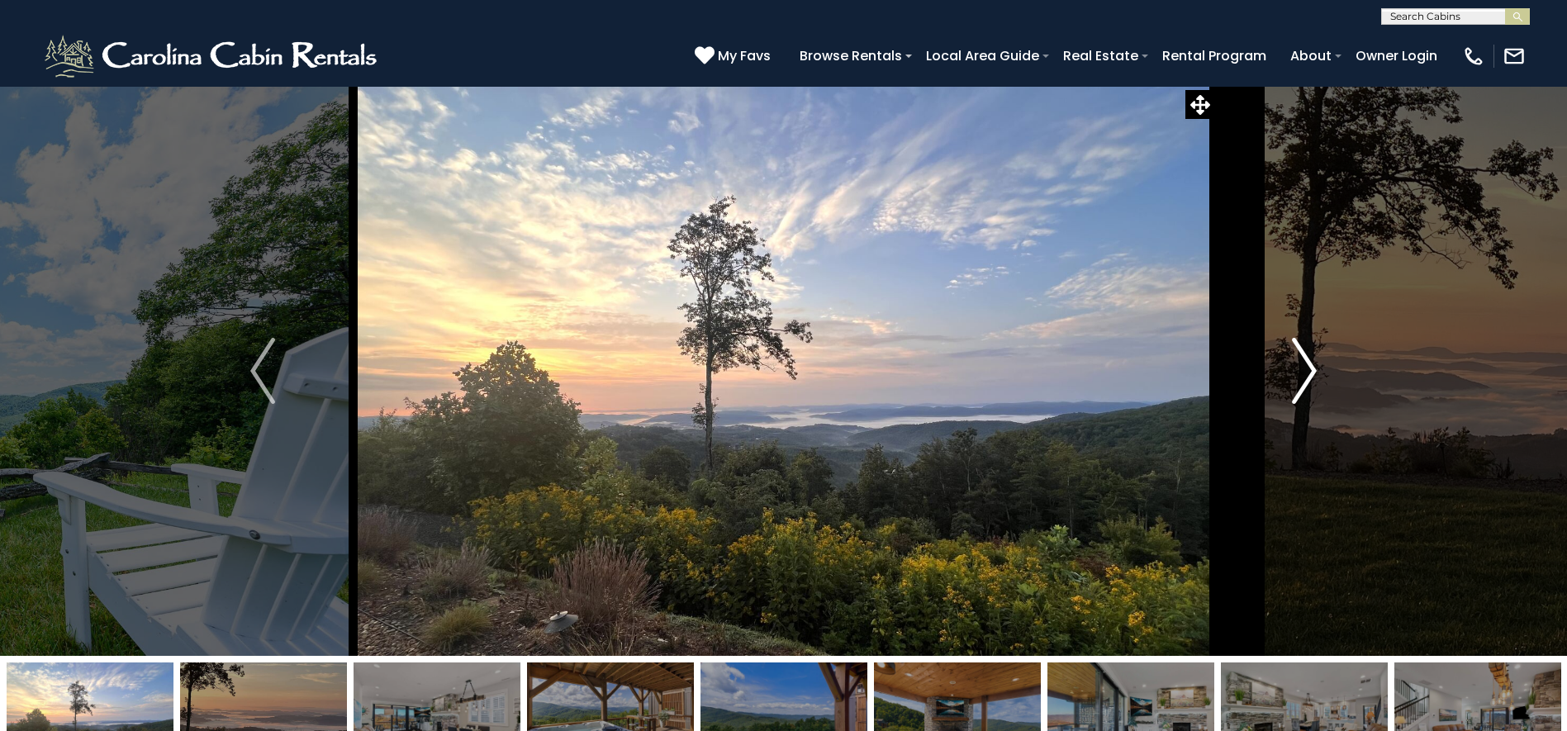
click at [1307, 366] on img "Next" at bounding box center [1304, 371] width 25 height 66
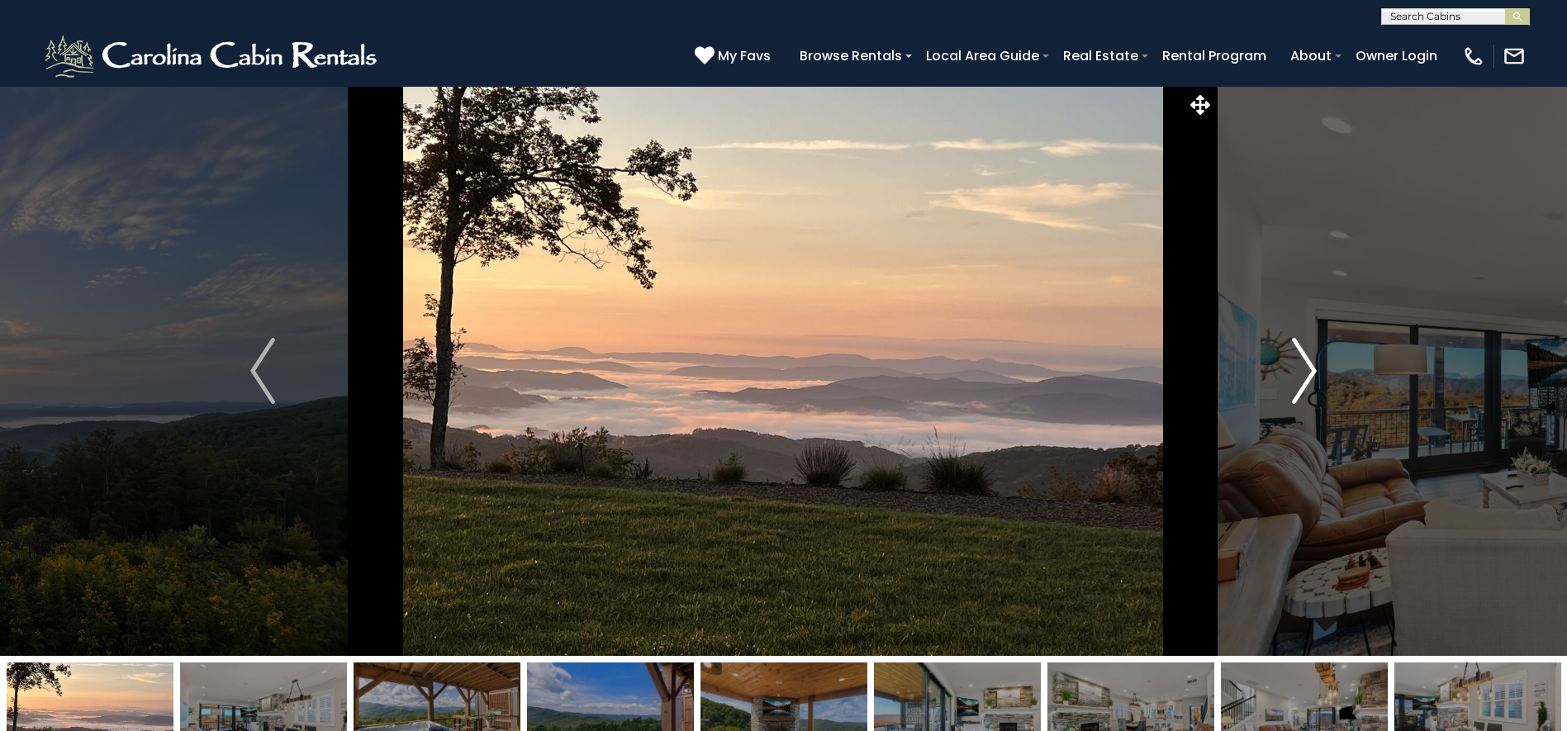
click at [1307, 366] on img "Next" at bounding box center [1304, 371] width 25 height 66
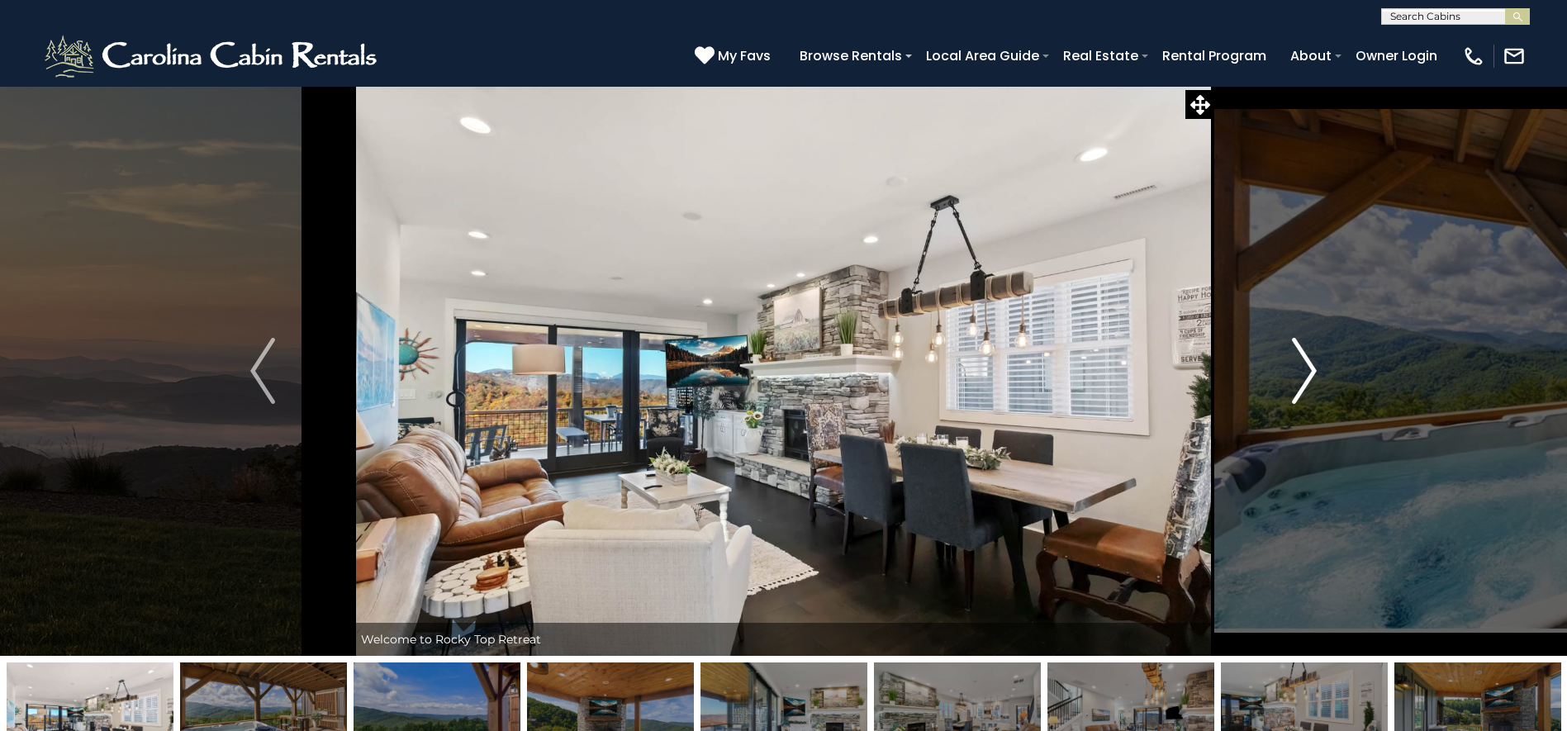
click at [1307, 366] on img "Next" at bounding box center [1304, 371] width 25 height 66
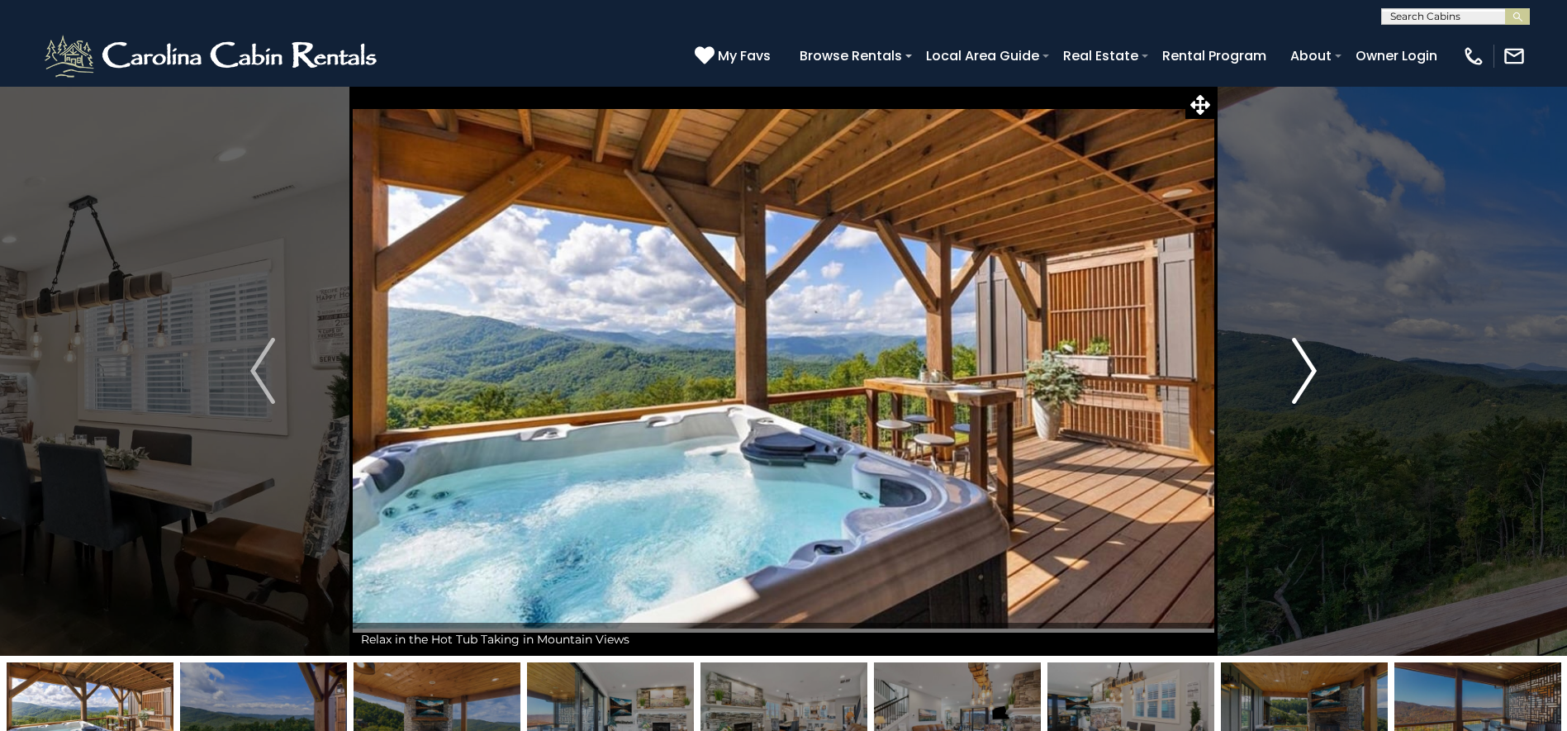
click at [1307, 366] on img "Next" at bounding box center [1304, 371] width 25 height 66
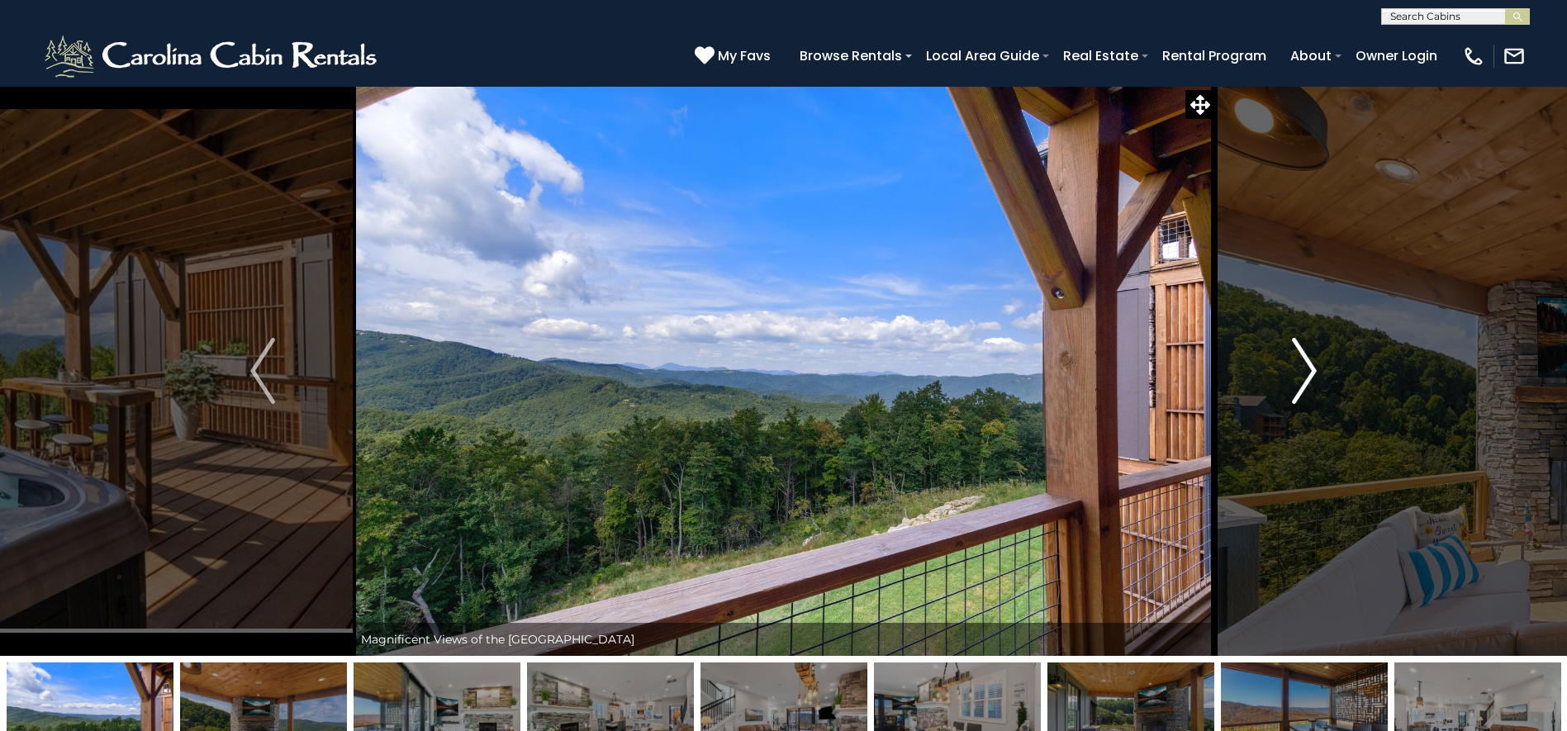
click at [1307, 366] on img "Next" at bounding box center [1304, 371] width 25 height 66
